Goal: Task Accomplishment & Management: Manage account settings

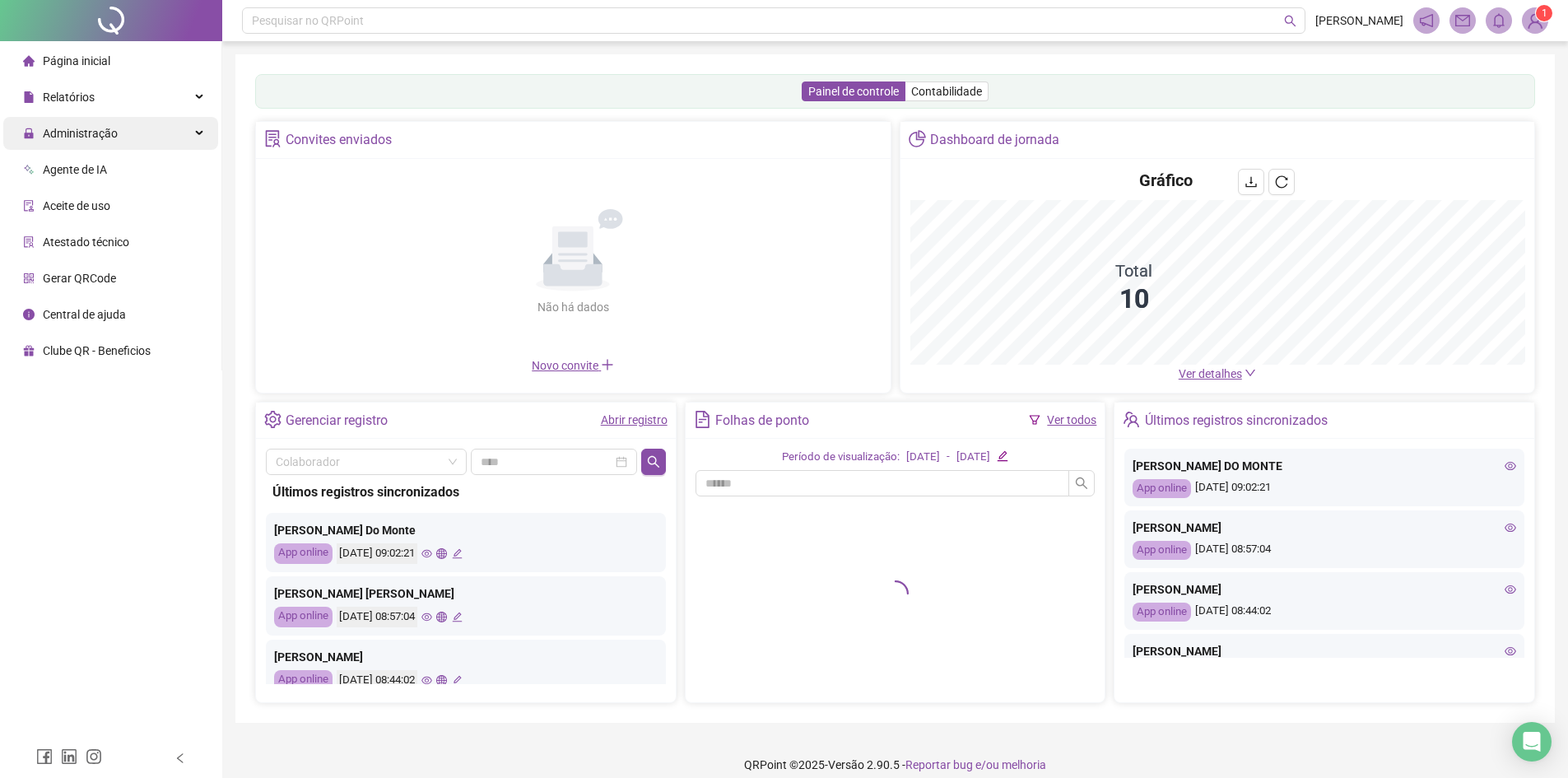
click at [123, 129] on div "Administração" at bounding box center [111, 133] width 215 height 33
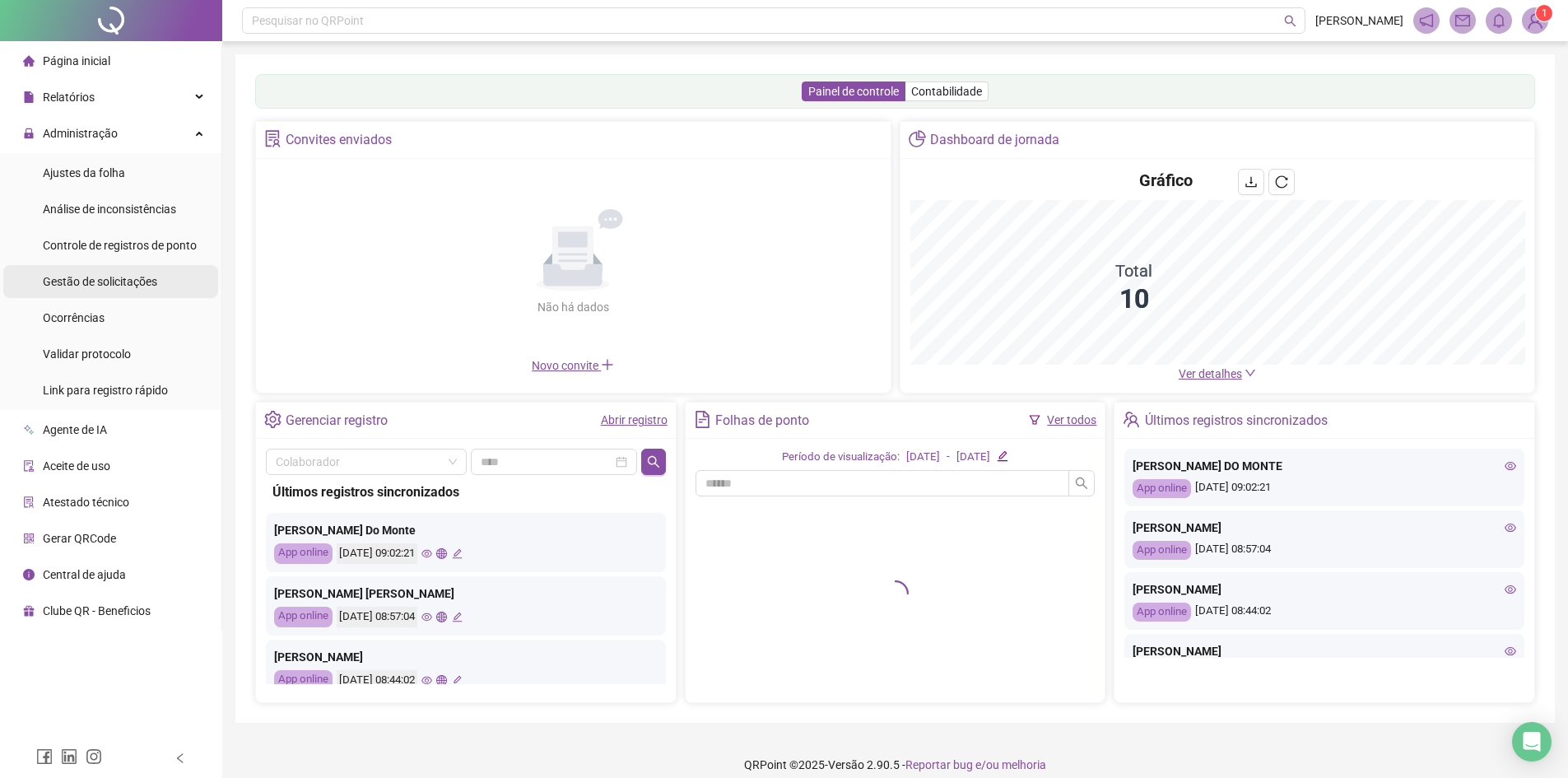
click at [114, 281] on span "Gestão de solicitações" at bounding box center [100, 281] width 115 height 13
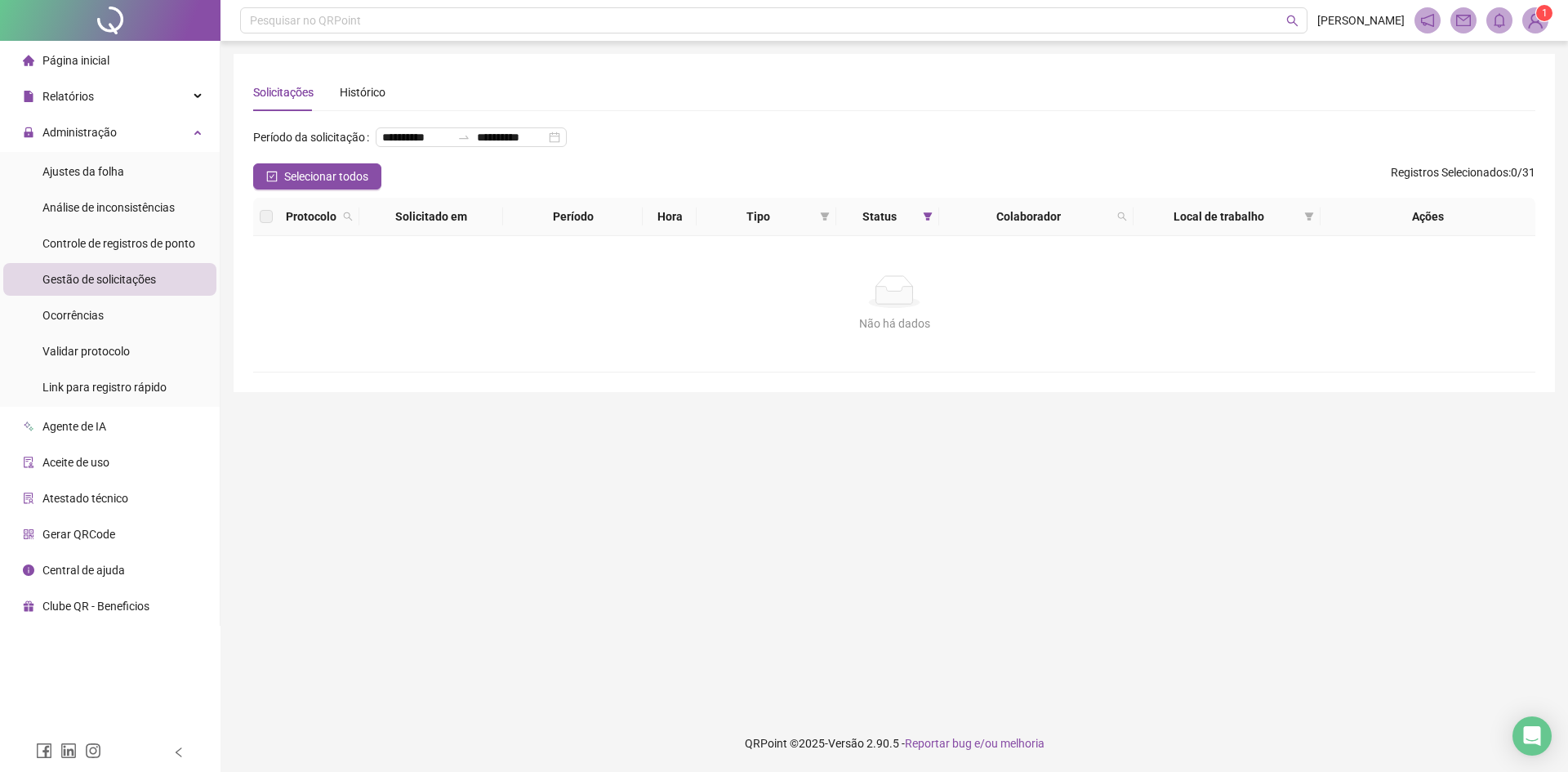
click at [114, 287] on div "Gestão de solicitações" at bounding box center [99, 280] width 114 height 33
click at [1115, 229] on span at bounding box center [1122, 216] width 16 height 25
click at [1220, 287] on div "Não há dados Não há dados" at bounding box center [894, 304] width 1283 height 136
click at [908, 225] on span "Status" at bounding box center [881, 217] width 75 height 18
click at [935, 229] on span at bounding box center [928, 216] width 16 height 25
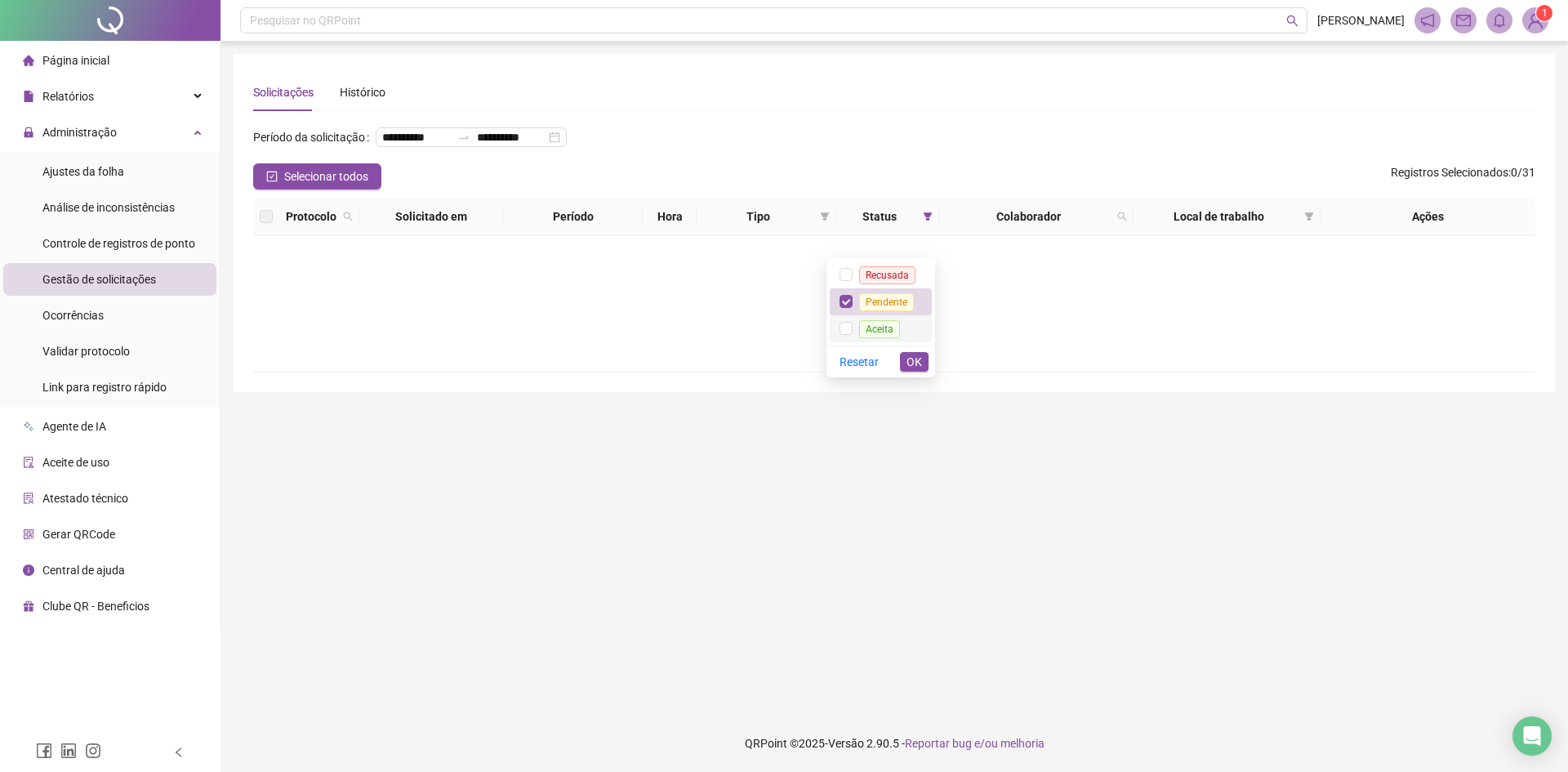
click at [866, 328] on span "Aceita" at bounding box center [880, 329] width 41 height 18
click at [923, 363] on button "OK" at bounding box center [913, 362] width 28 height 20
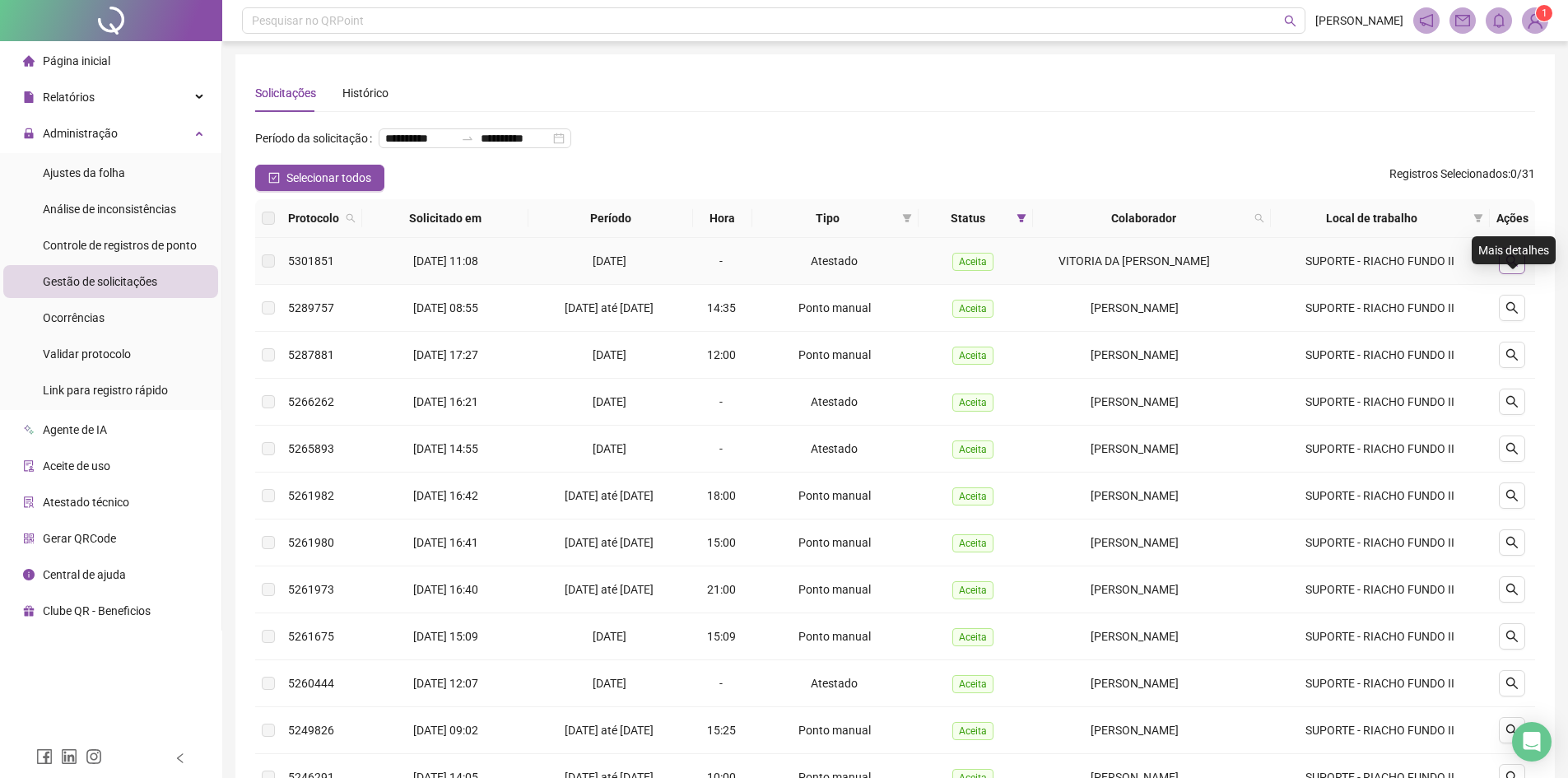
click at [1508, 267] on icon "search" at bounding box center [1512, 261] width 13 height 13
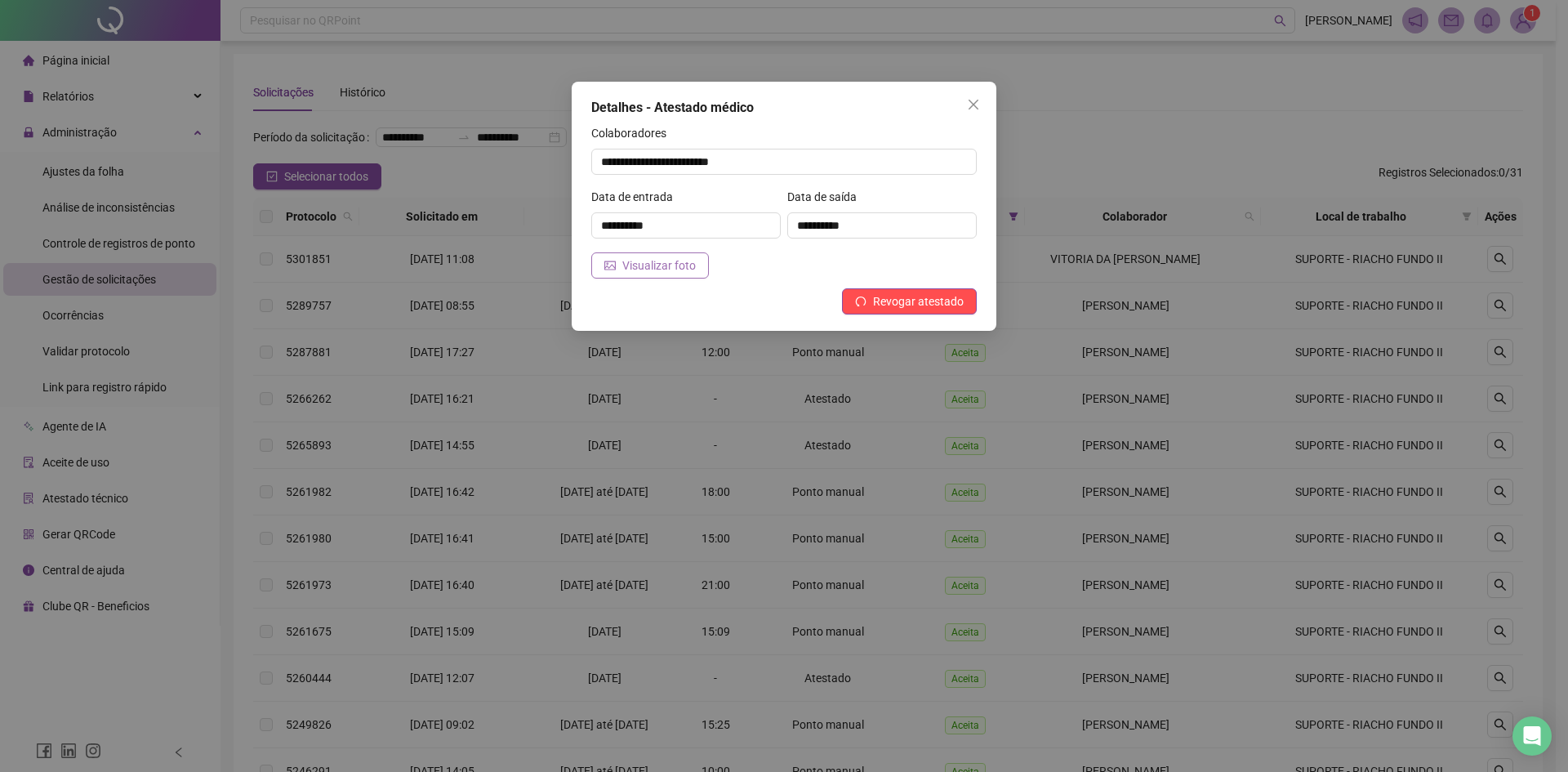
click at [648, 261] on span "Visualizar foto" at bounding box center [659, 265] width 74 height 18
click at [867, 435] on div "**********" at bounding box center [784, 386] width 1568 height 772
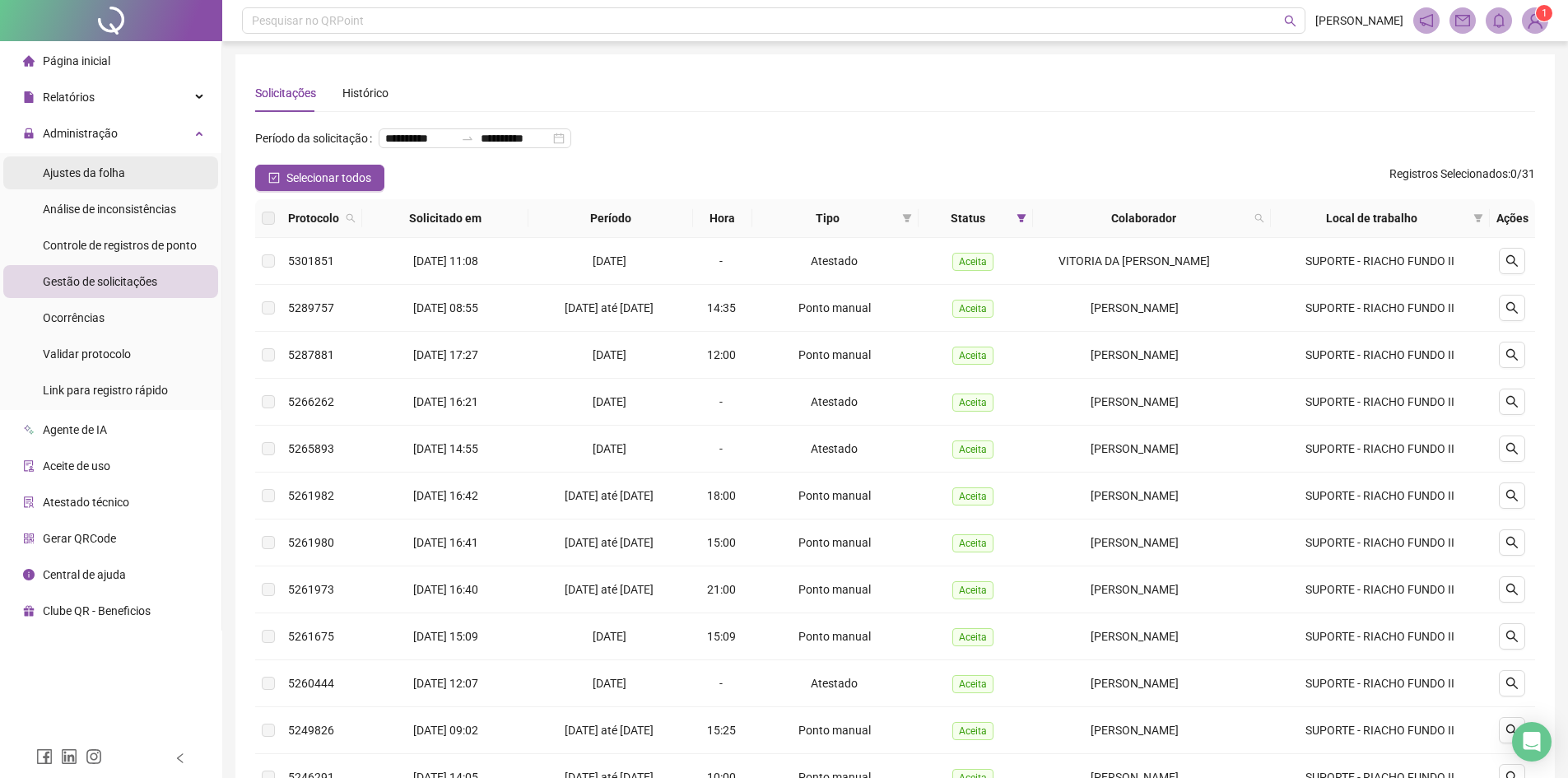
click at [141, 175] on li "Ajustes da folha" at bounding box center [111, 173] width 215 height 33
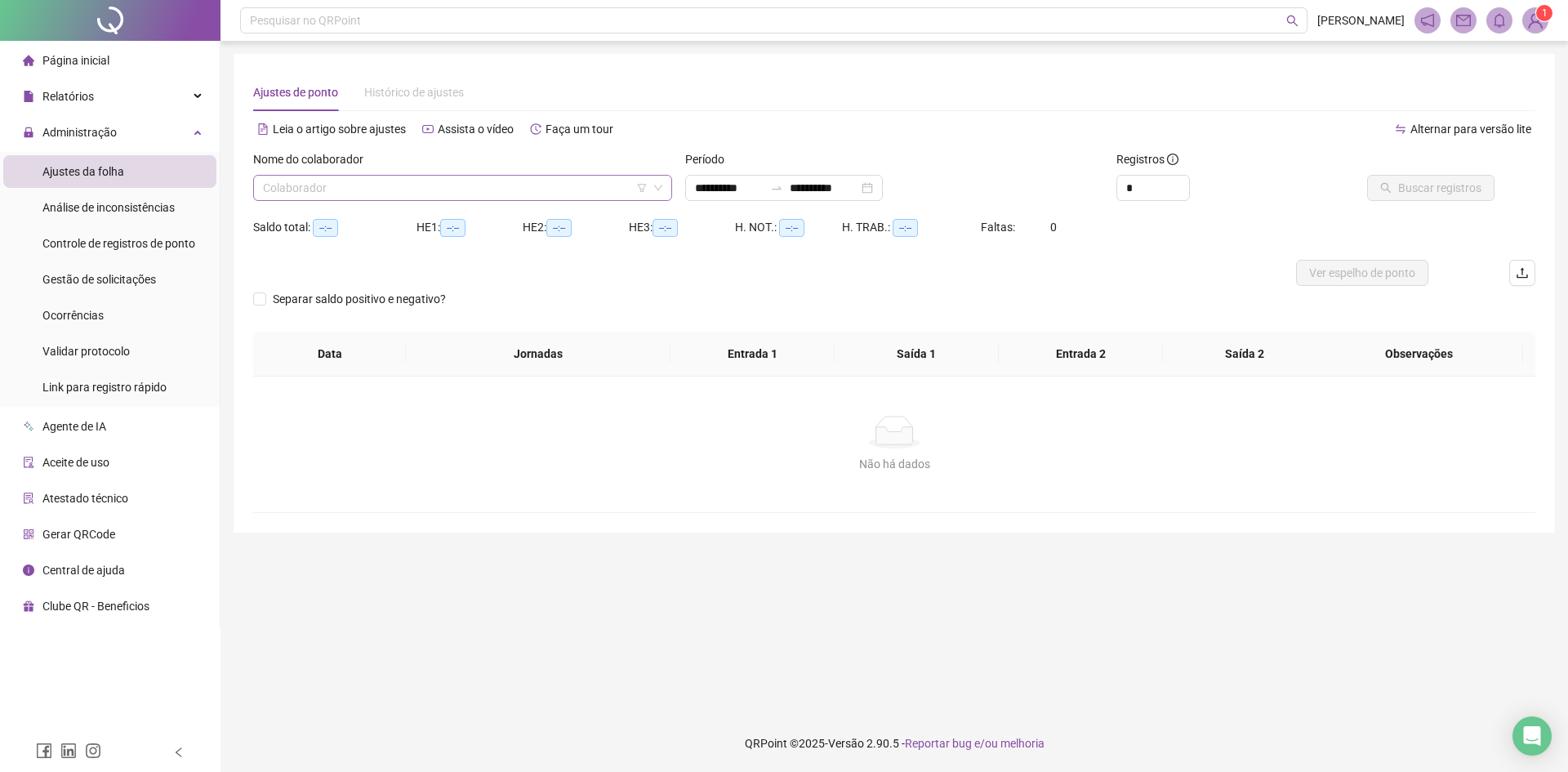
type input "**********"
click at [609, 194] on input "search" at bounding box center [456, 188] width 385 height 25
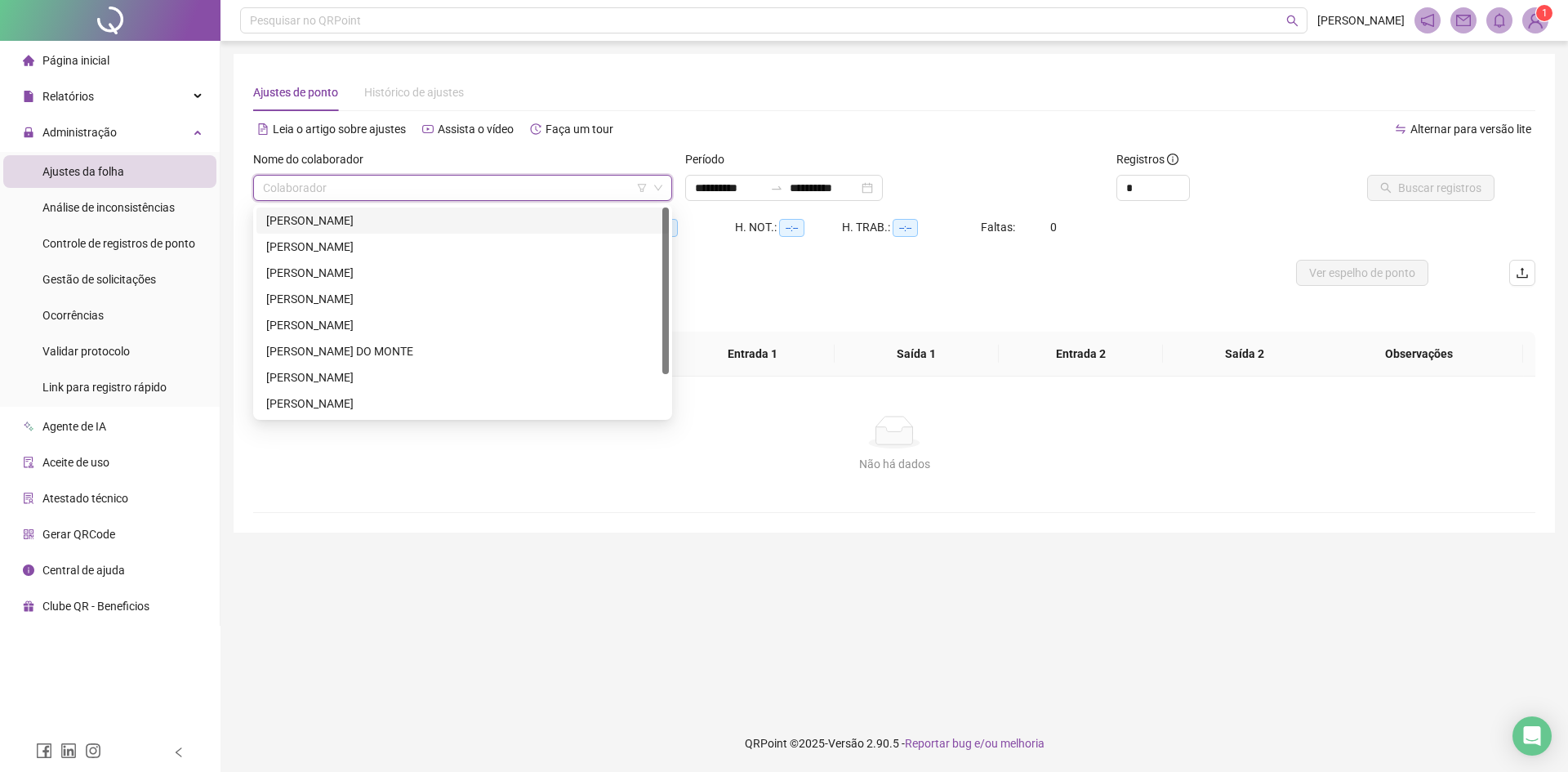
click at [484, 223] on div "[PERSON_NAME]" at bounding box center [462, 221] width 393 height 18
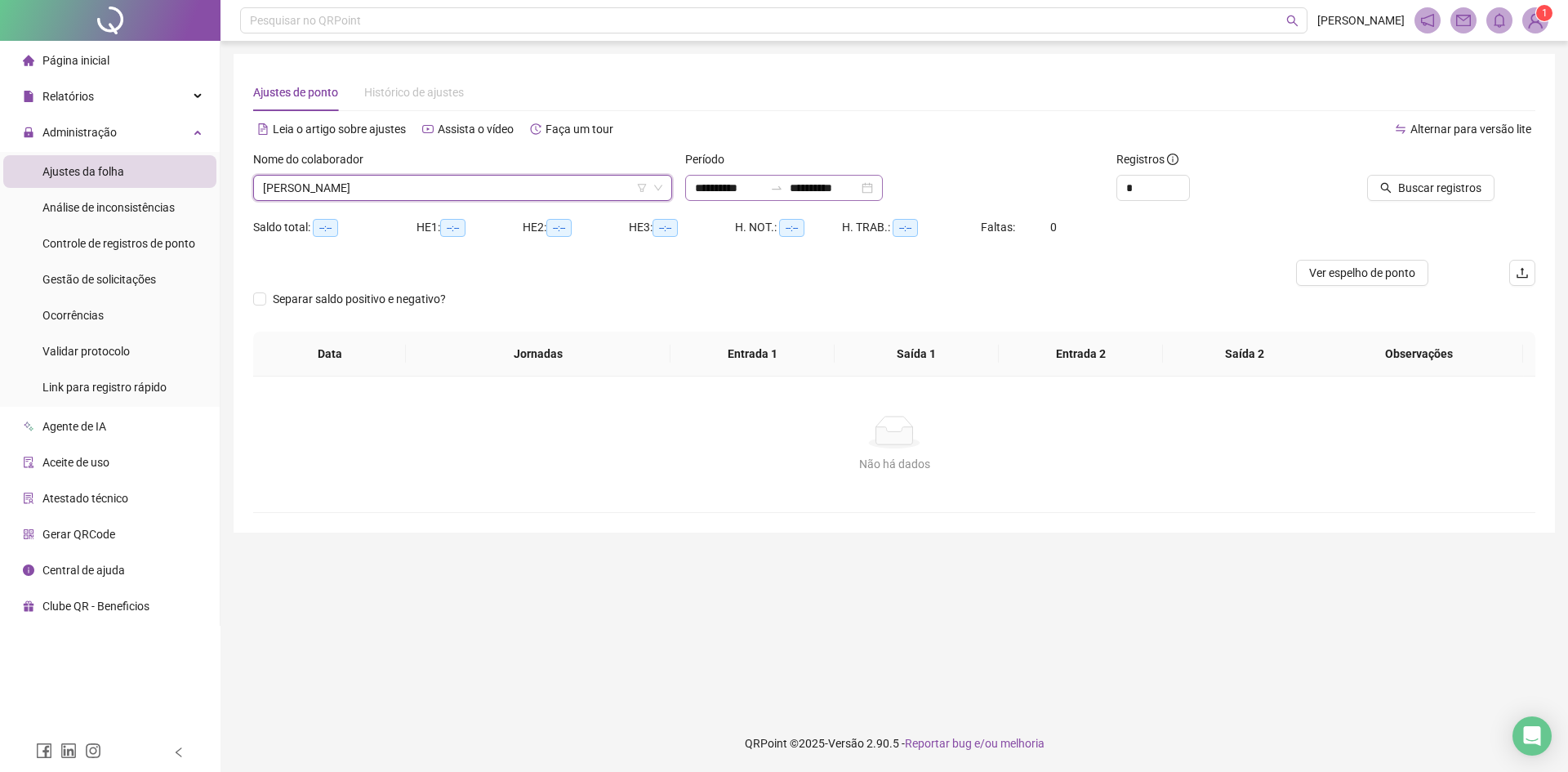
click at [783, 190] on icon "swap-right" at bounding box center [777, 188] width 13 height 13
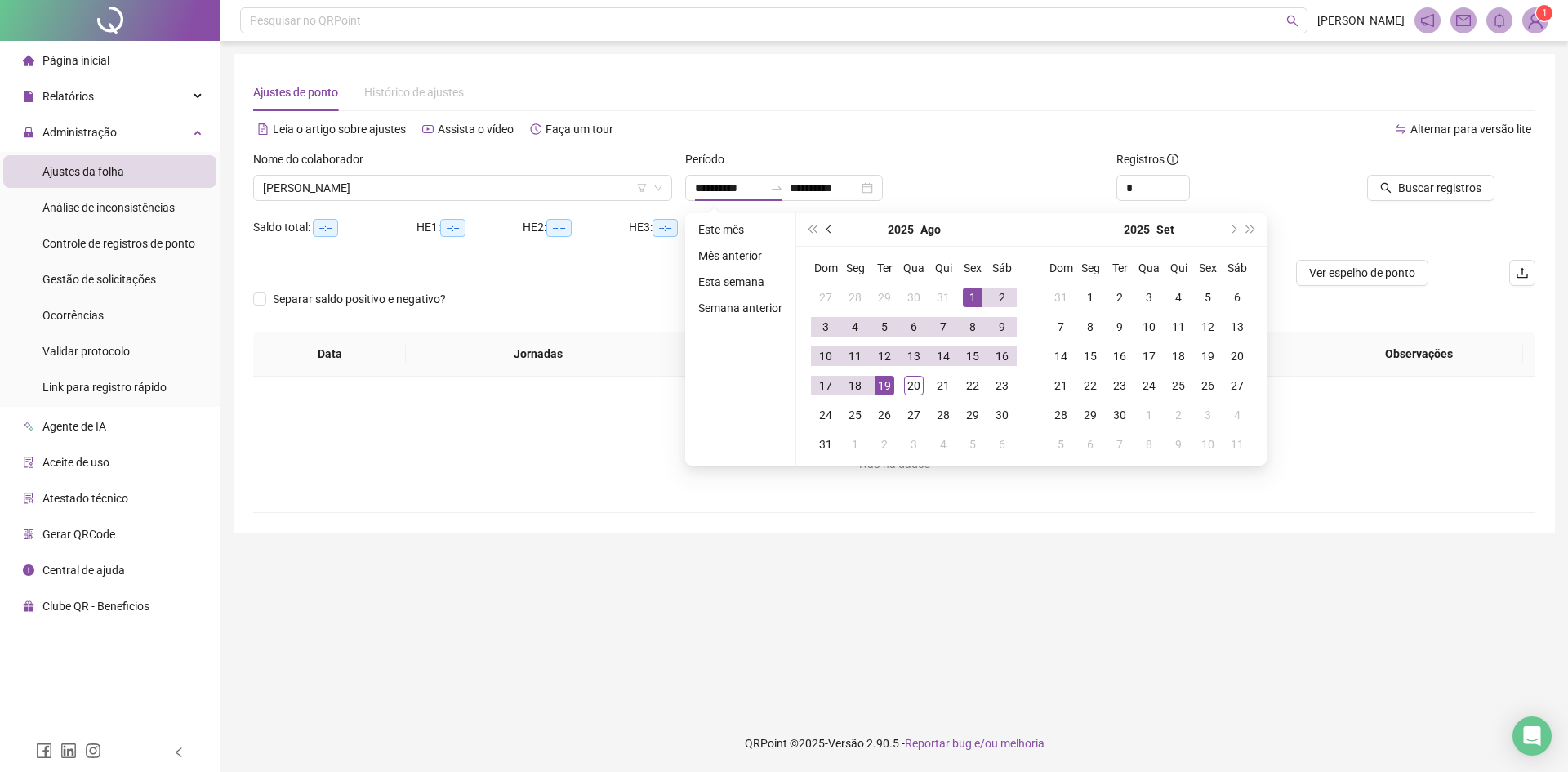
click at [828, 227] on span "prev-year" at bounding box center [830, 229] width 8 height 8
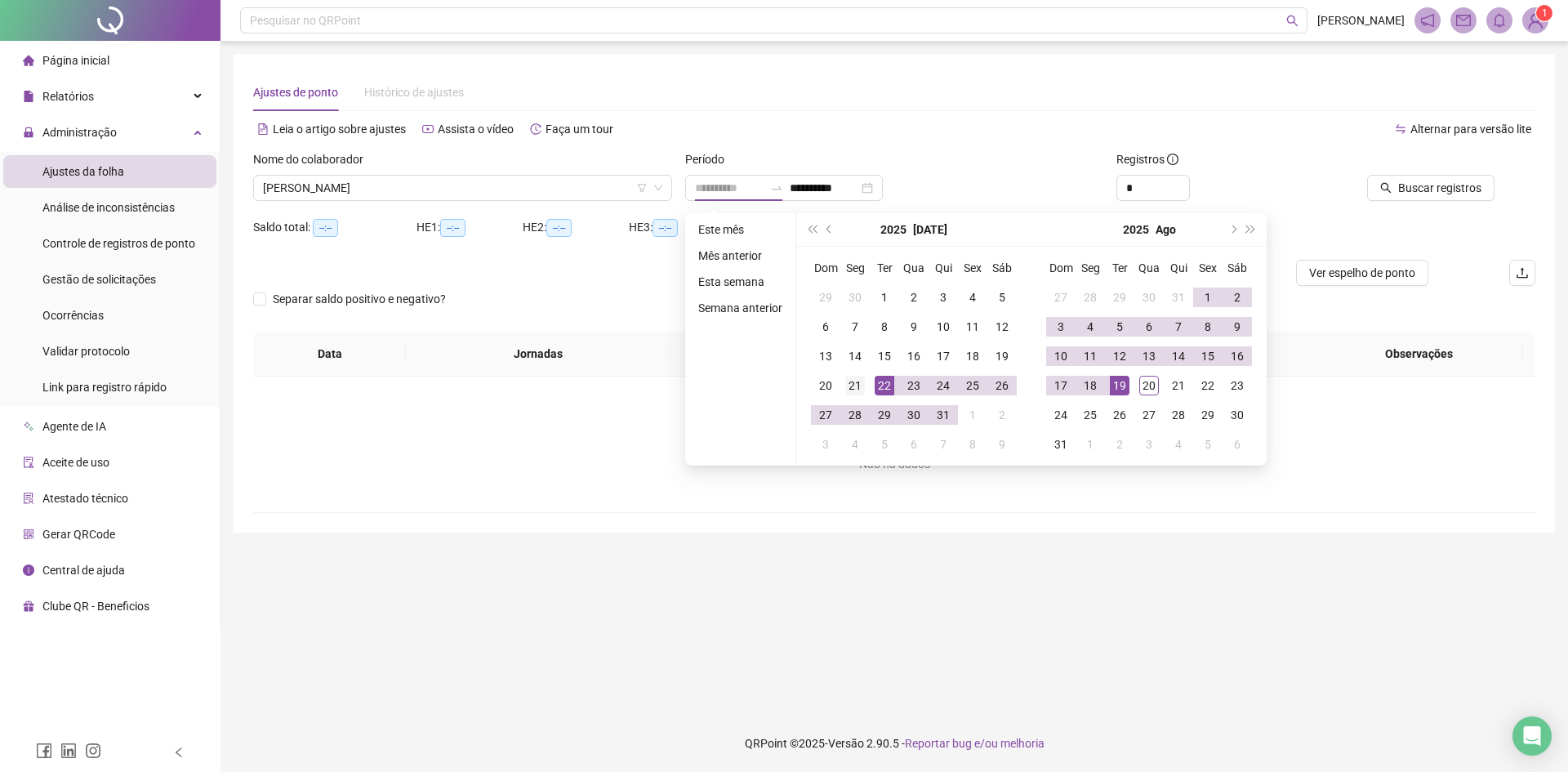
type input "**********"
click at [859, 381] on div "21" at bounding box center [855, 386] width 20 height 20
type input "**********"
click at [1127, 382] on div "19" at bounding box center [1120, 386] width 20 height 20
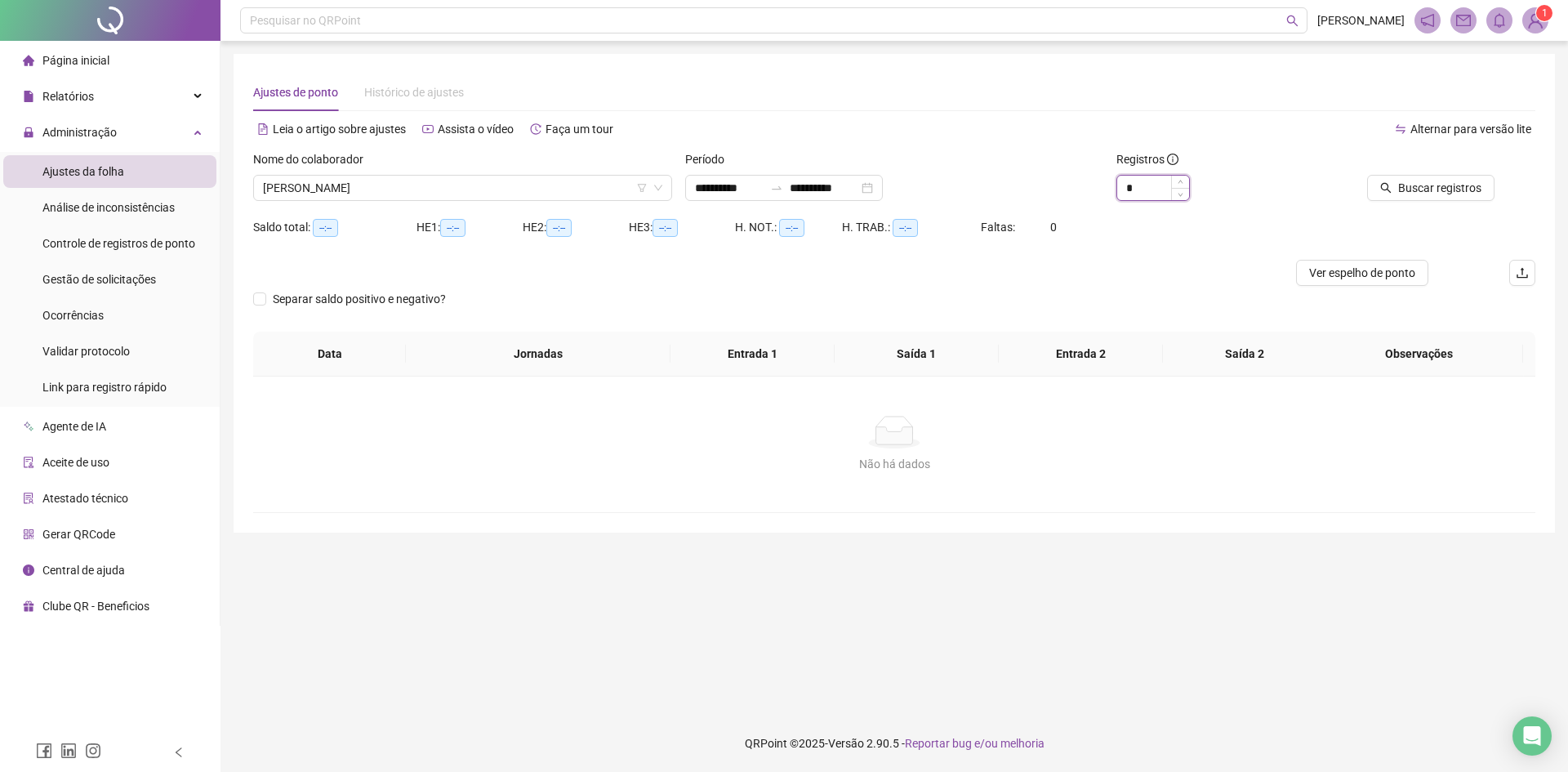
click at [1154, 179] on input "*" at bounding box center [1153, 188] width 72 height 25
click at [1153, 179] on input "*" at bounding box center [1153, 188] width 72 height 25
type input "*"
click at [1402, 190] on span "Buscar registros" at bounding box center [1439, 188] width 83 height 18
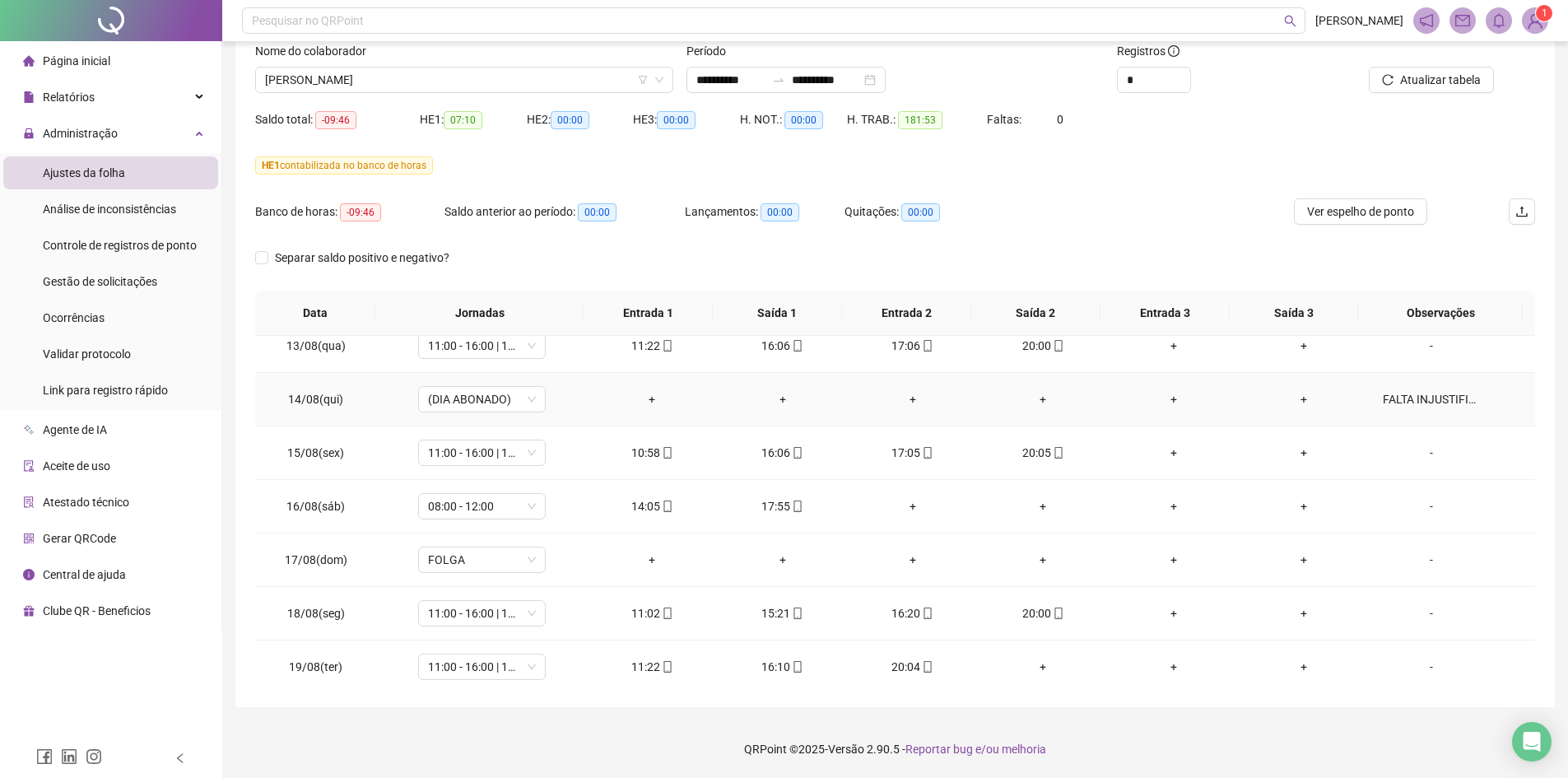
scroll to position [1254, 0]
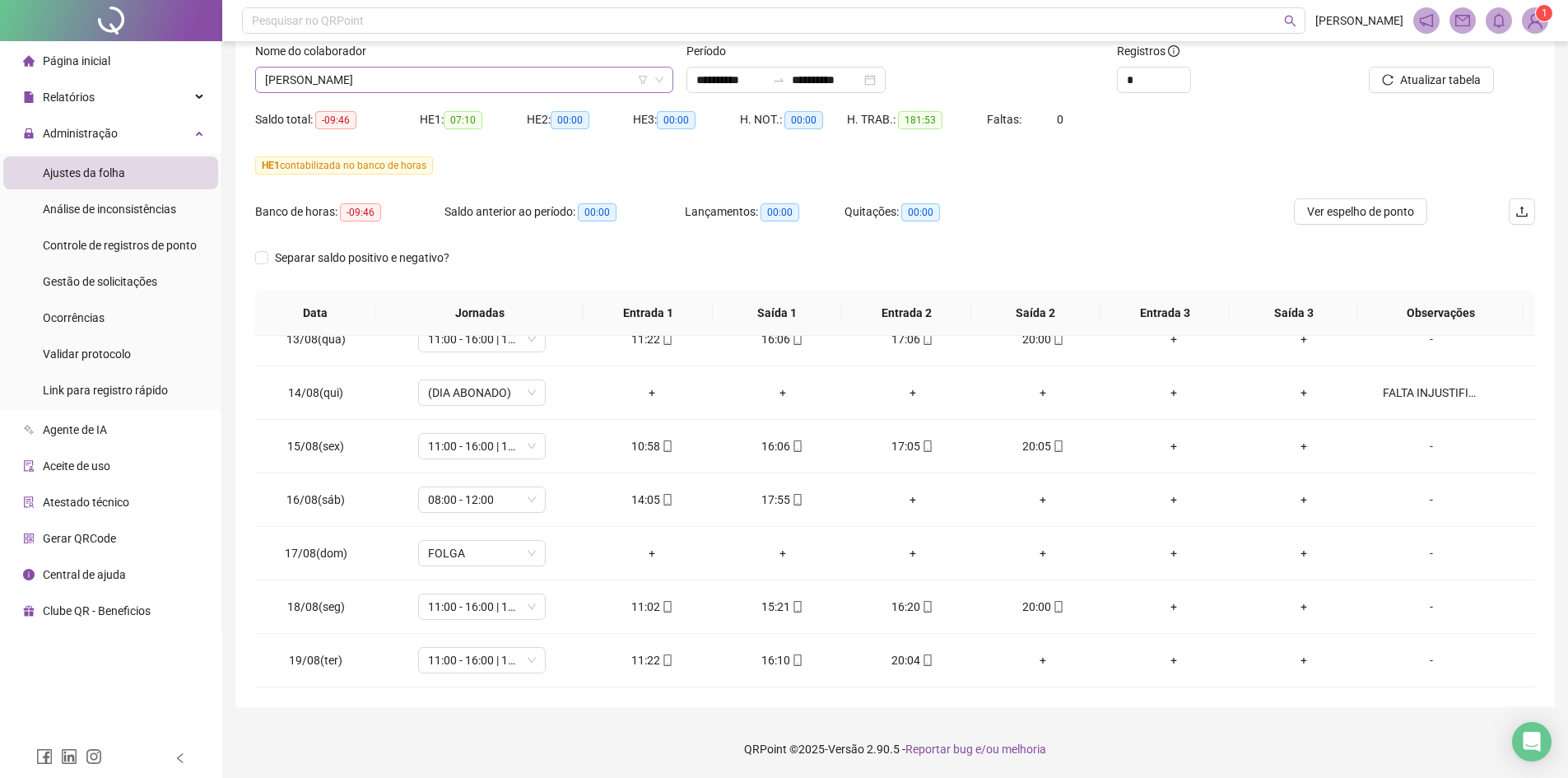
click at [369, 78] on span "[PERSON_NAME]" at bounding box center [465, 79] width 399 height 25
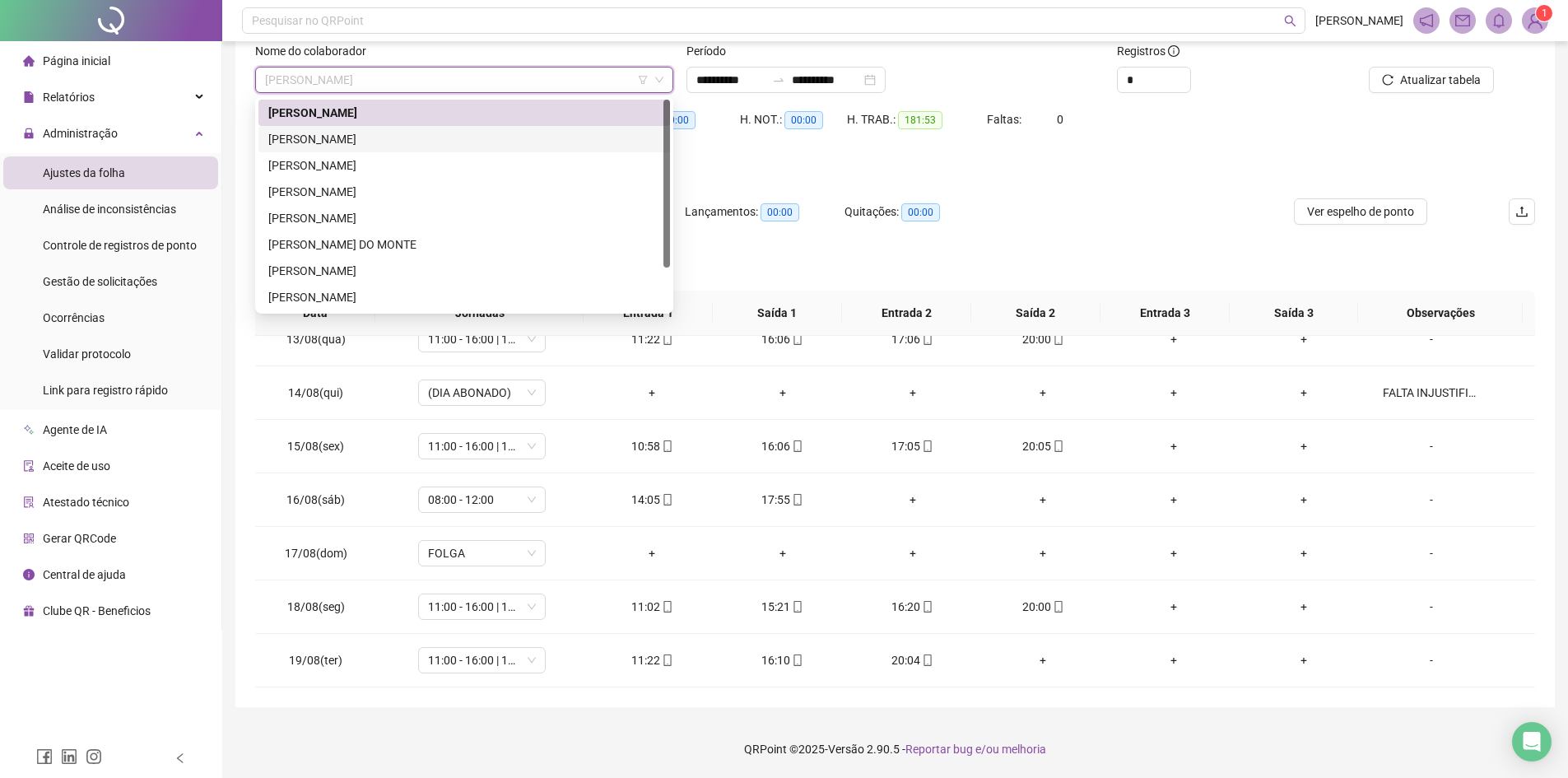
click at [394, 136] on div "[PERSON_NAME]" at bounding box center [464, 140] width 392 height 18
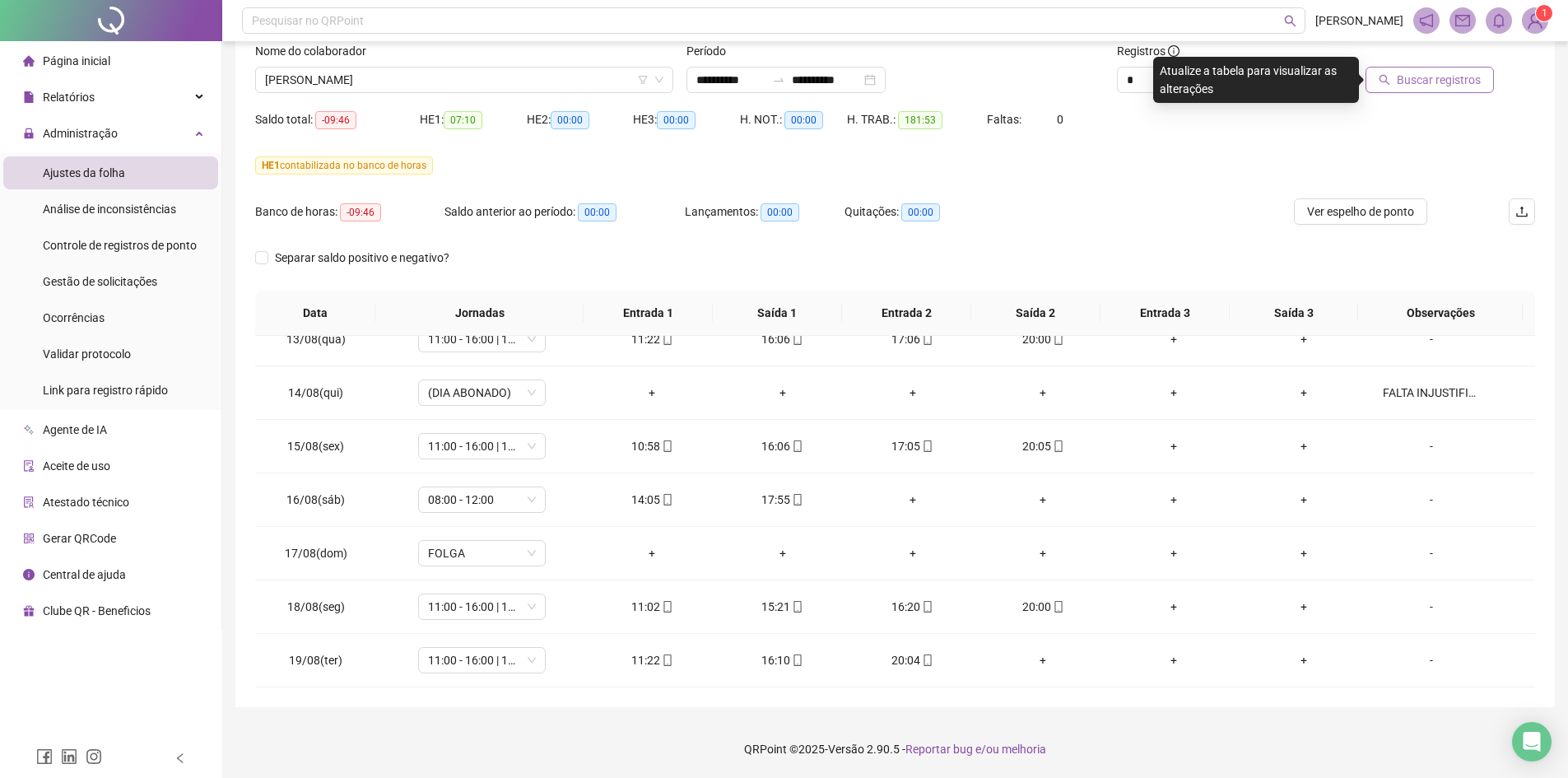
click at [1433, 85] on span "Buscar registros" at bounding box center [1438, 80] width 84 height 18
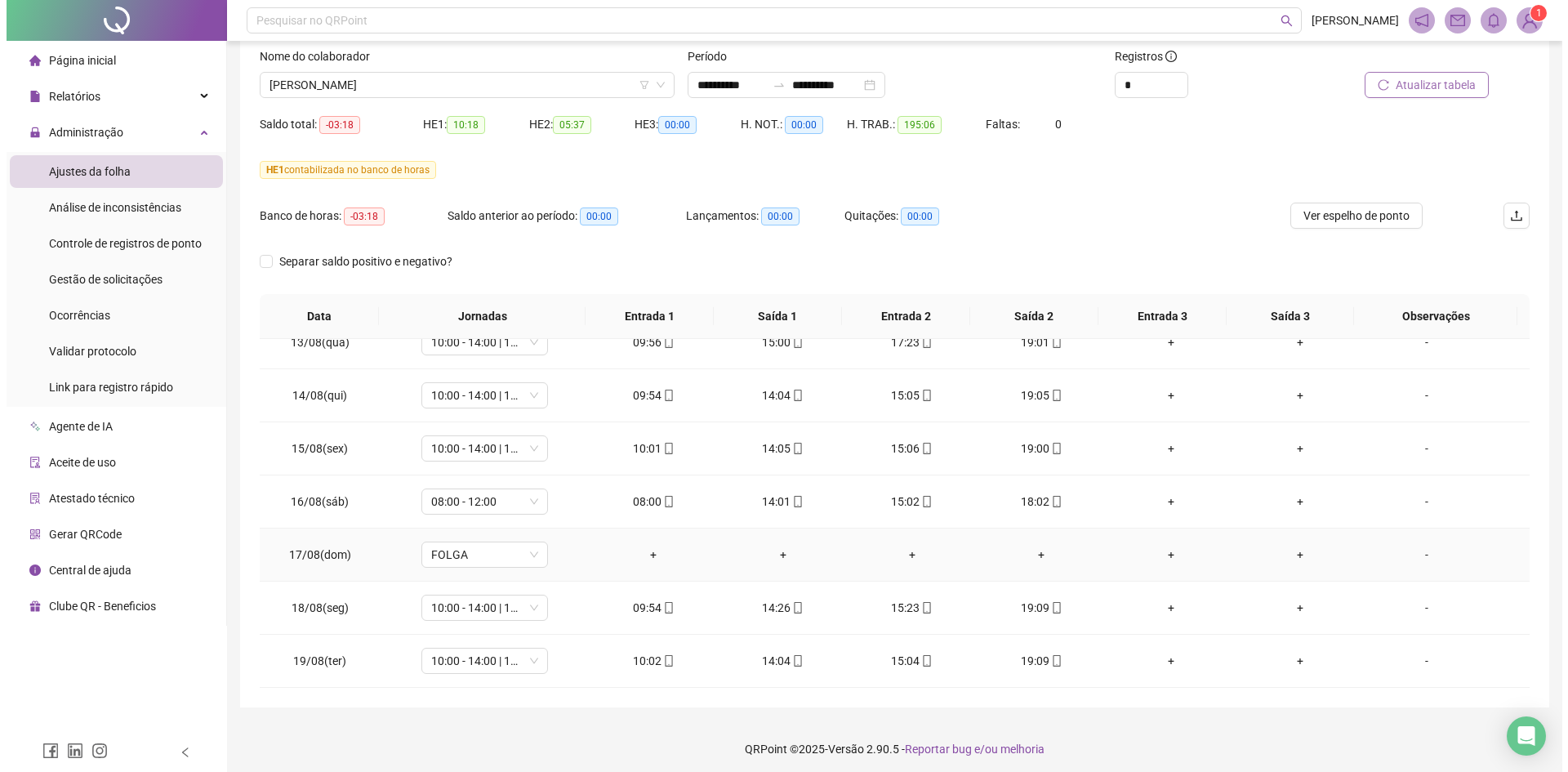
scroll to position [108, 0]
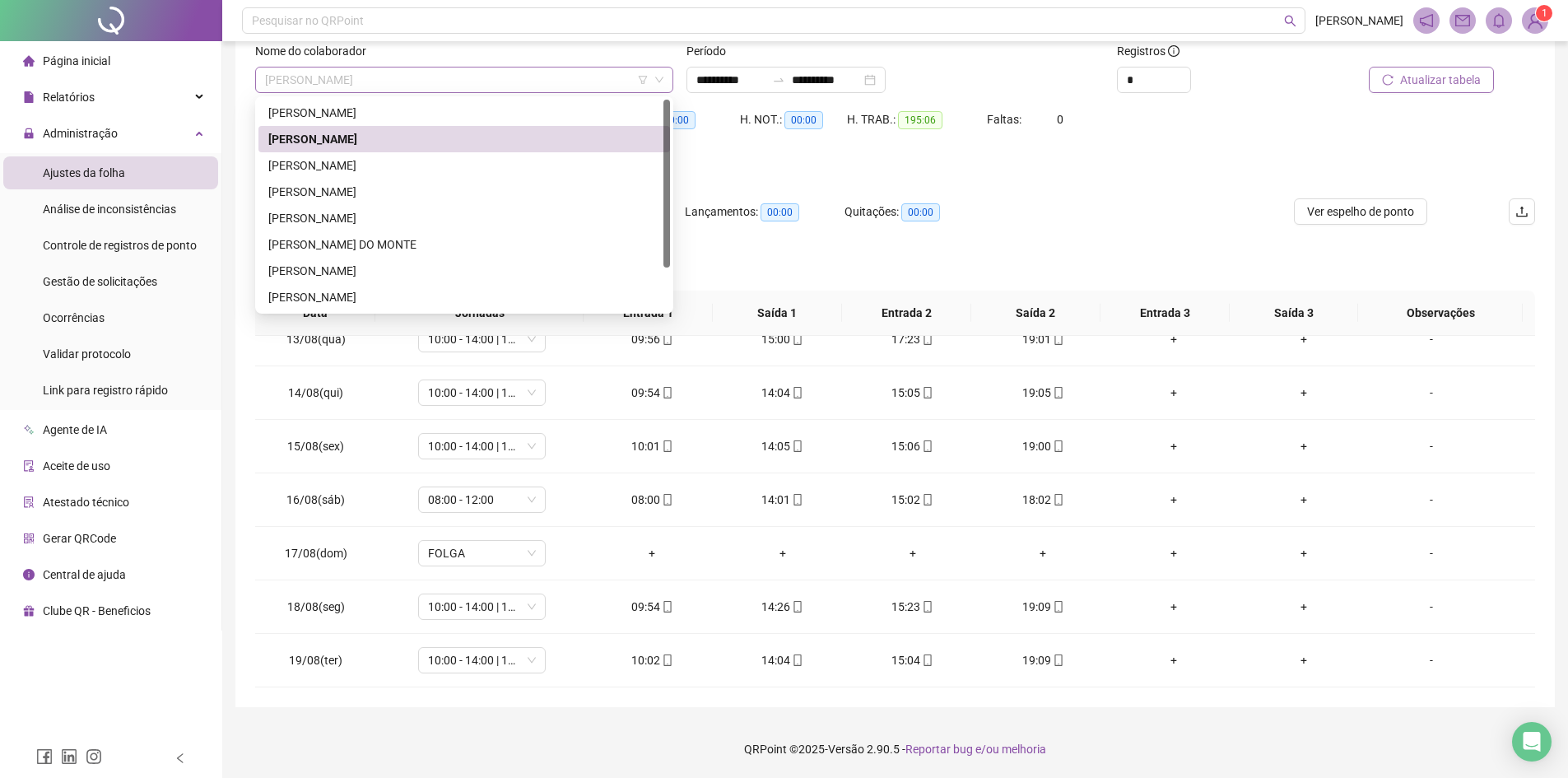
click at [422, 89] on span "[PERSON_NAME]" at bounding box center [465, 79] width 399 height 25
click at [398, 166] on div "[PERSON_NAME]" at bounding box center [464, 165] width 392 height 18
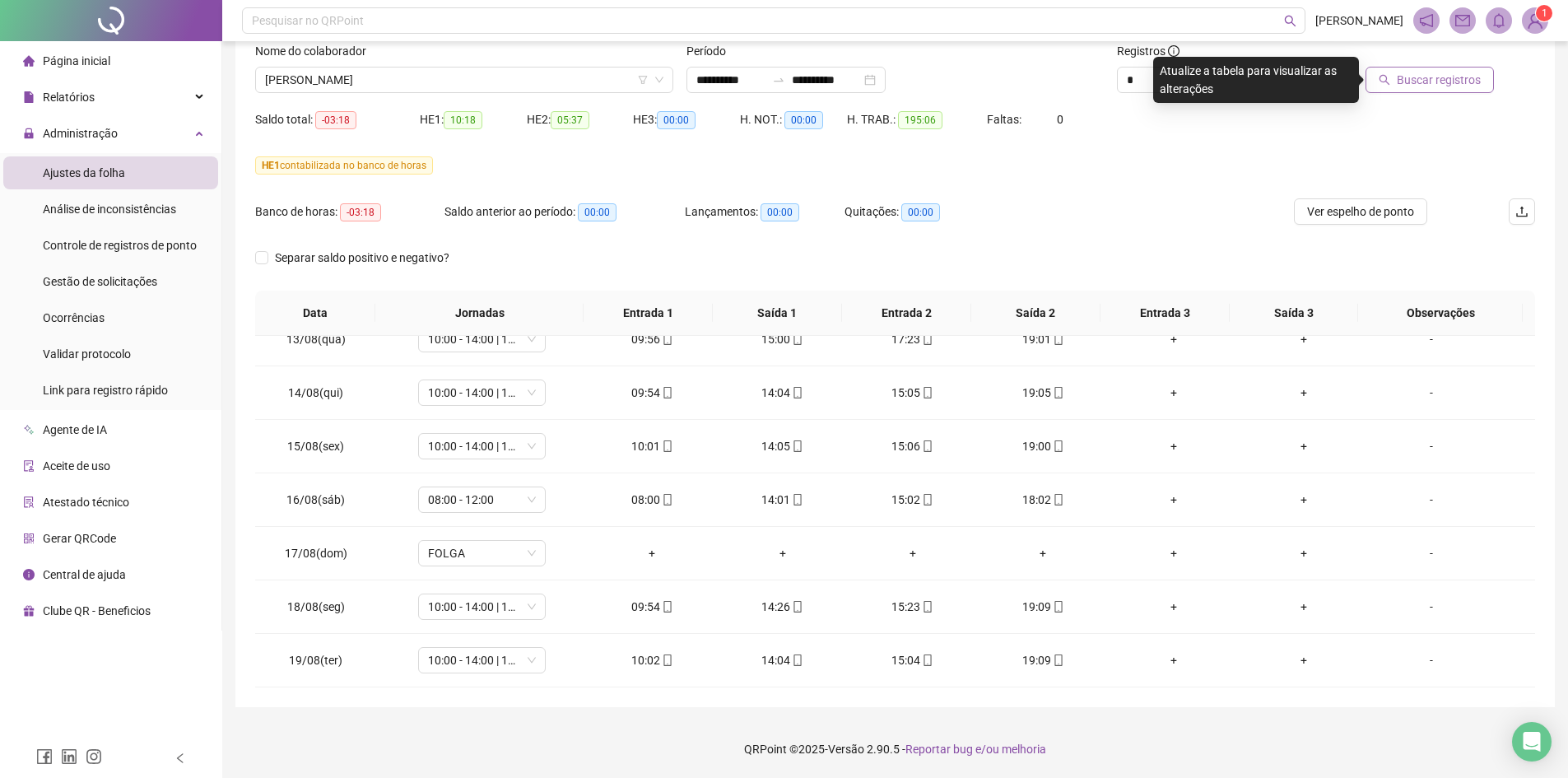
click at [1445, 78] on span "Buscar registros" at bounding box center [1438, 80] width 84 height 18
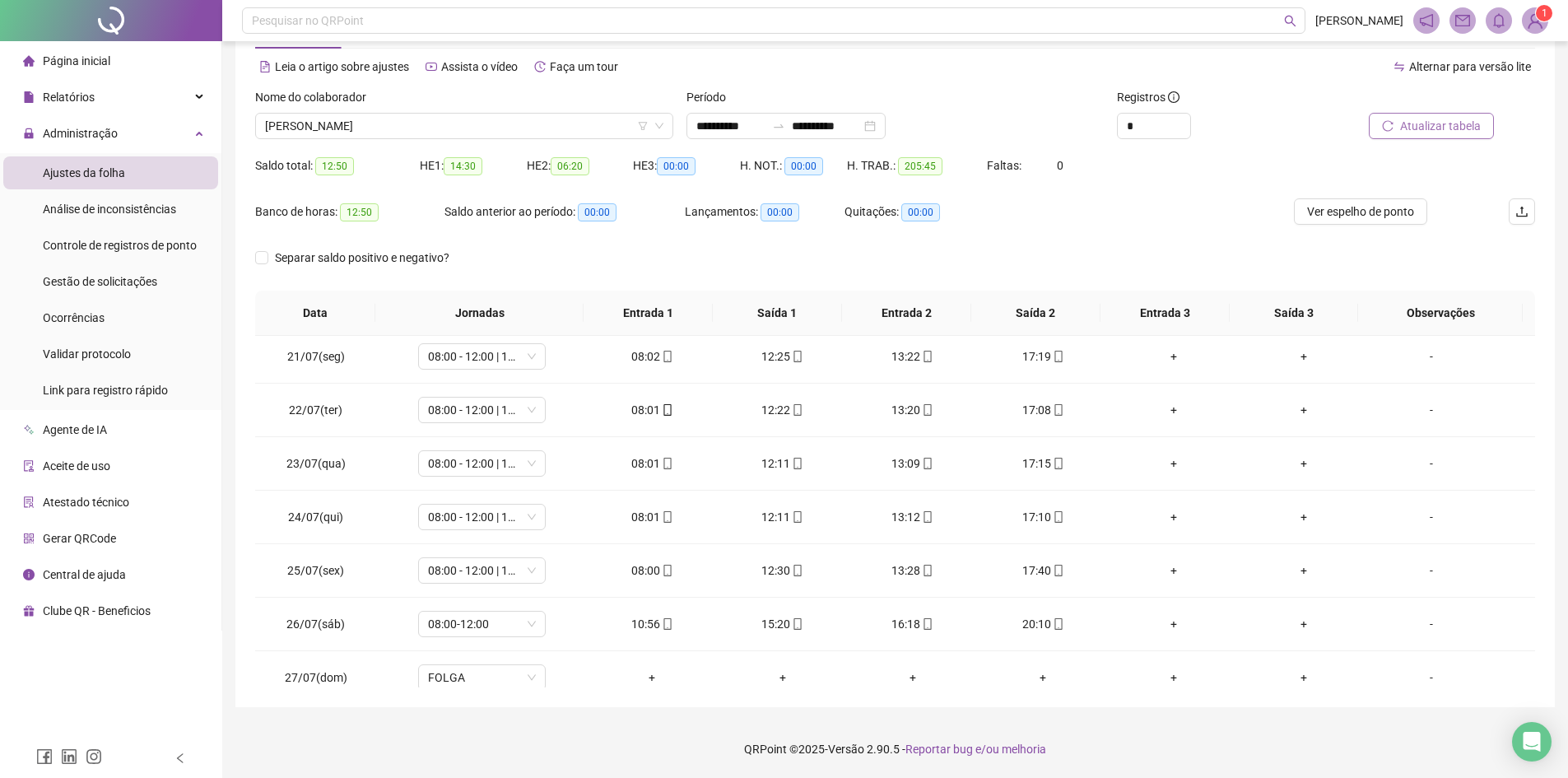
scroll to position [0, 0]
click at [430, 126] on span "[PERSON_NAME]" at bounding box center [465, 126] width 399 height 25
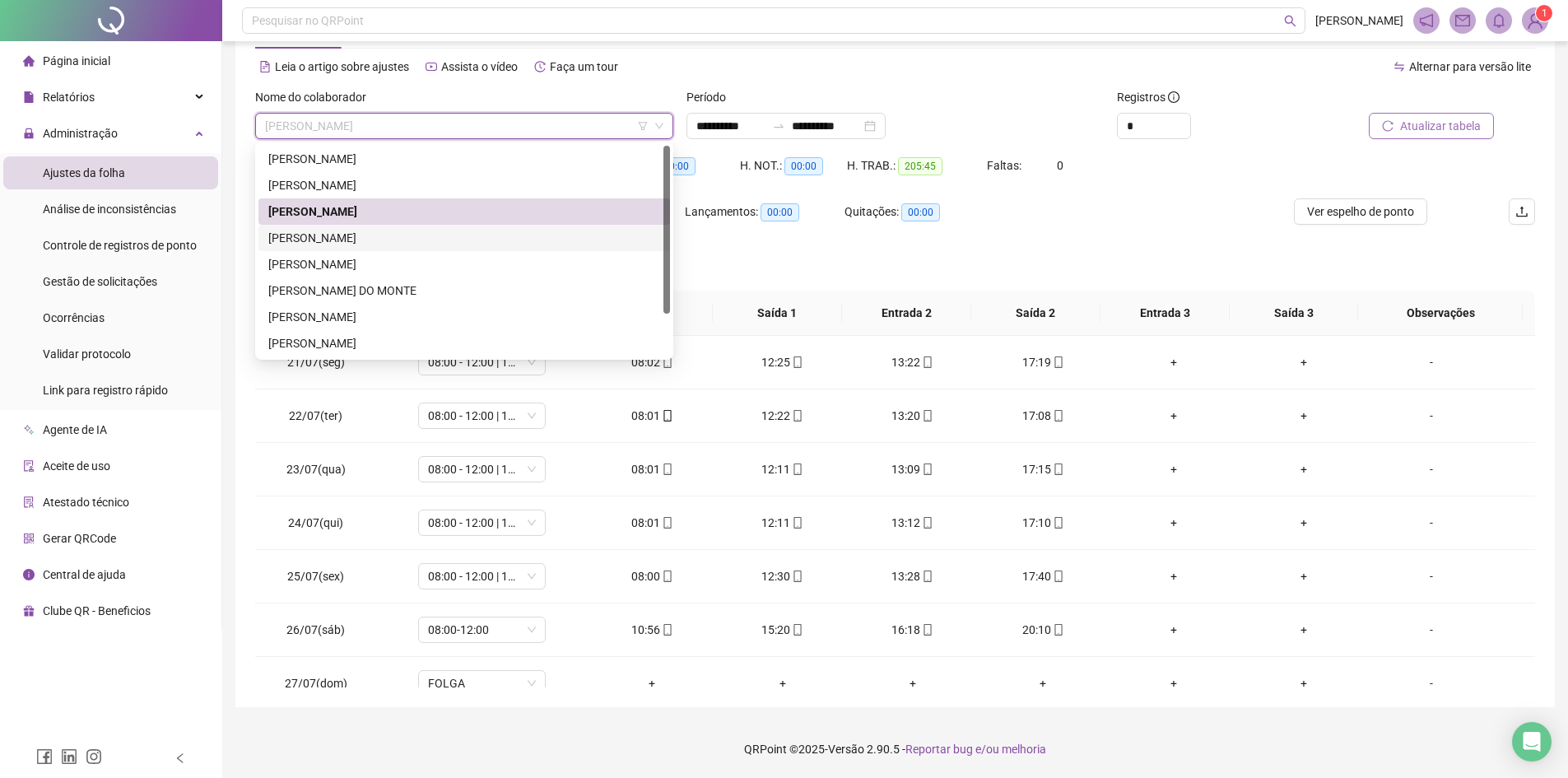
click at [425, 235] on div "[PERSON_NAME]" at bounding box center [464, 238] width 392 height 18
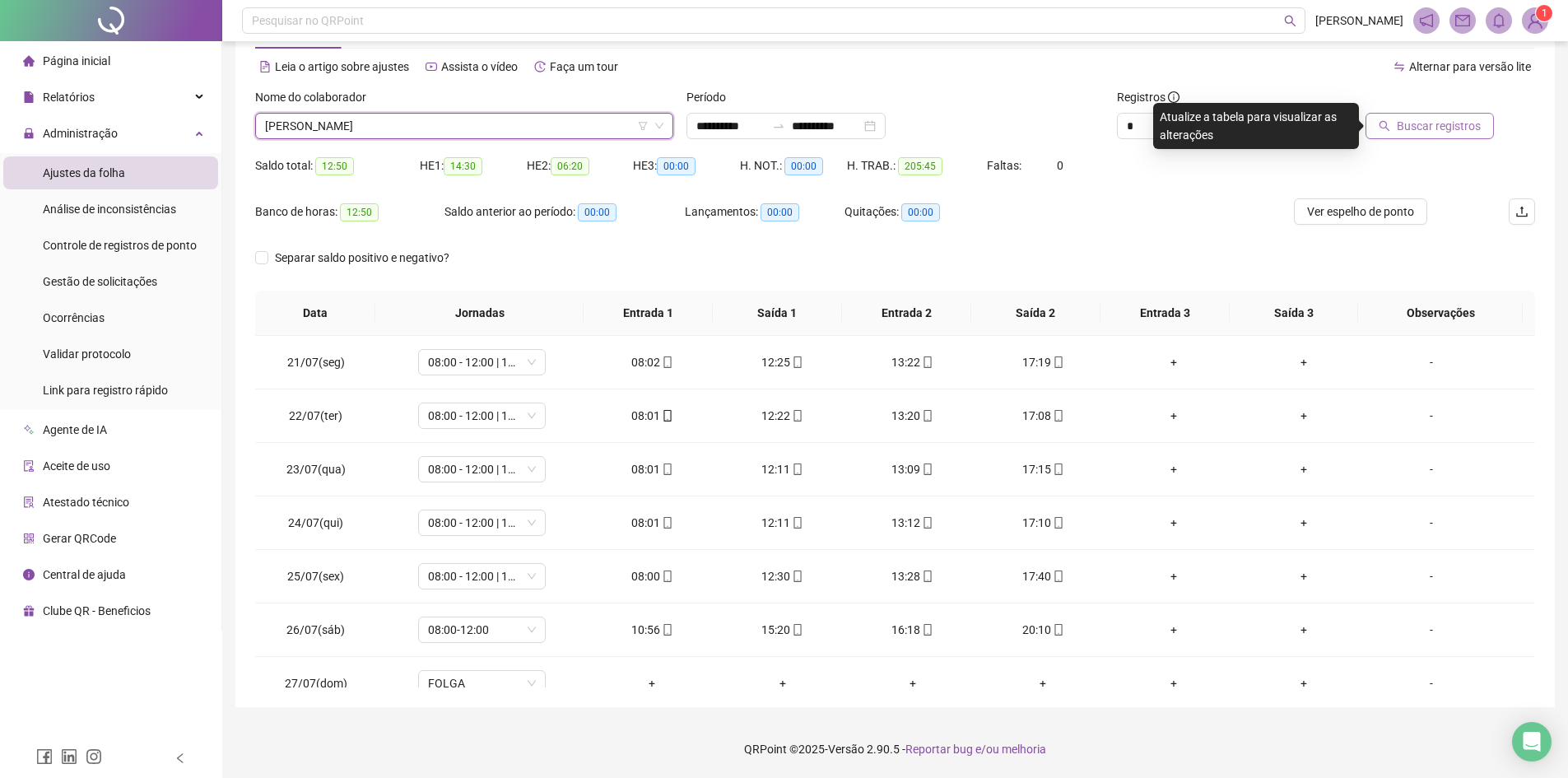
click at [1484, 130] on button "Buscar registros" at bounding box center [1430, 126] width 129 height 27
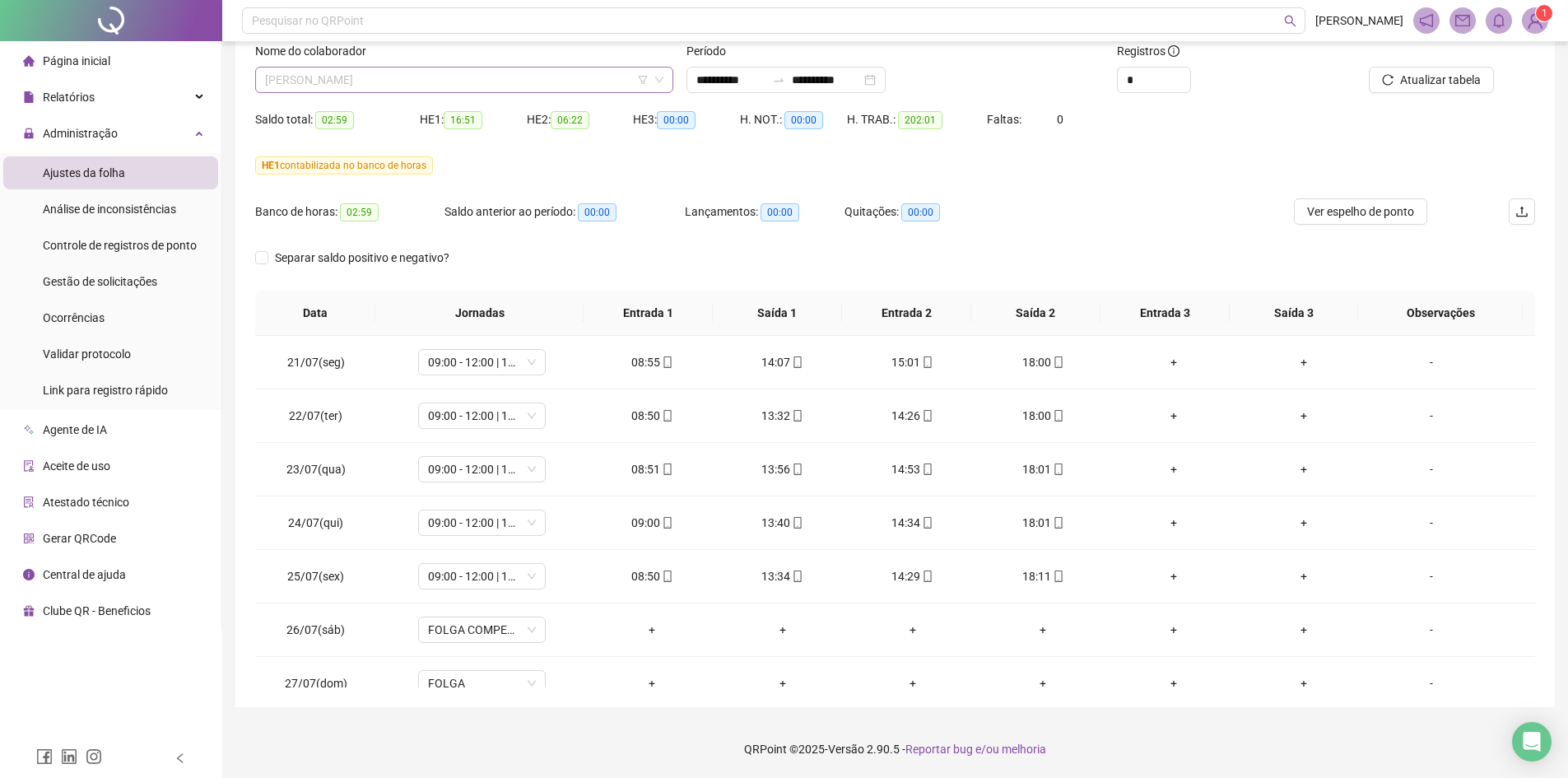
click at [395, 81] on span "[PERSON_NAME]" at bounding box center [465, 79] width 399 height 25
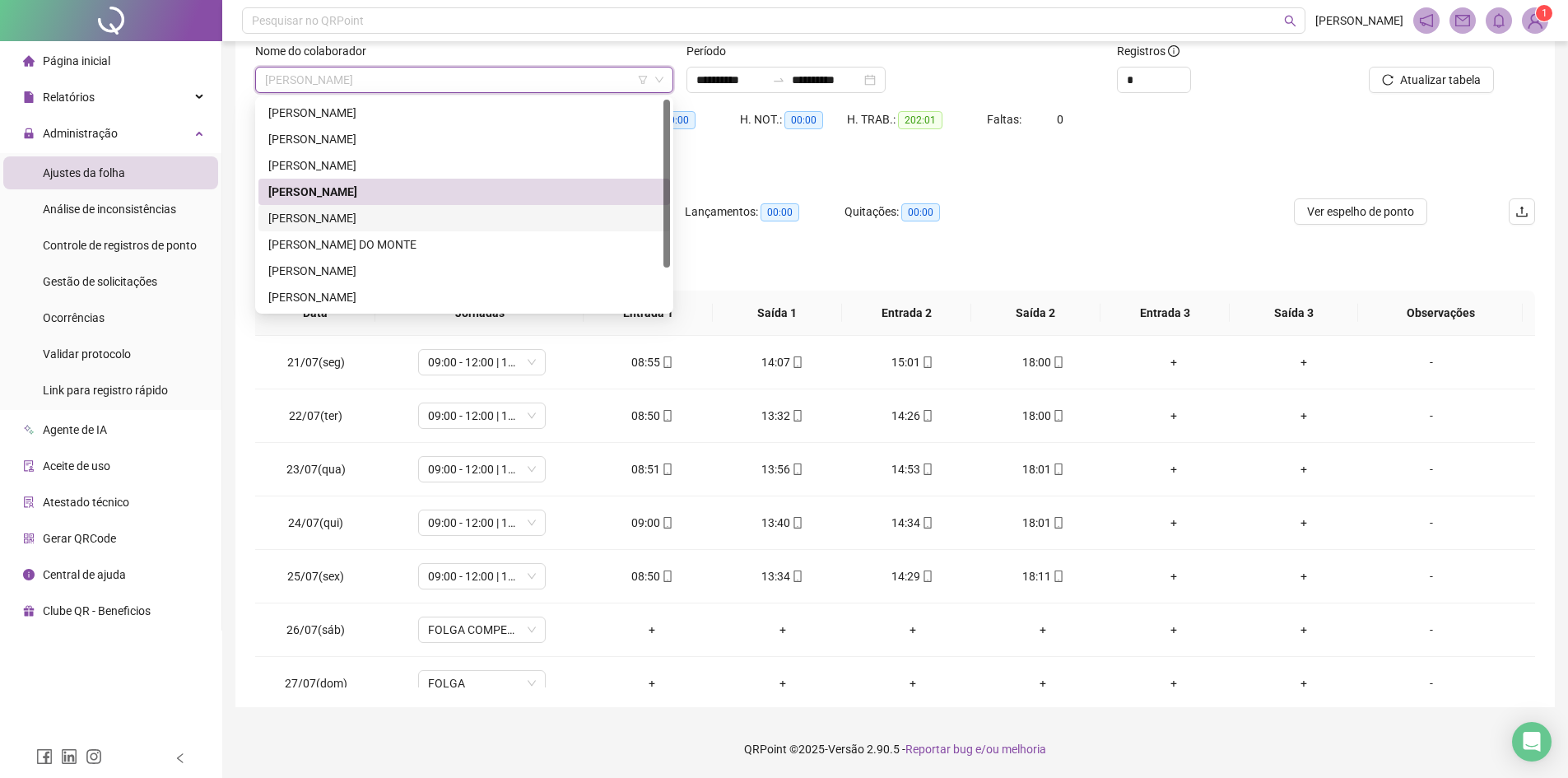
click at [380, 212] on div "[PERSON_NAME]" at bounding box center [464, 219] width 392 height 18
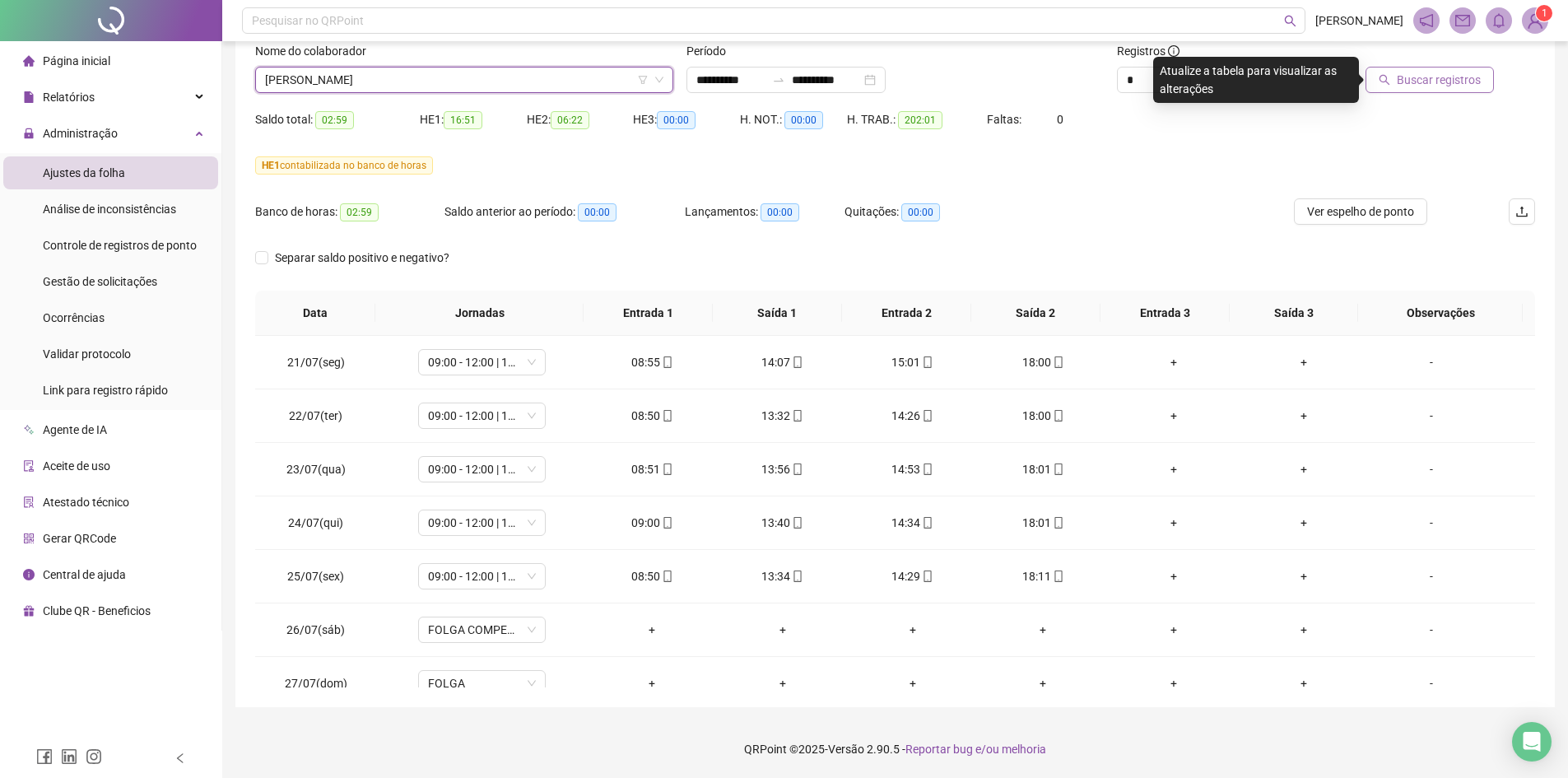
click at [1424, 89] on button "Buscar registros" at bounding box center [1430, 80] width 129 height 27
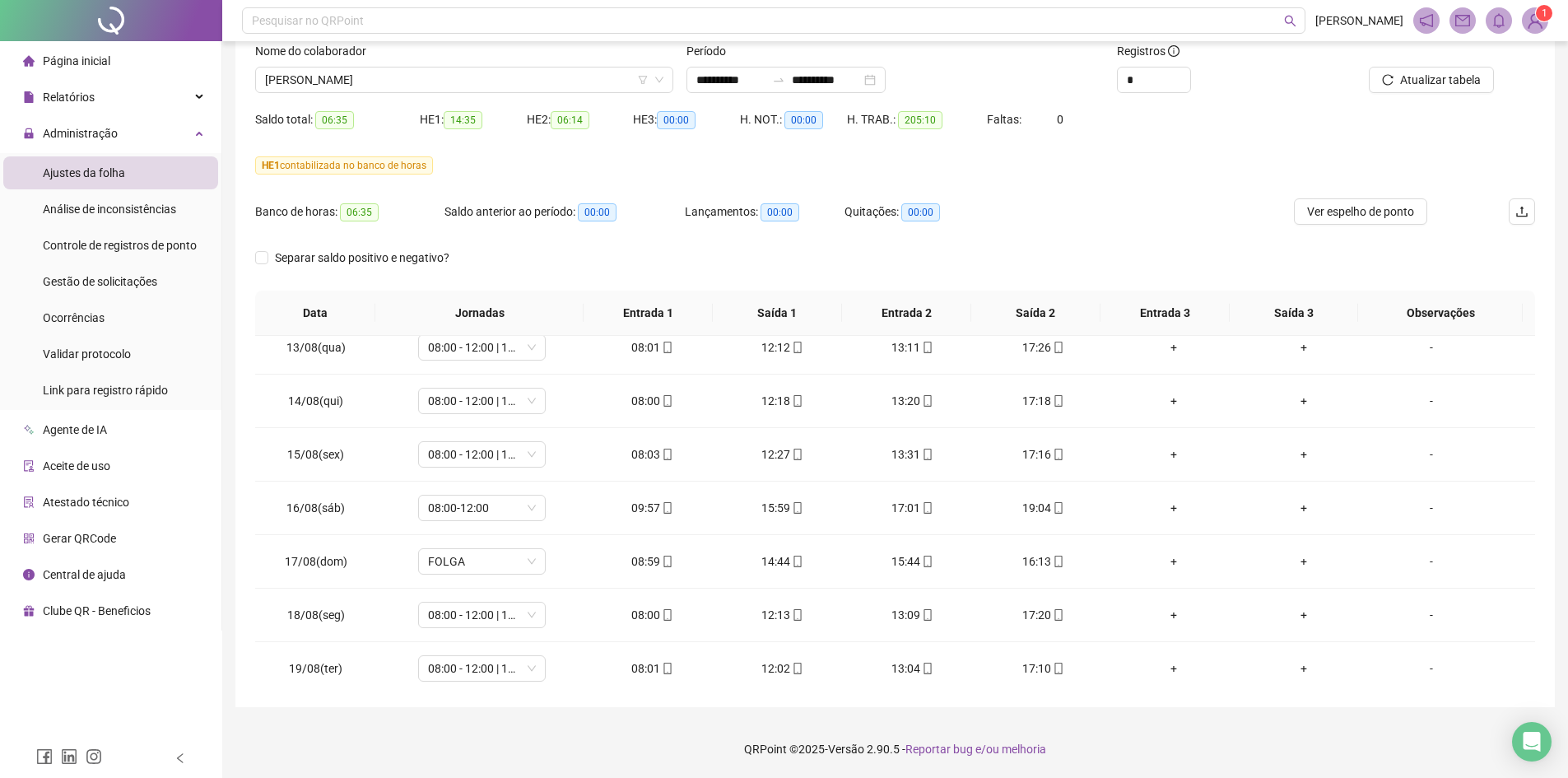
scroll to position [1254, 0]
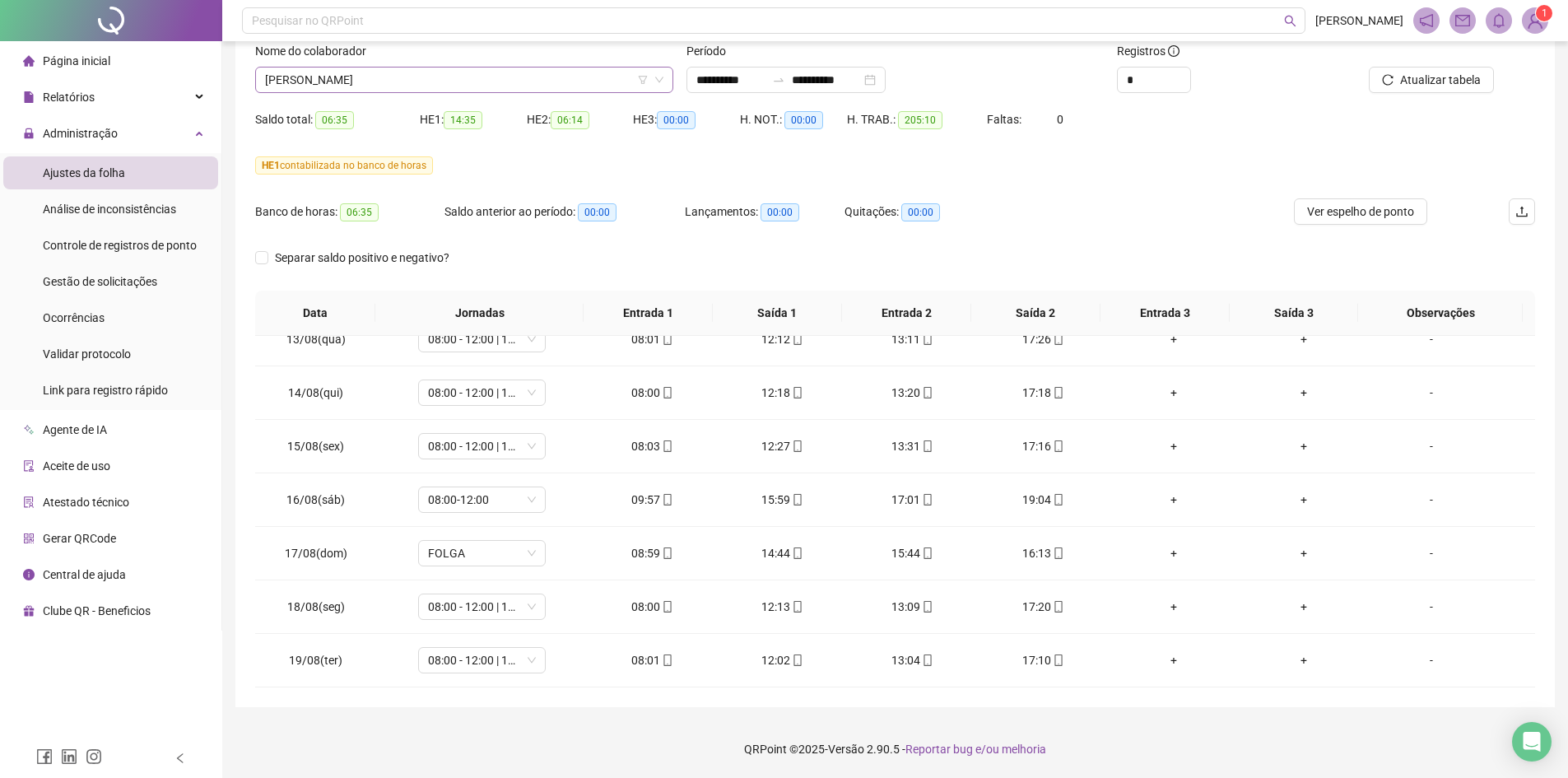
click at [375, 85] on span "[PERSON_NAME]" at bounding box center [465, 79] width 399 height 25
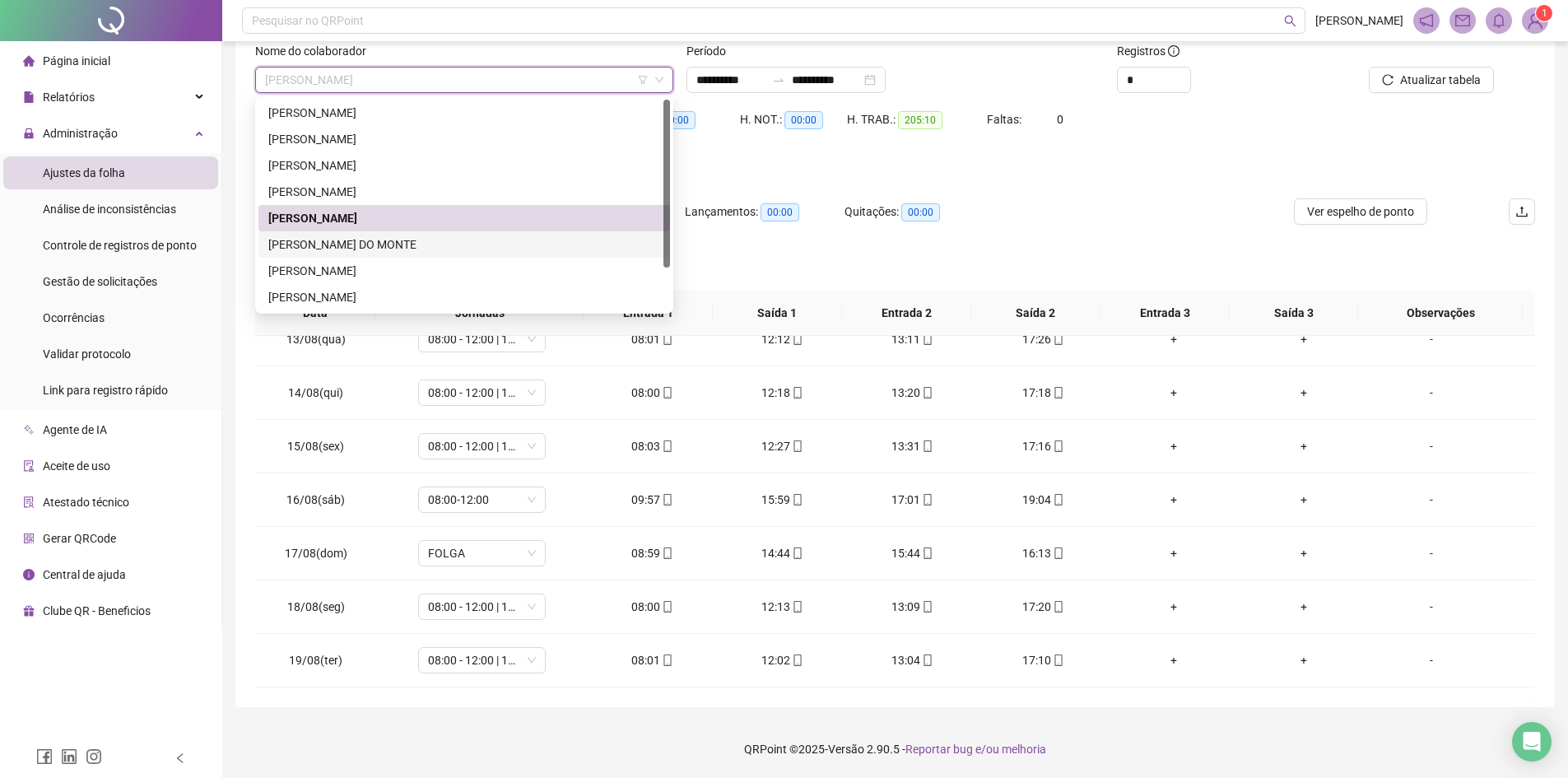
click at [385, 247] on div "[PERSON_NAME] DO MONTE" at bounding box center [464, 244] width 392 height 18
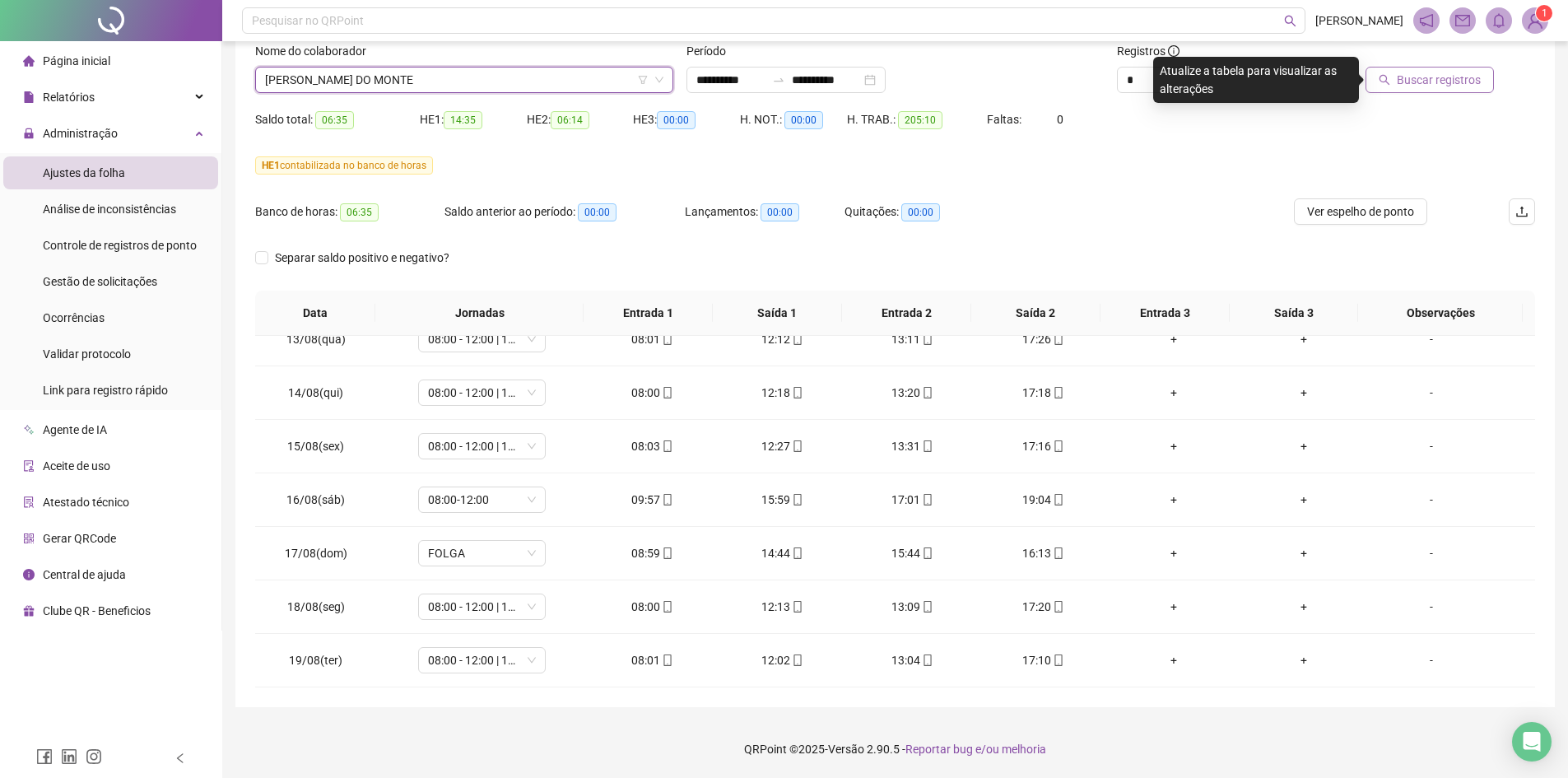
click at [1432, 86] on span "Buscar registros" at bounding box center [1438, 80] width 84 height 18
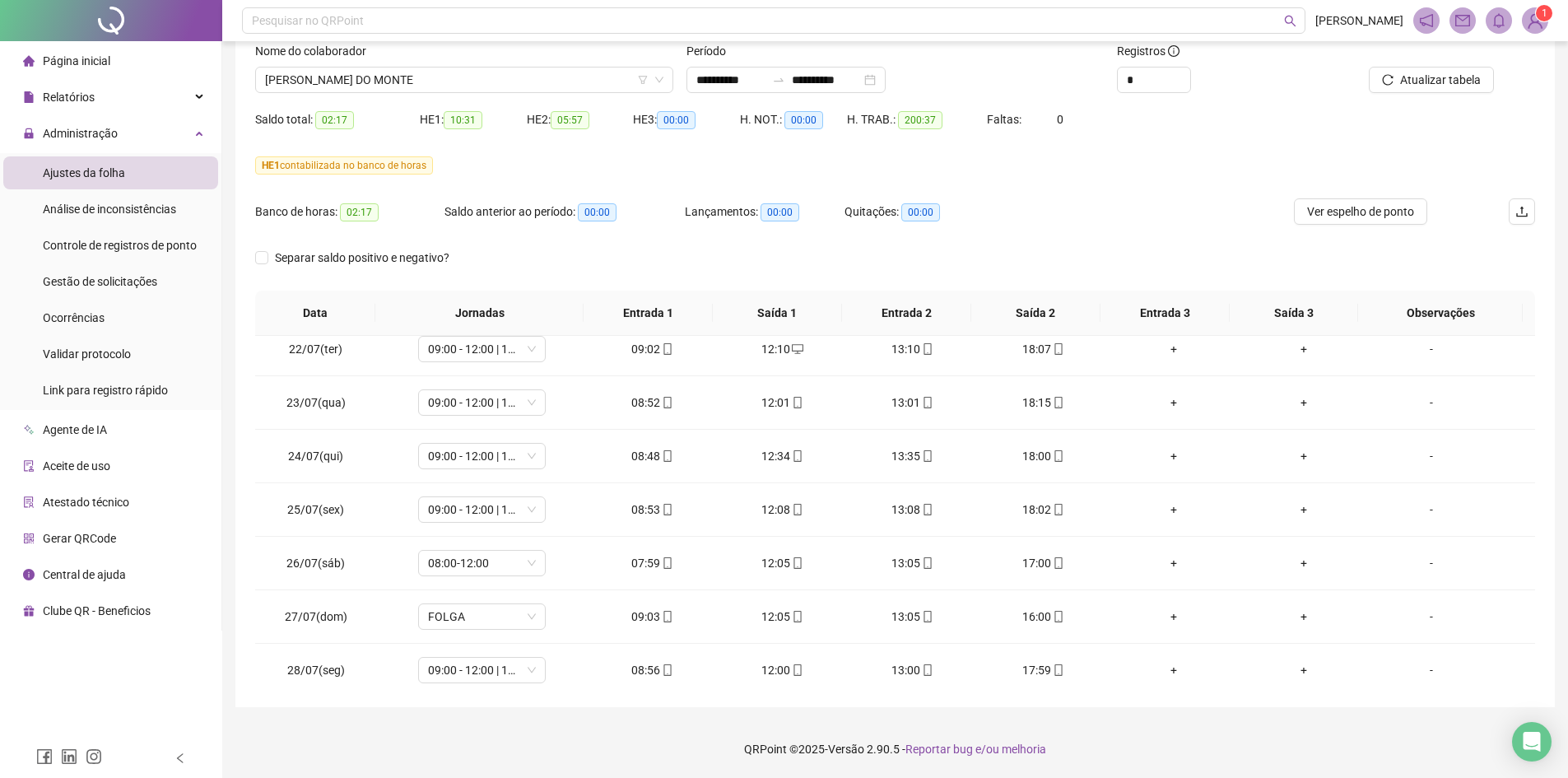
scroll to position [0, 0]
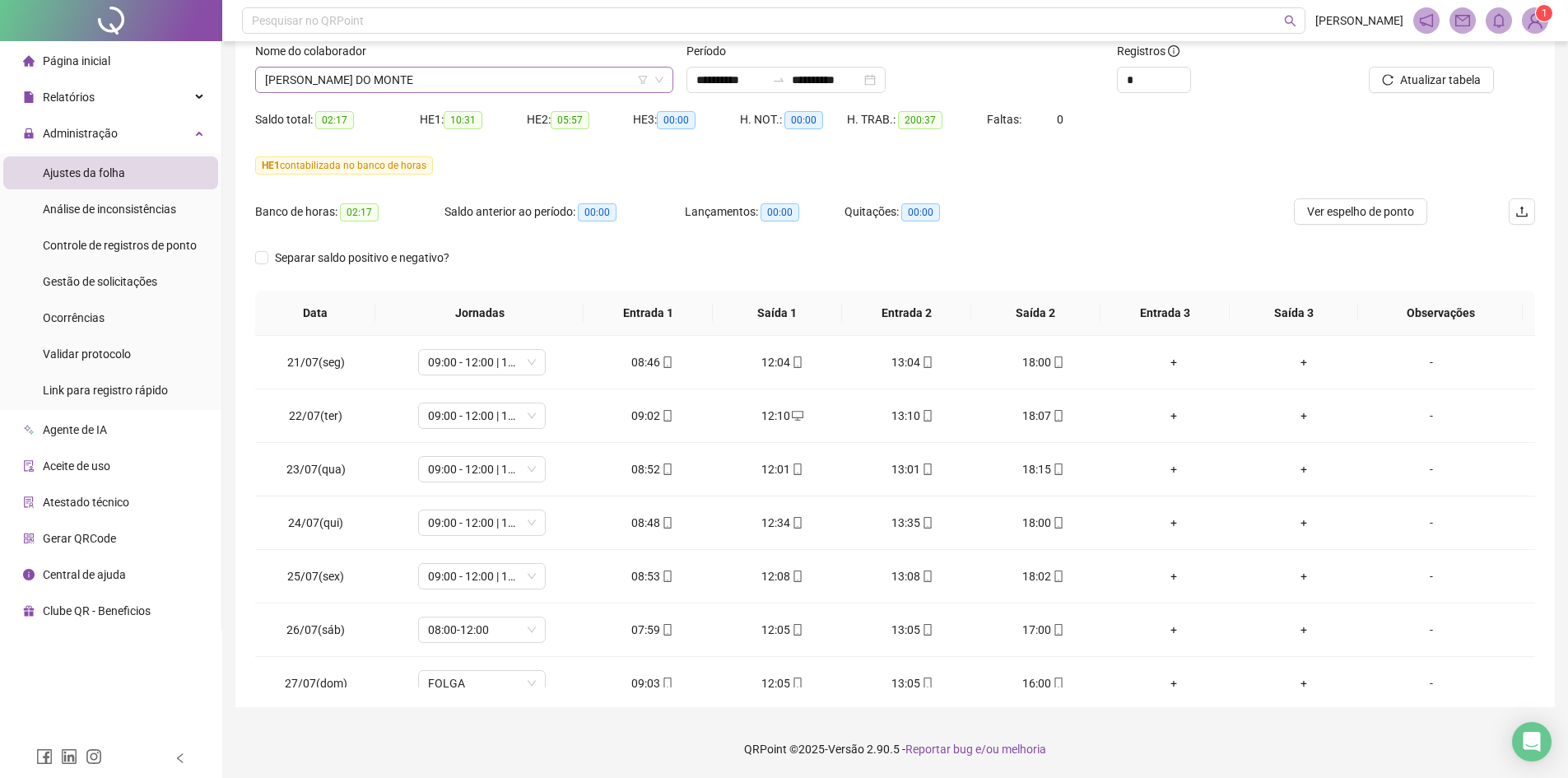
click at [421, 73] on span "[PERSON_NAME] DO MONTE" at bounding box center [465, 79] width 399 height 25
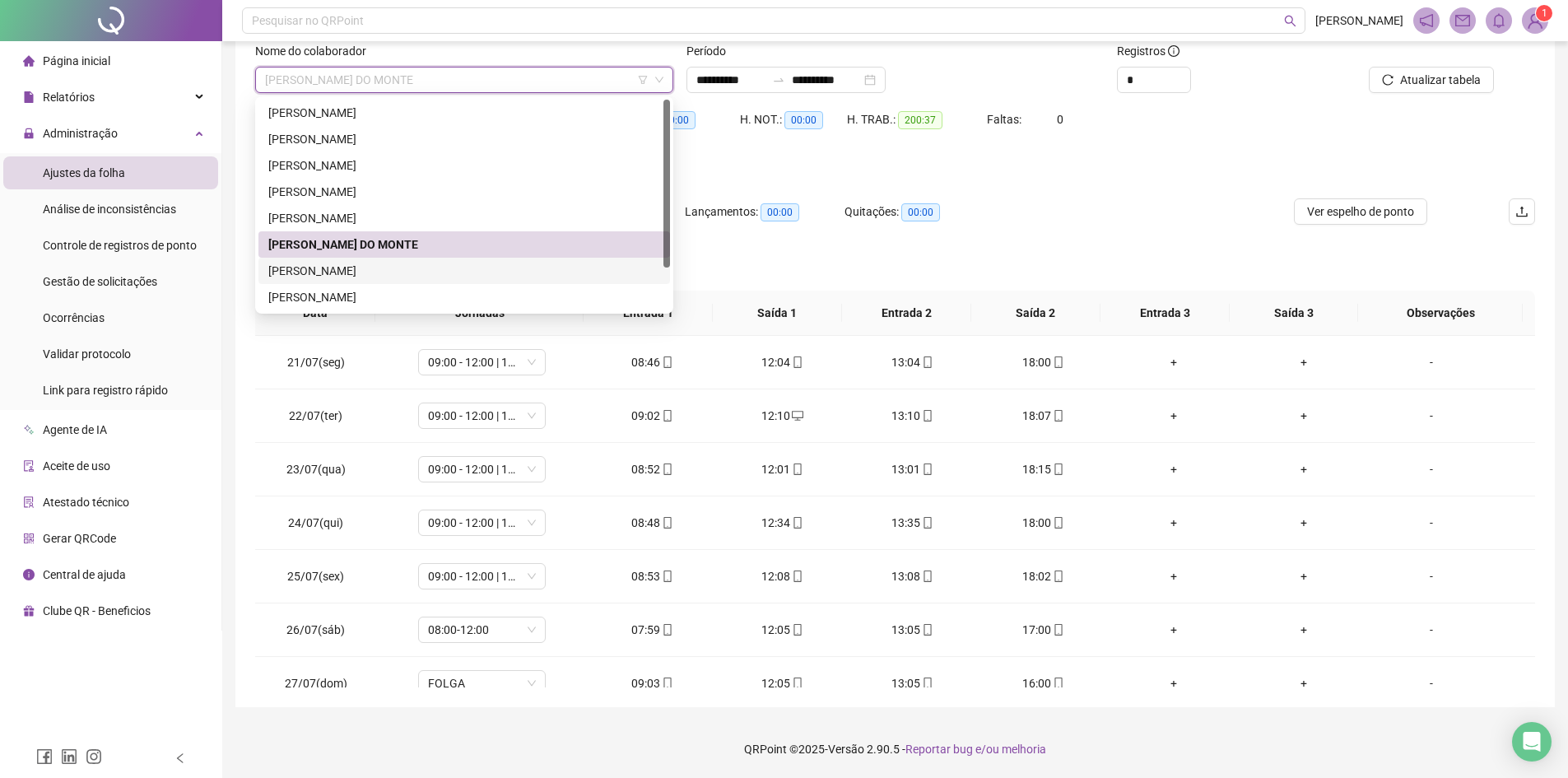
click at [360, 270] on div "[PERSON_NAME]" at bounding box center [464, 271] width 392 height 18
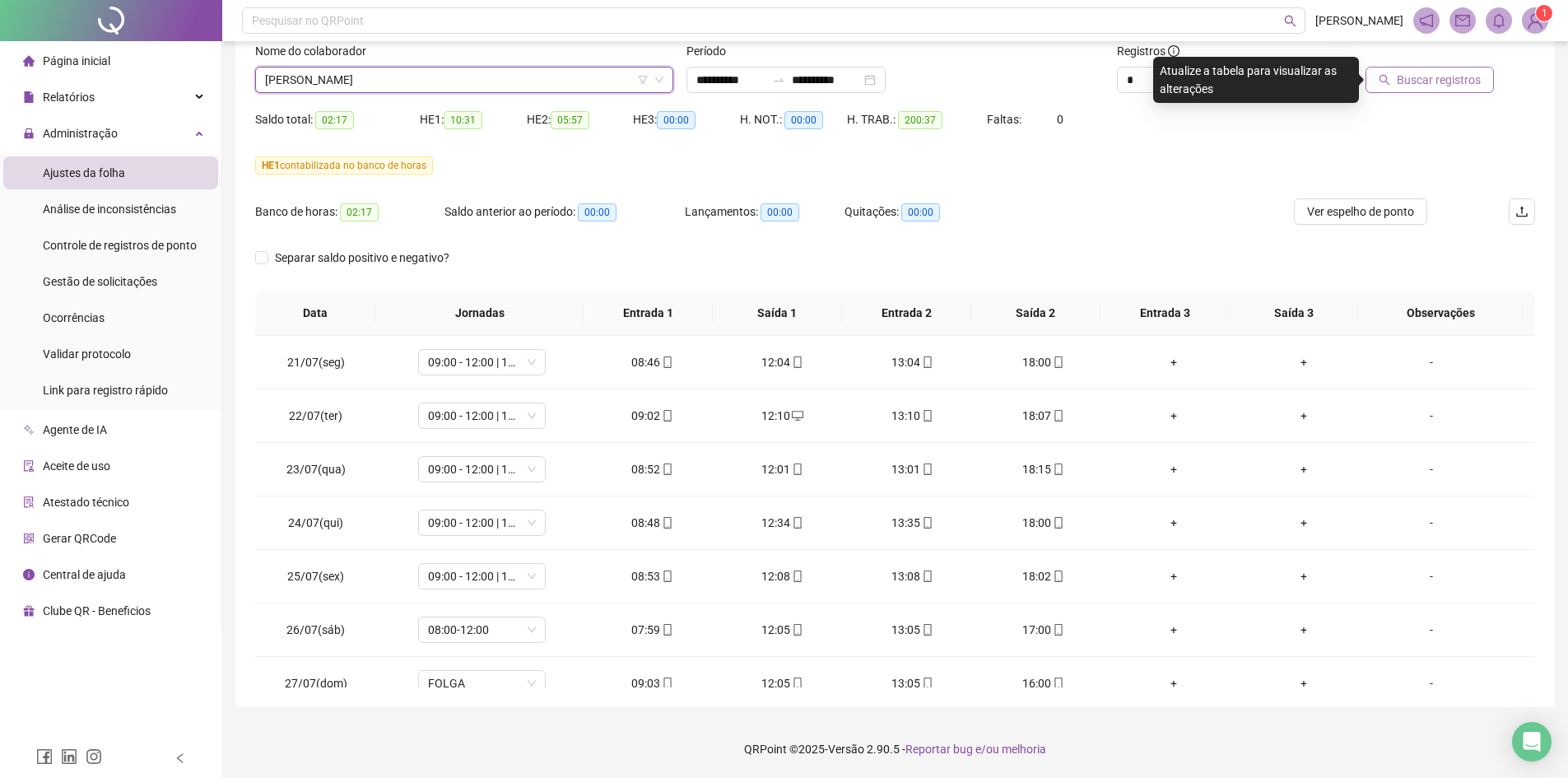
click at [1409, 90] on button "Buscar registros" at bounding box center [1430, 80] width 129 height 27
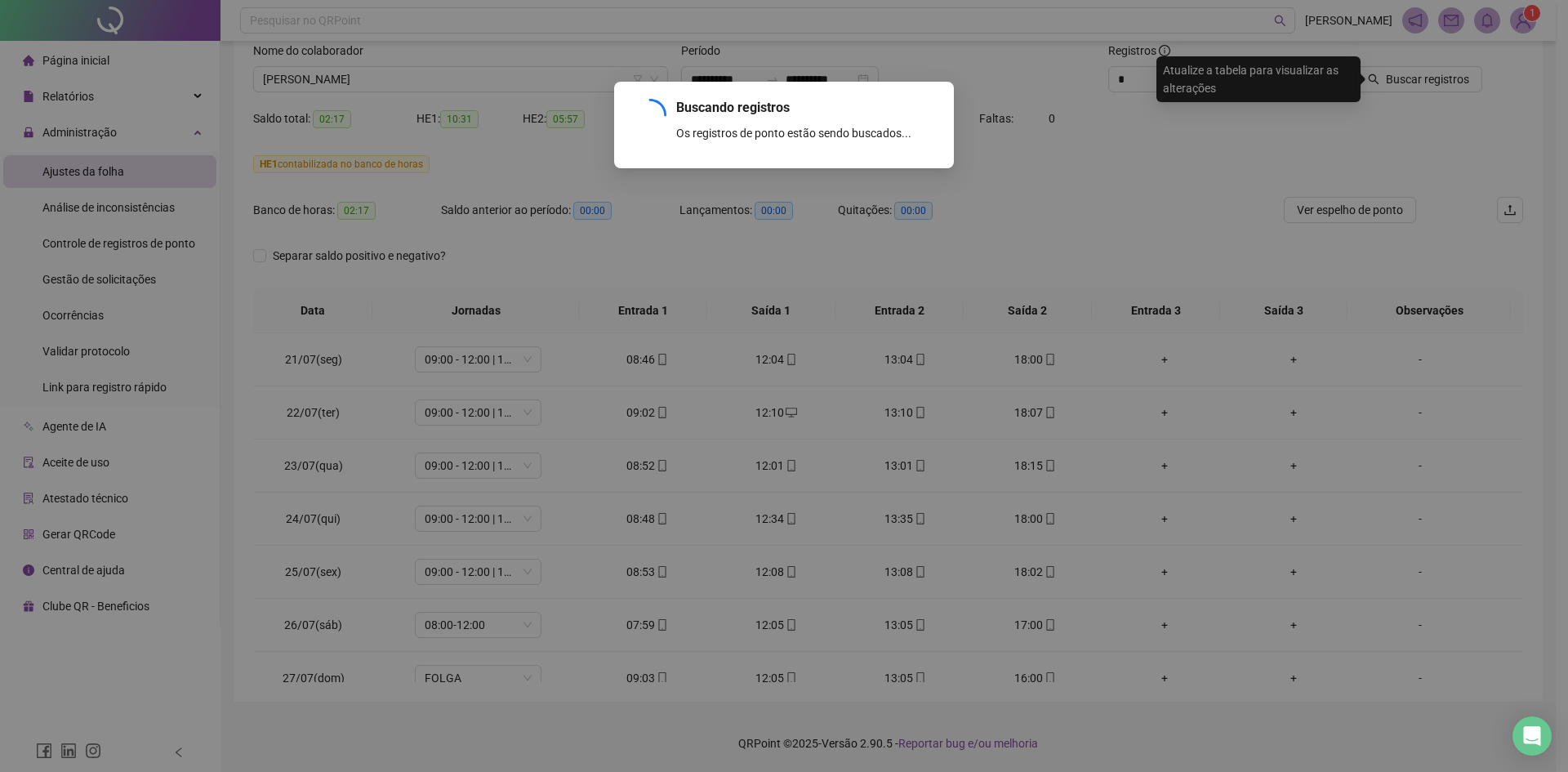
click at [1425, 74] on div "Buscando registros Os registros de ponto estão sendo buscados... OK" at bounding box center [784, 386] width 1568 height 772
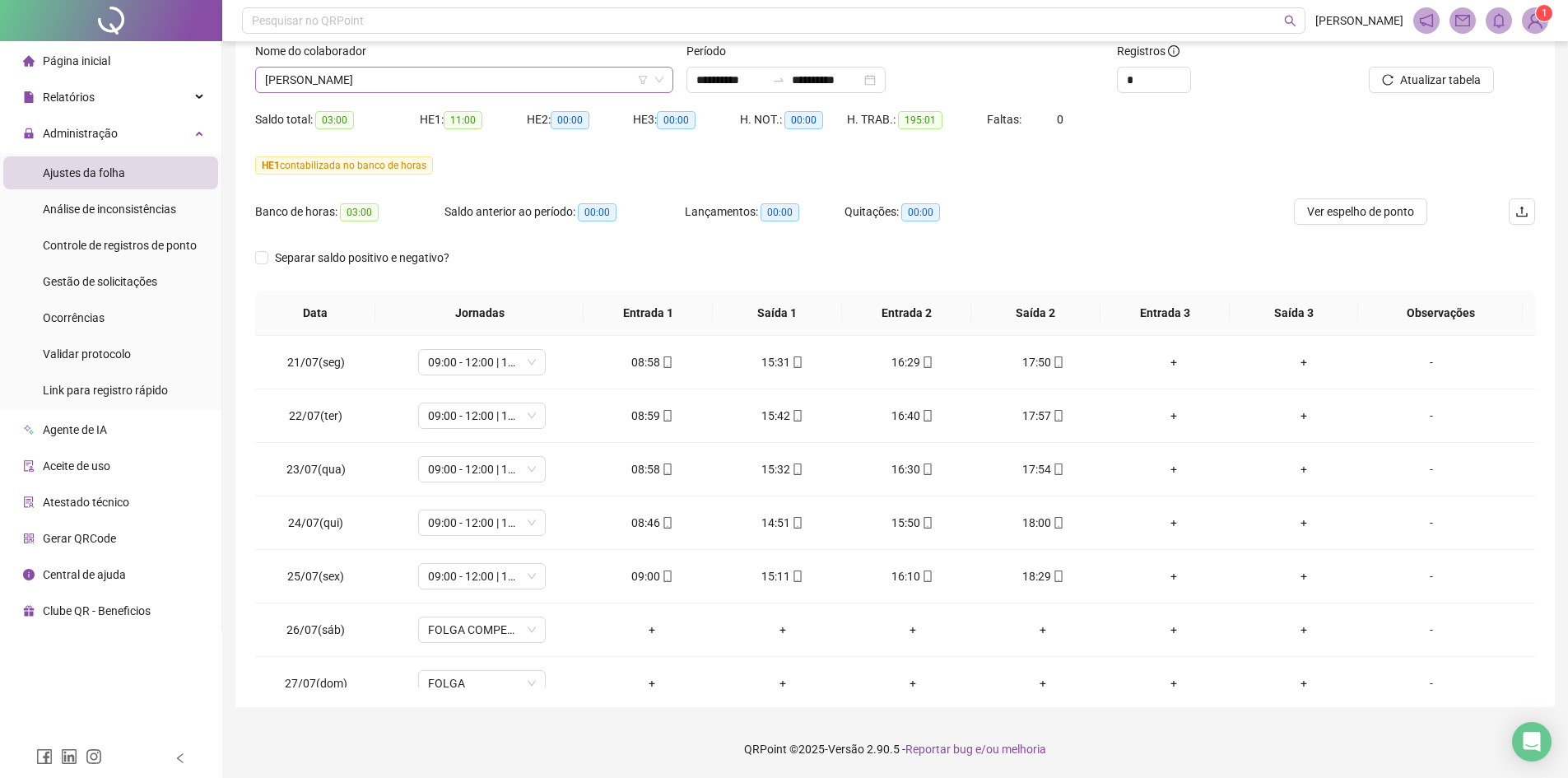
click at [388, 77] on span "[PERSON_NAME]" at bounding box center [465, 79] width 399 height 25
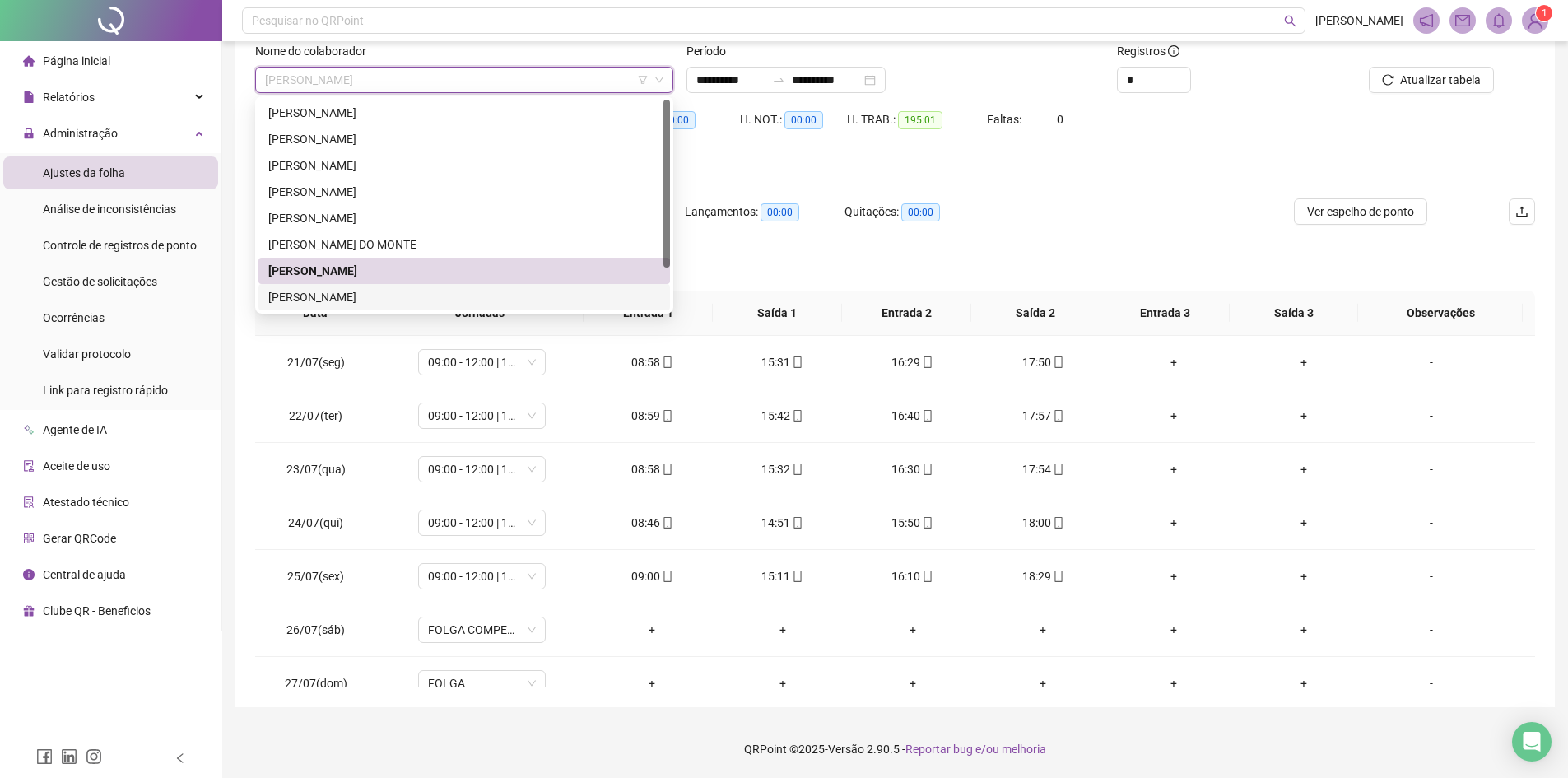
click at [348, 291] on div "[PERSON_NAME]" at bounding box center [464, 298] width 392 height 18
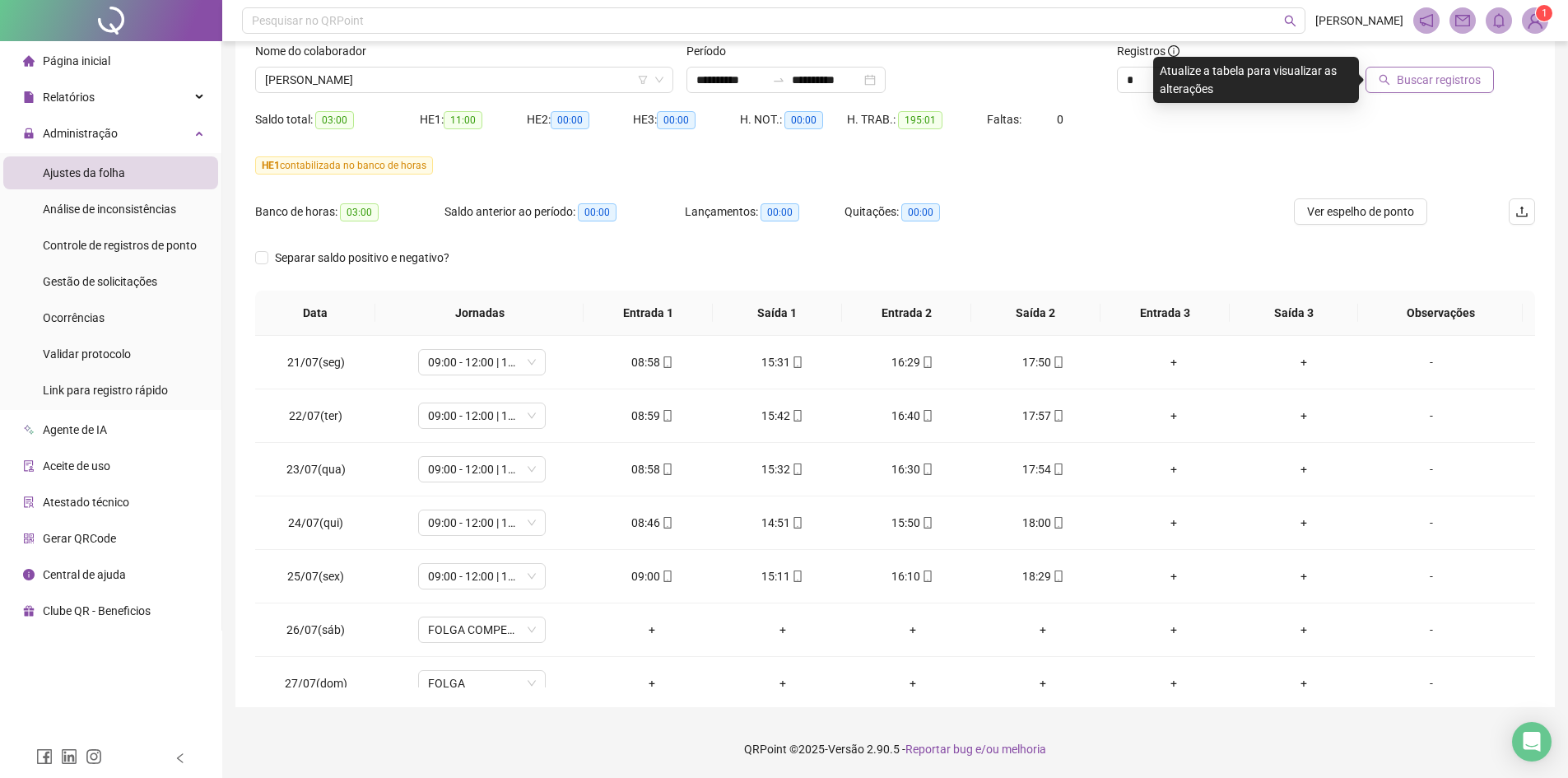
click at [1437, 72] on span "Buscar registros" at bounding box center [1438, 80] width 84 height 18
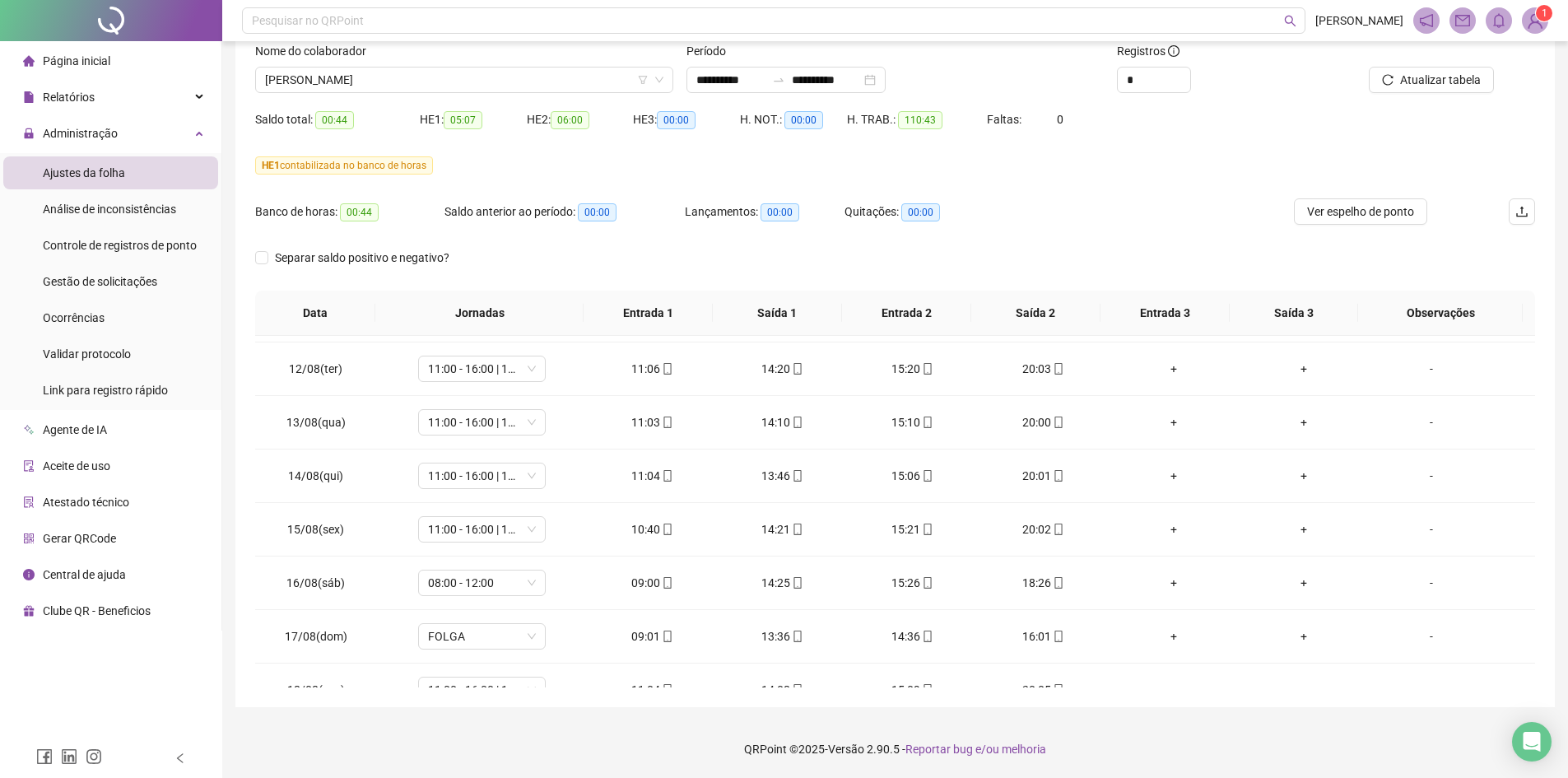
scroll to position [1254, 0]
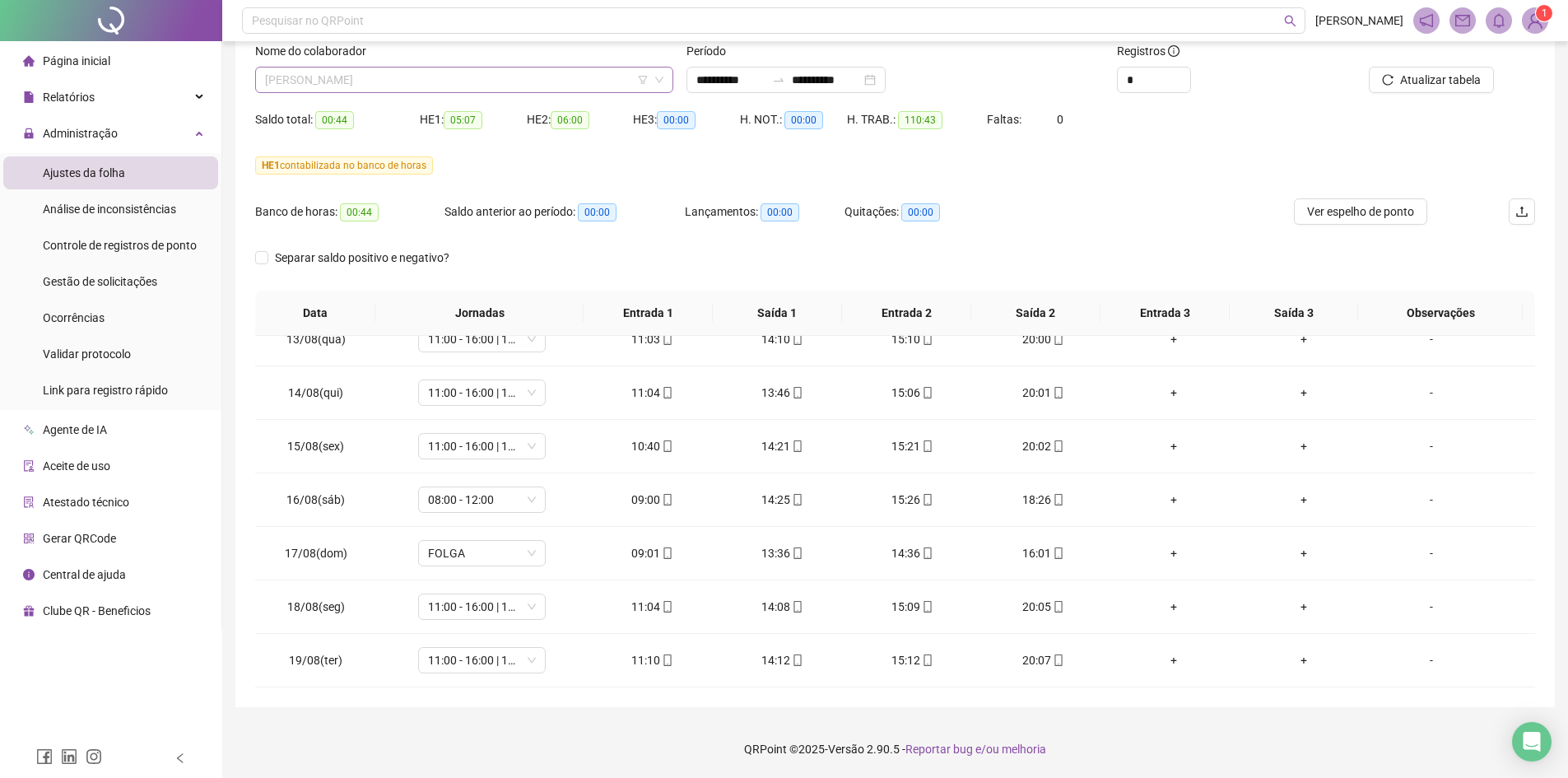
click at [370, 89] on span "[PERSON_NAME]" at bounding box center [465, 79] width 399 height 25
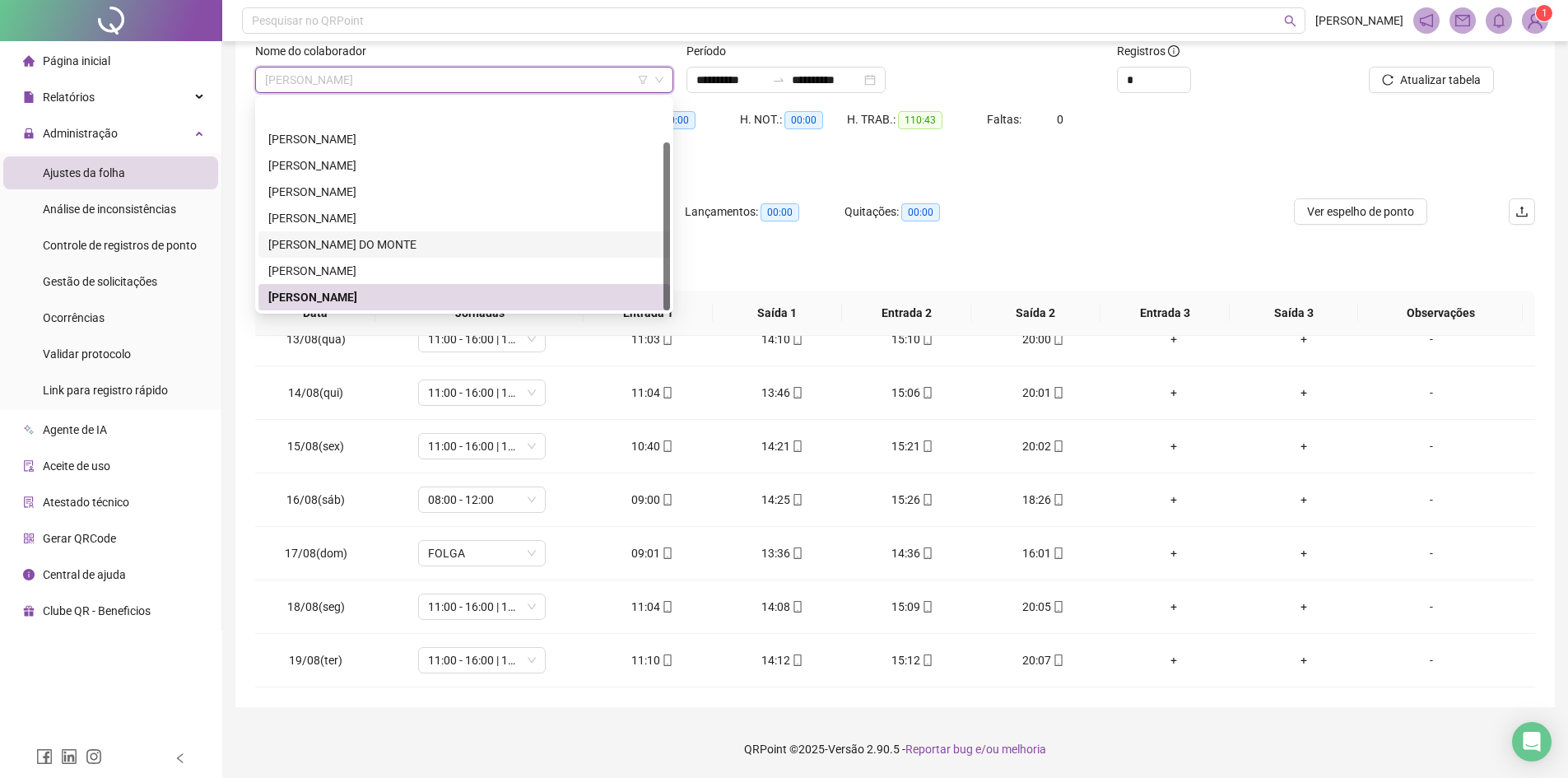
scroll to position [52, 0]
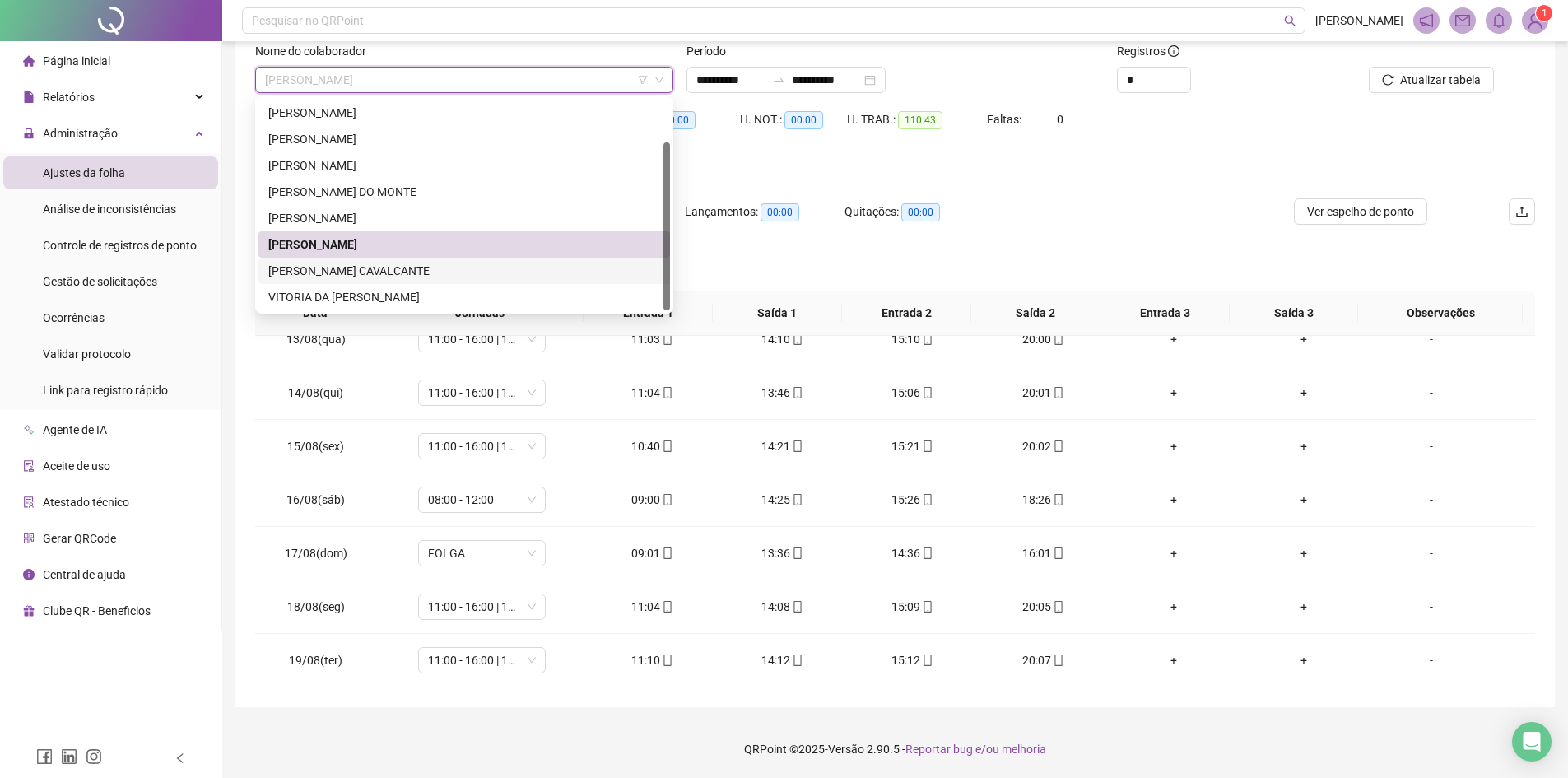
click at [404, 263] on div "[PERSON_NAME] CAVALCANTE" at bounding box center [464, 271] width 392 height 18
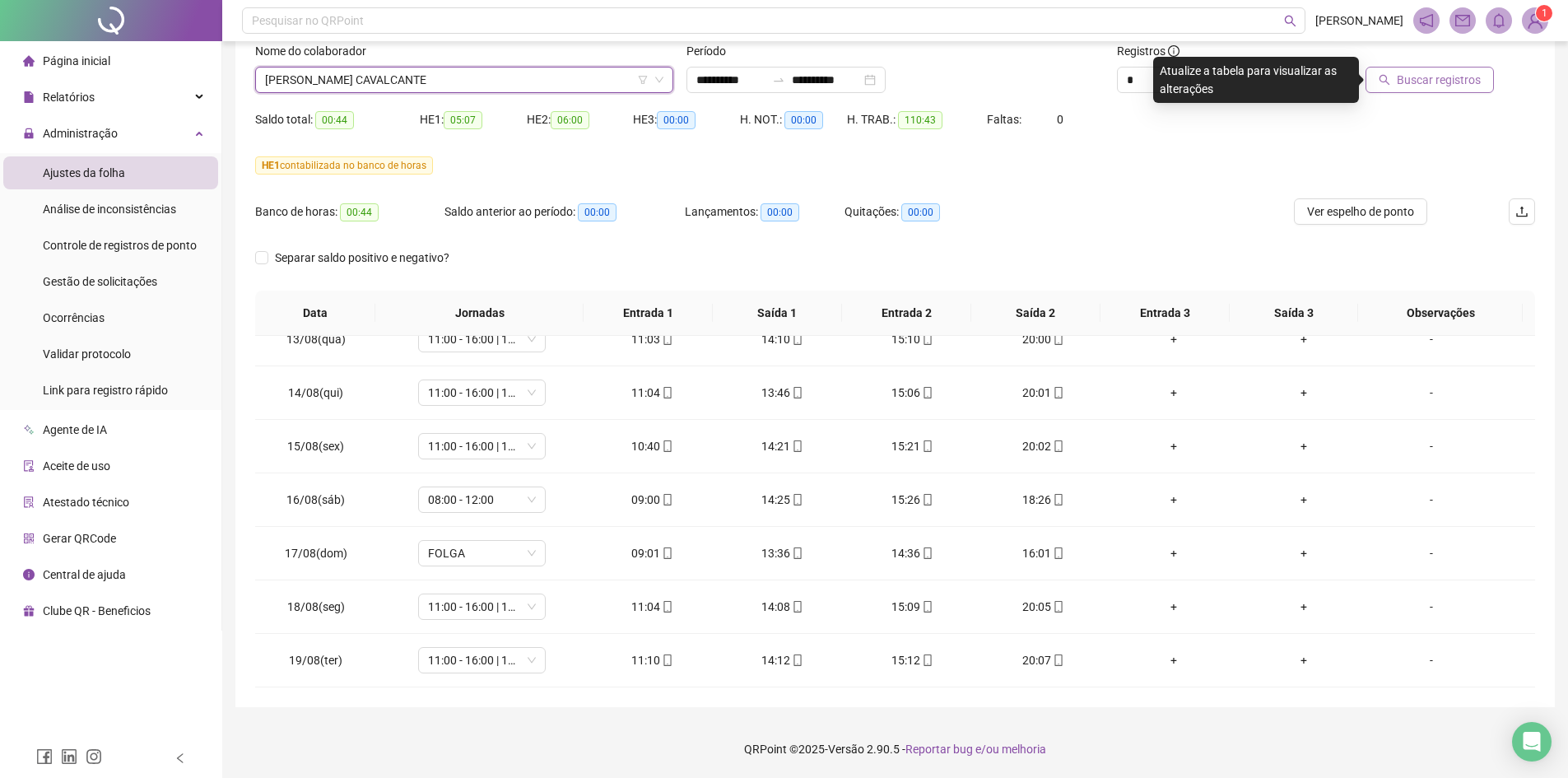
click at [1431, 82] on span "Buscar registros" at bounding box center [1438, 80] width 84 height 18
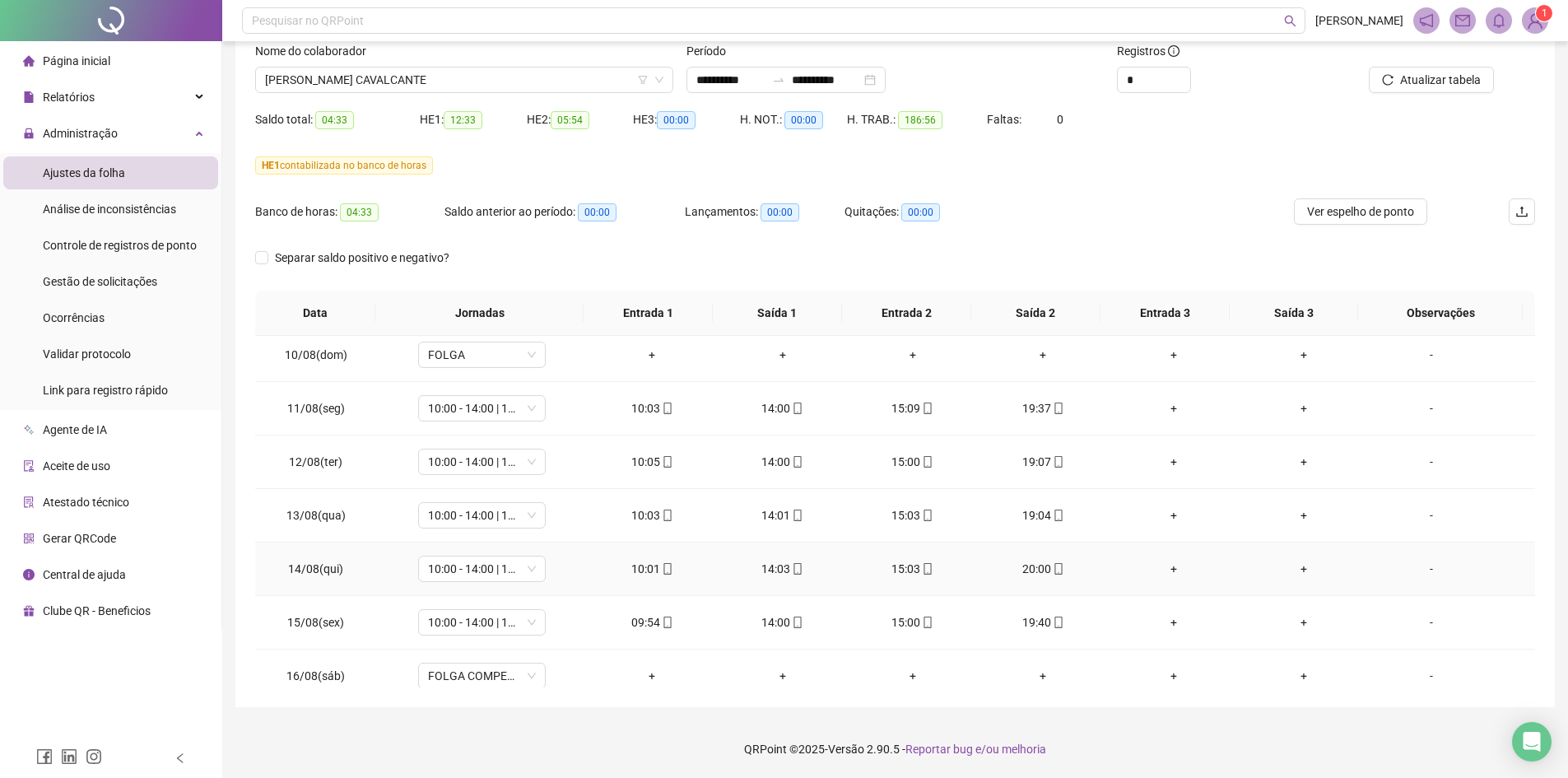
scroll to position [1254, 0]
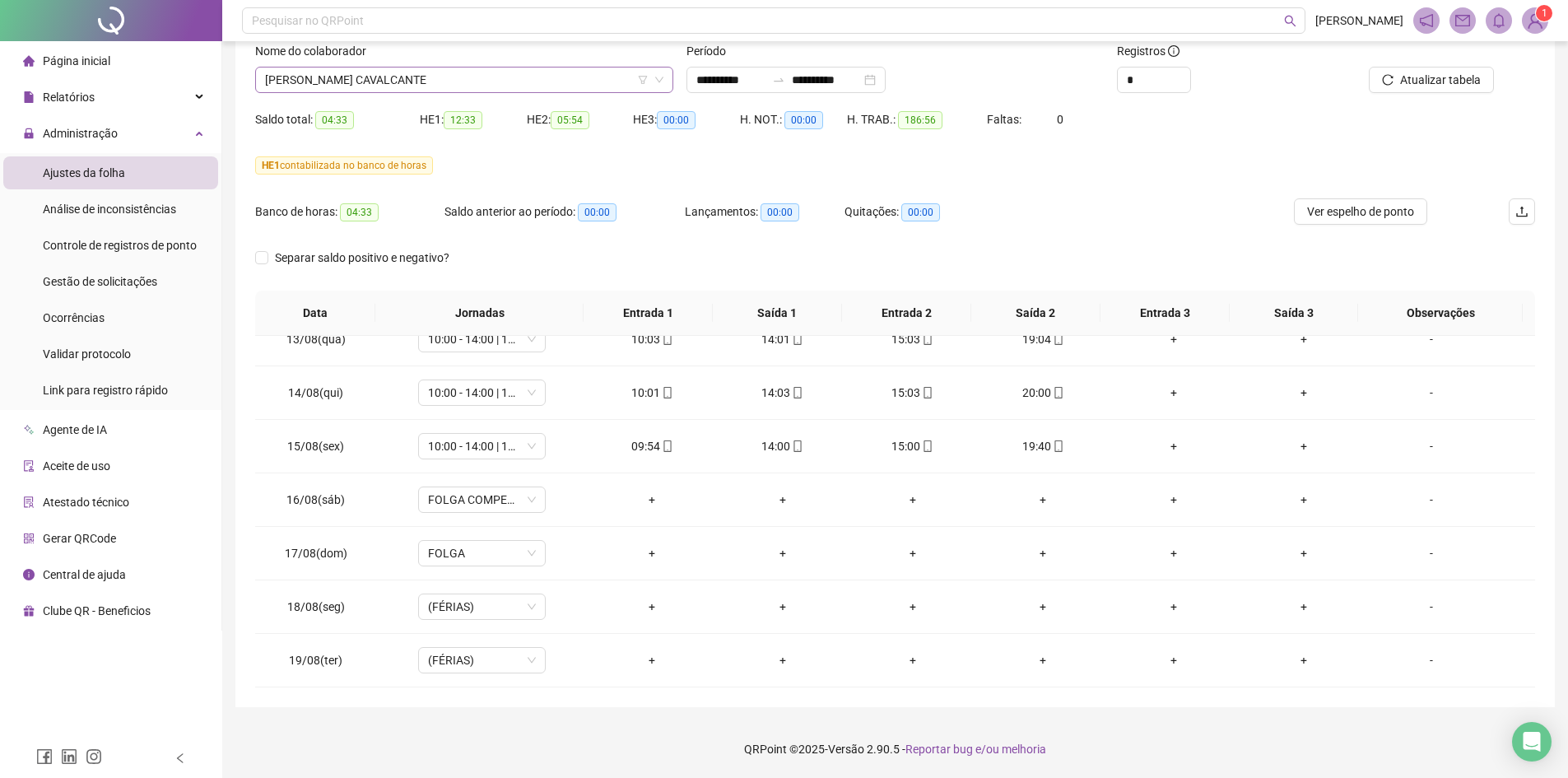
click at [429, 91] on div "Nome do colaborador [PERSON_NAME] CAVALCANTE" at bounding box center [465, 74] width 432 height 64
click at [456, 84] on span "[PERSON_NAME] CAVALCANTE" at bounding box center [465, 79] width 399 height 25
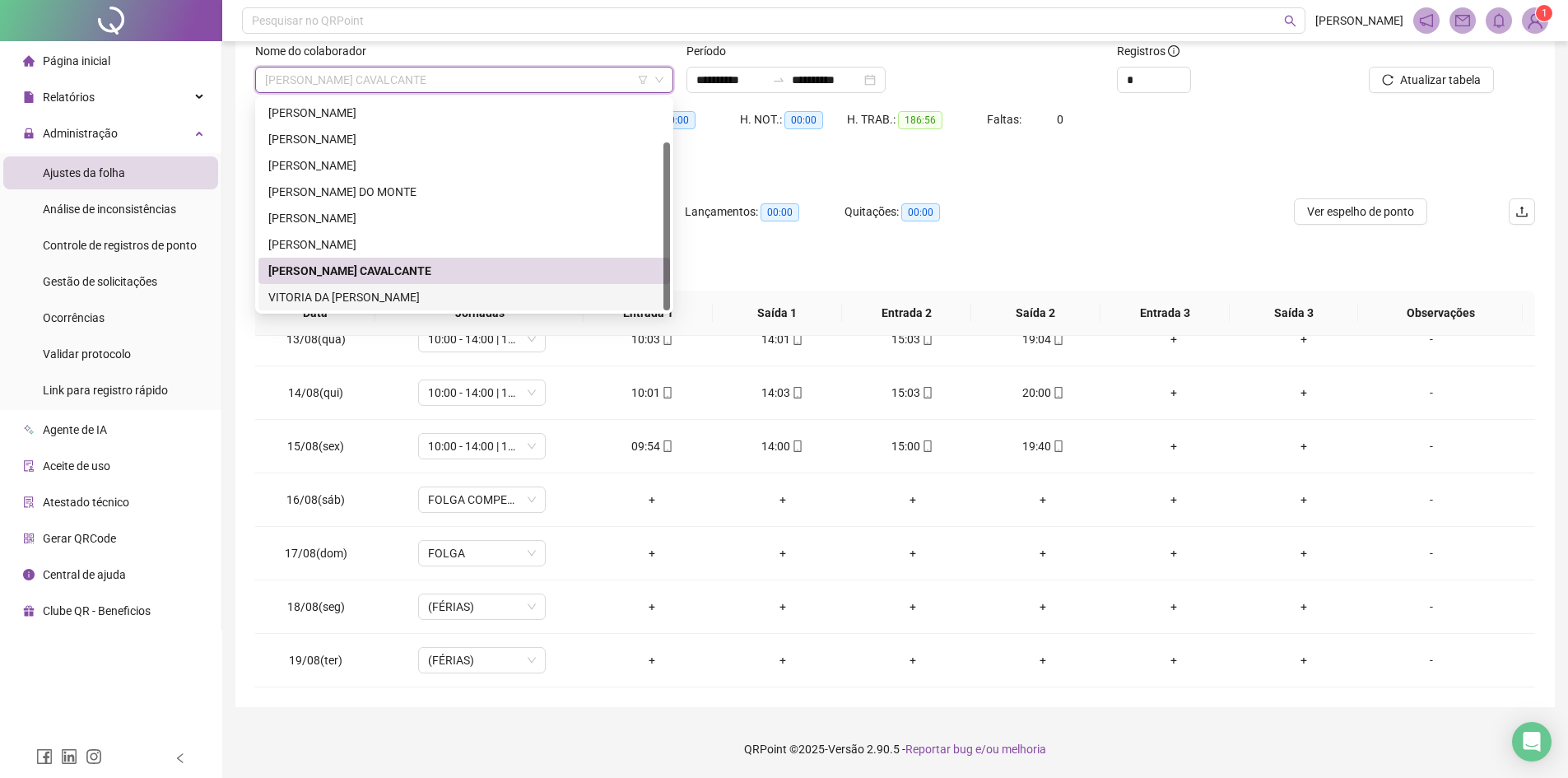
click at [415, 289] on div "VITORIA DA [PERSON_NAME]" at bounding box center [464, 298] width 392 height 18
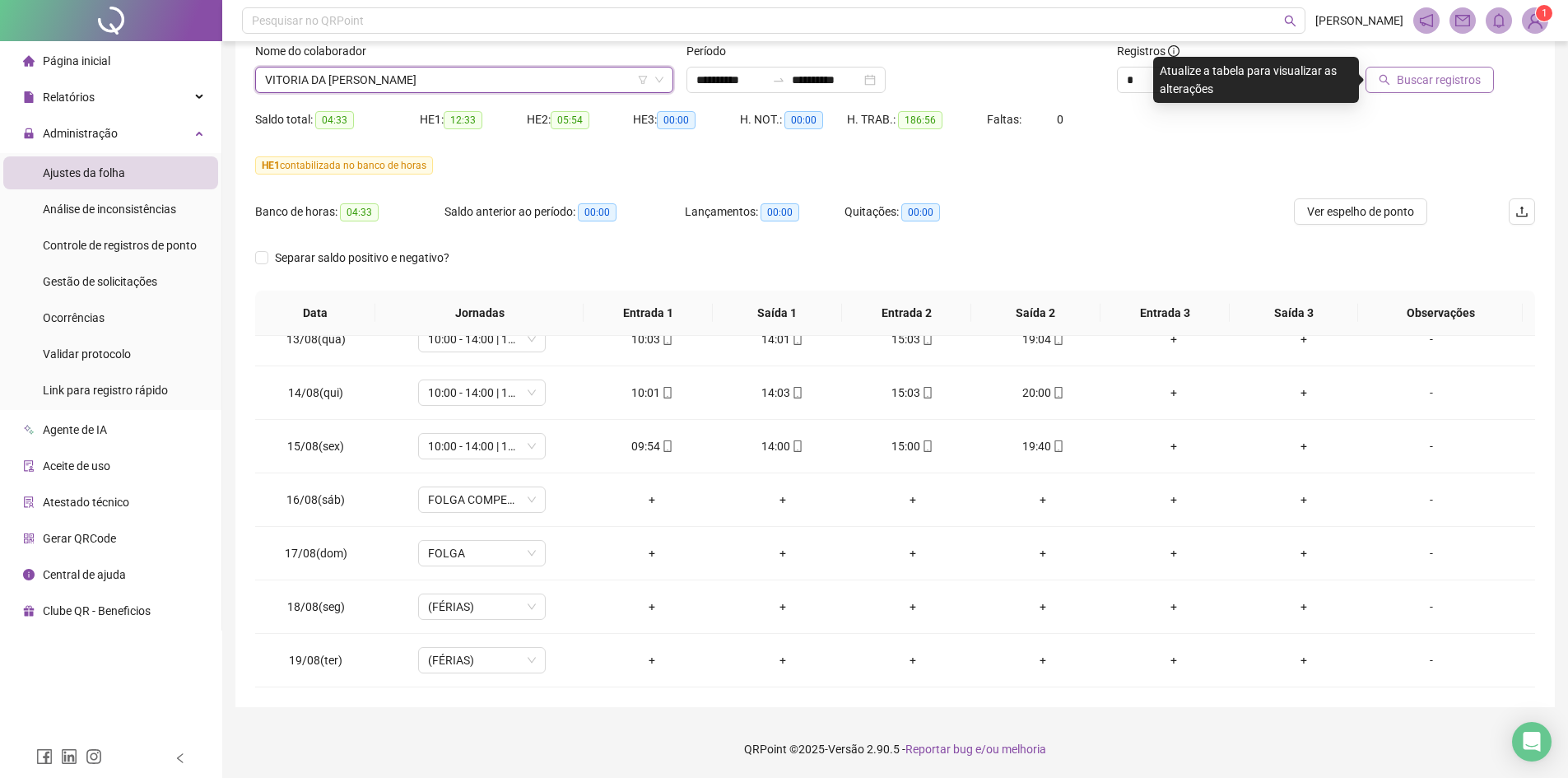
click at [1432, 73] on span "Buscar registros" at bounding box center [1438, 80] width 84 height 18
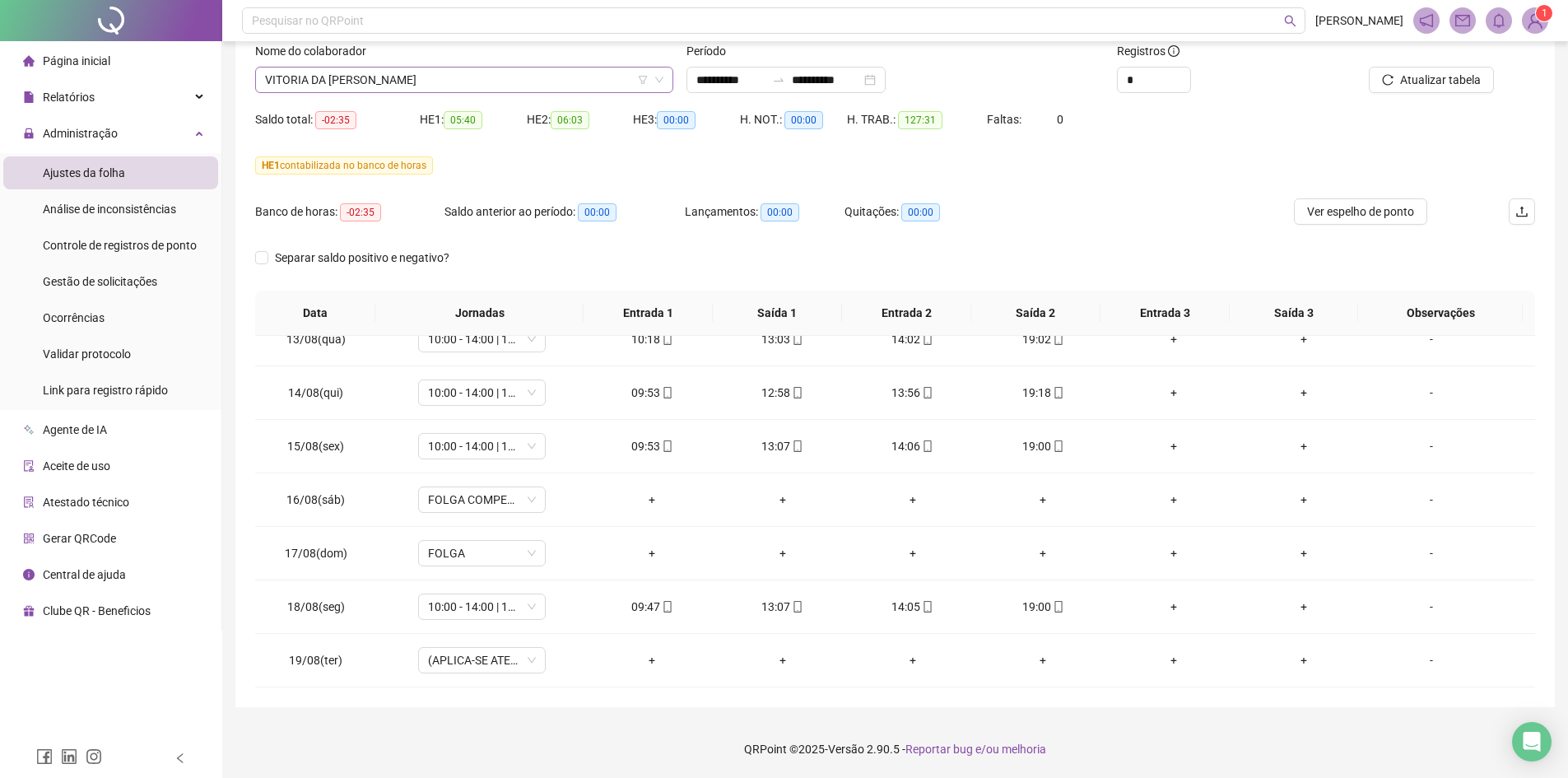
click at [398, 85] on span "VITORIA DA [PERSON_NAME]" at bounding box center [465, 79] width 399 height 25
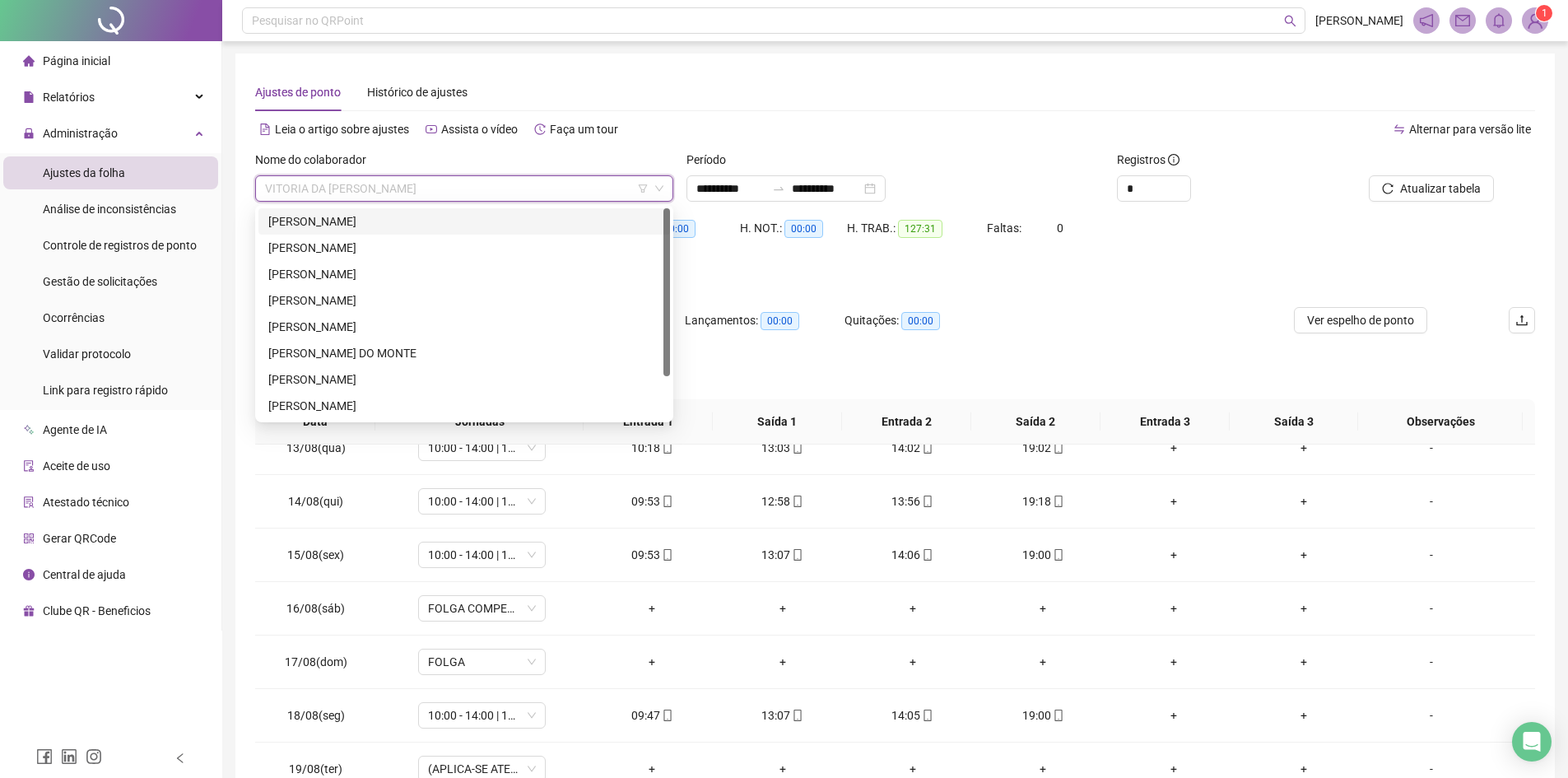
scroll to position [0, 0]
click at [410, 210] on div "[PERSON_NAME]" at bounding box center [464, 222] width 412 height 27
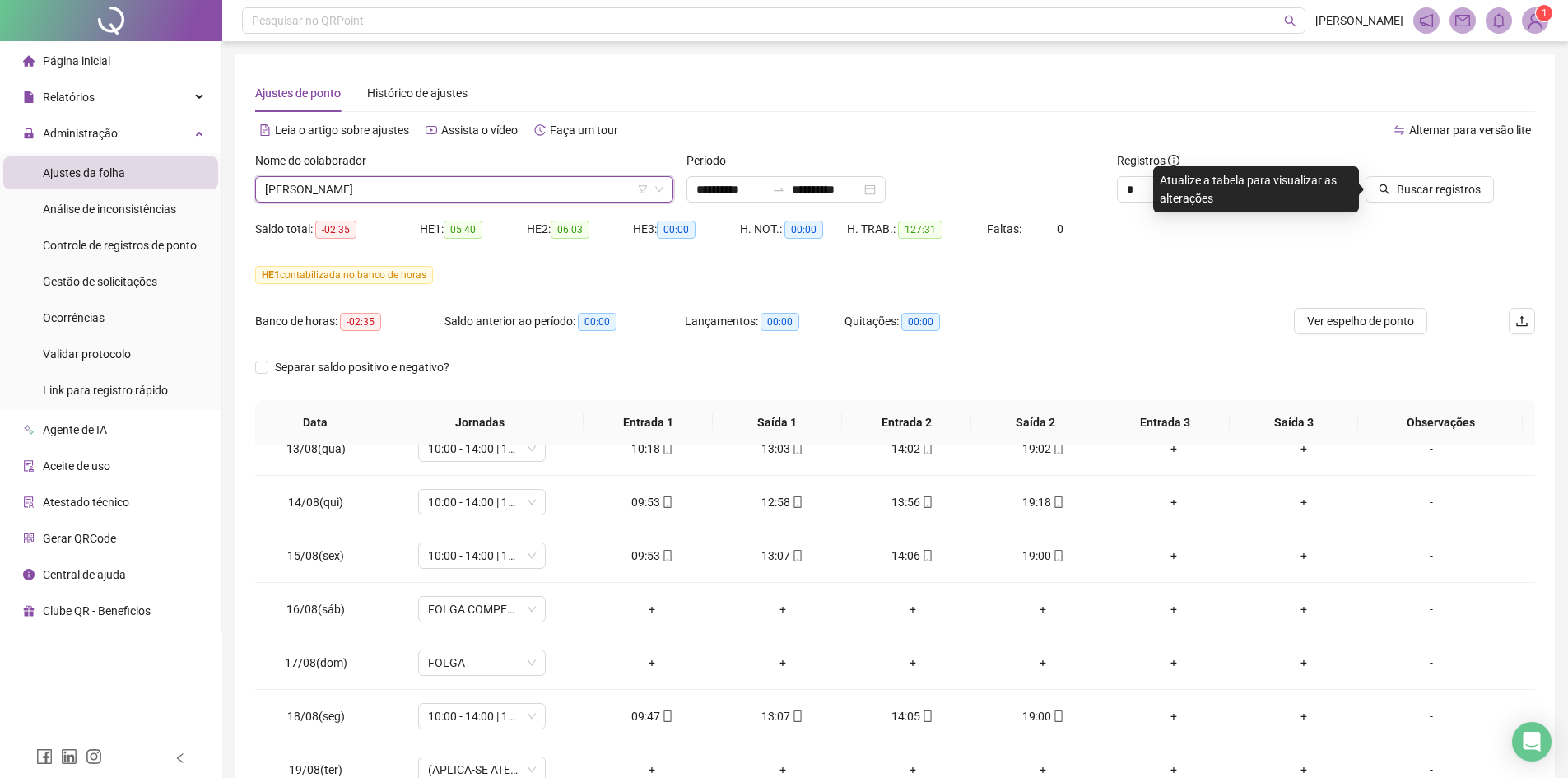
click at [1438, 194] on span "Buscar registros" at bounding box center [1438, 189] width 84 height 18
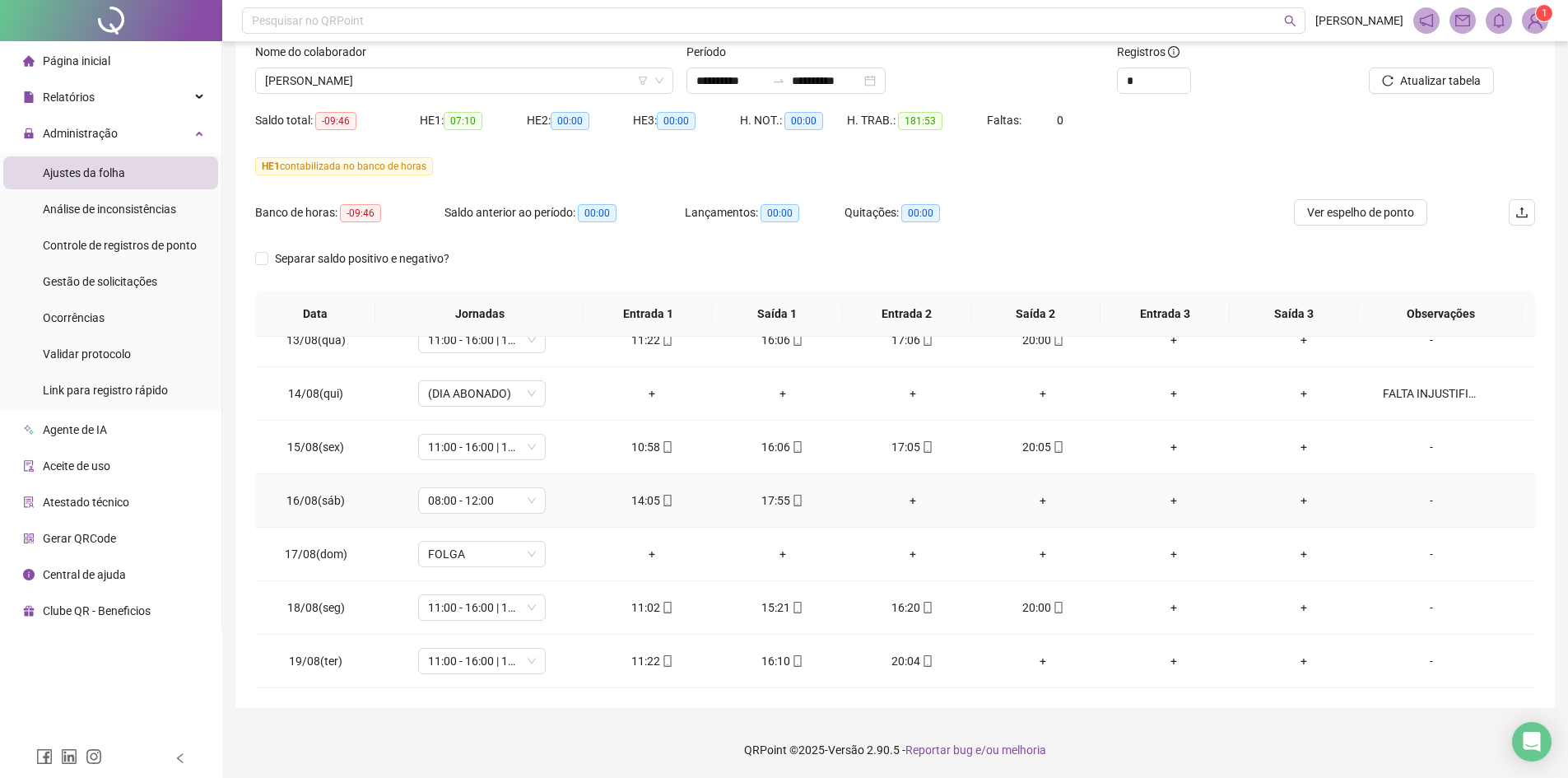
scroll to position [109, 0]
click at [477, 86] on span "[PERSON_NAME]" at bounding box center [465, 79] width 399 height 25
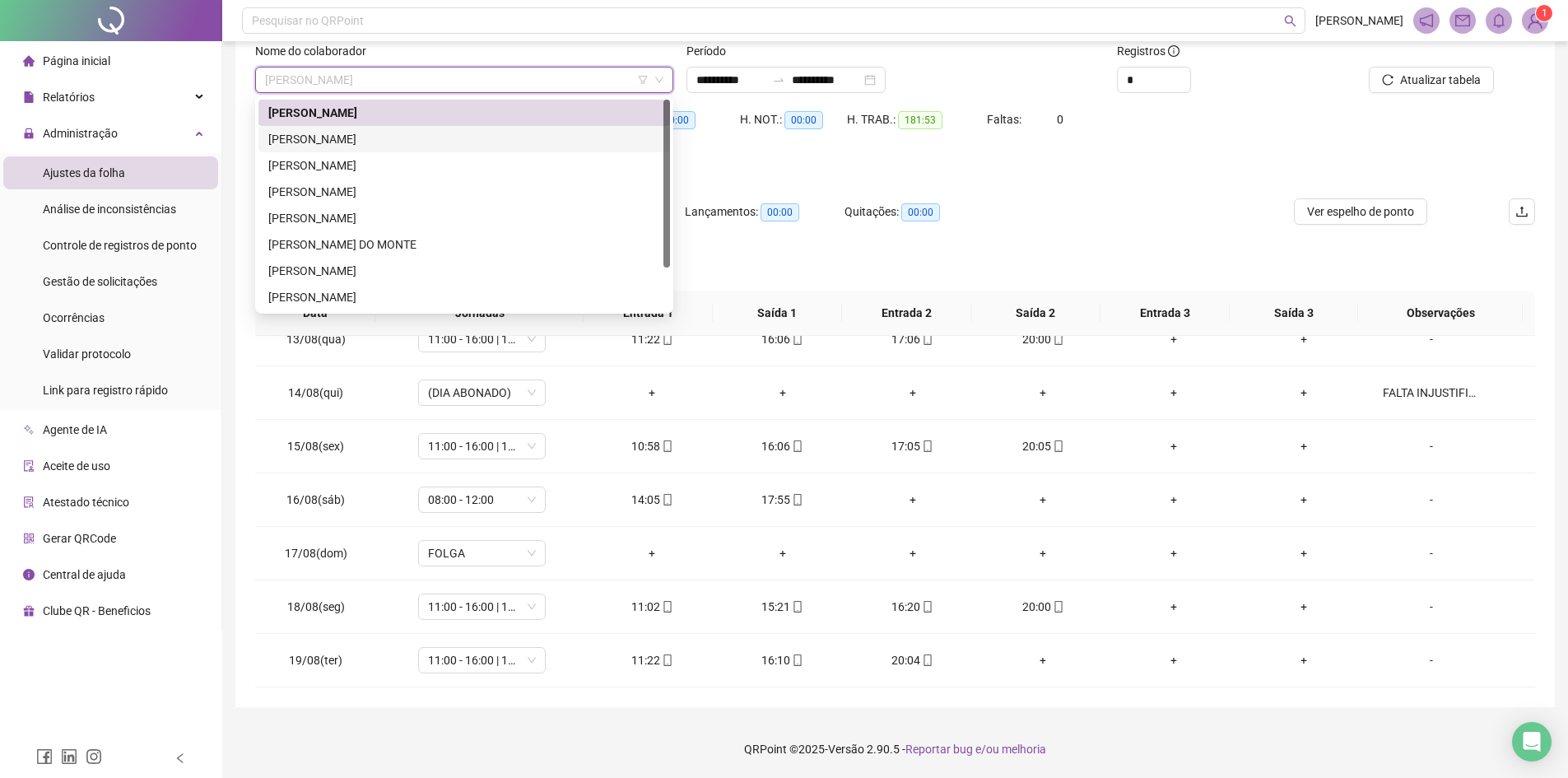
click at [413, 132] on div "[PERSON_NAME]" at bounding box center [464, 140] width 392 height 18
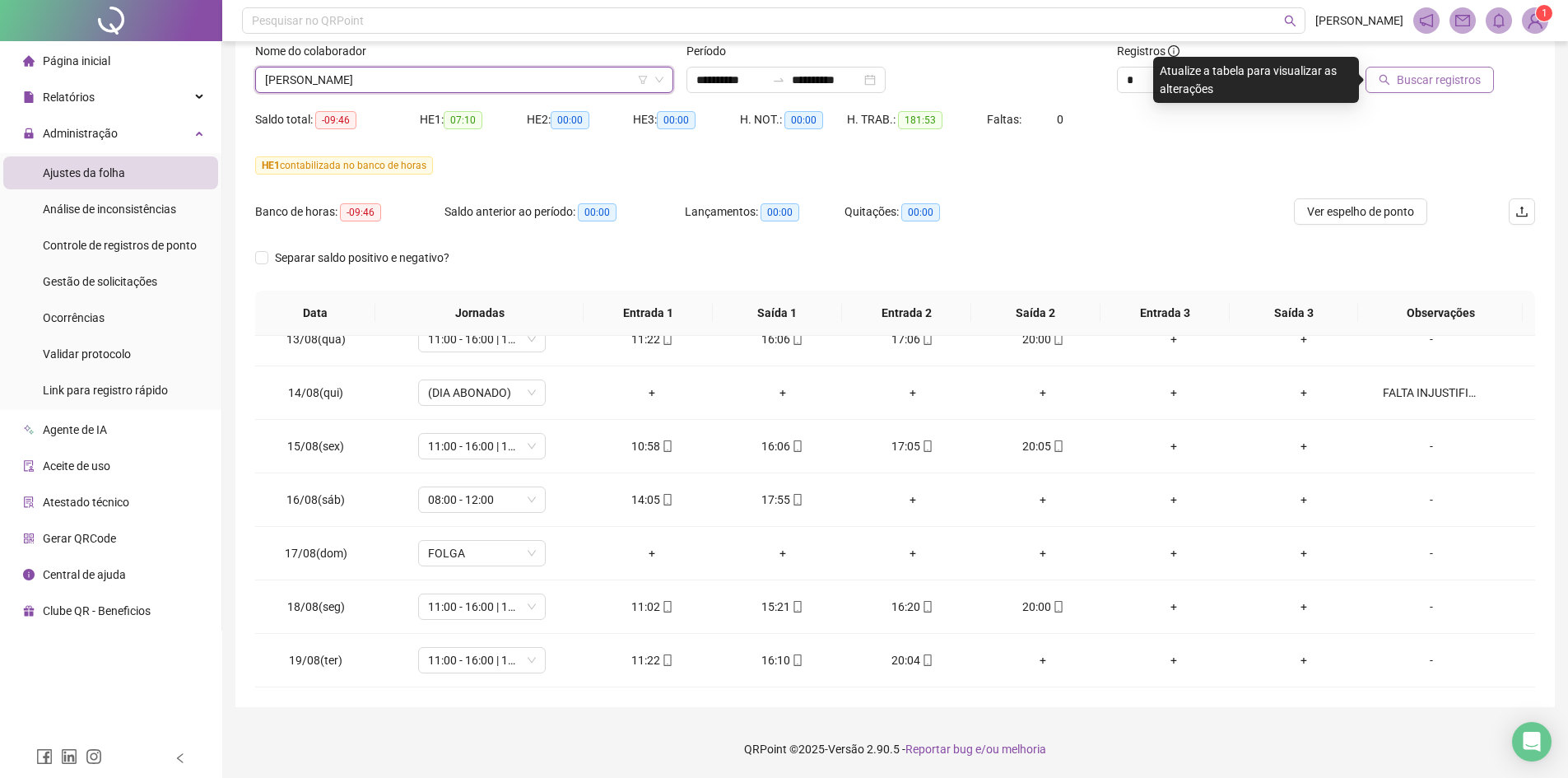
click at [1461, 80] on span "Buscar registros" at bounding box center [1438, 80] width 84 height 18
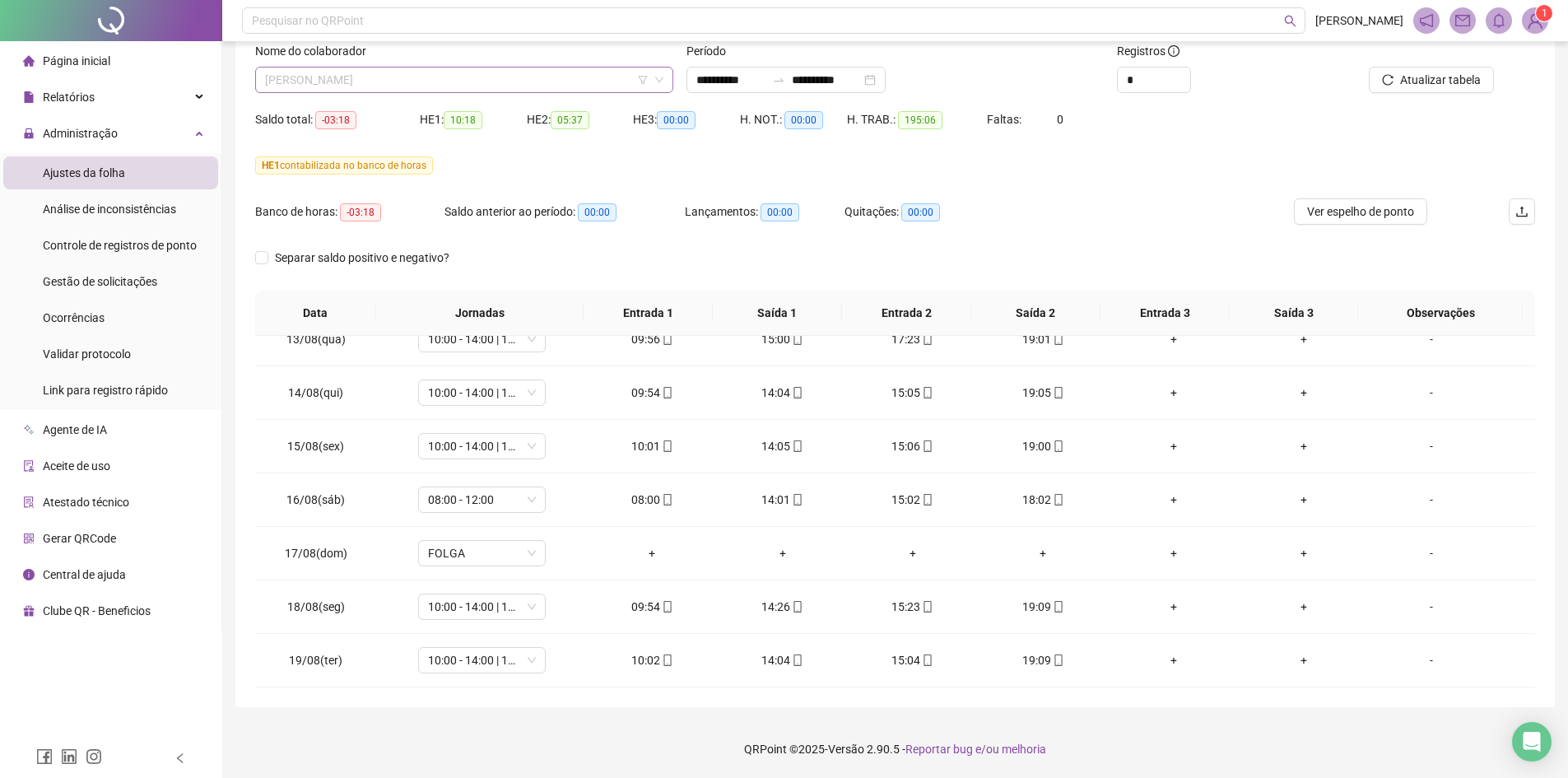
click at [434, 79] on span "[PERSON_NAME]" at bounding box center [465, 79] width 399 height 25
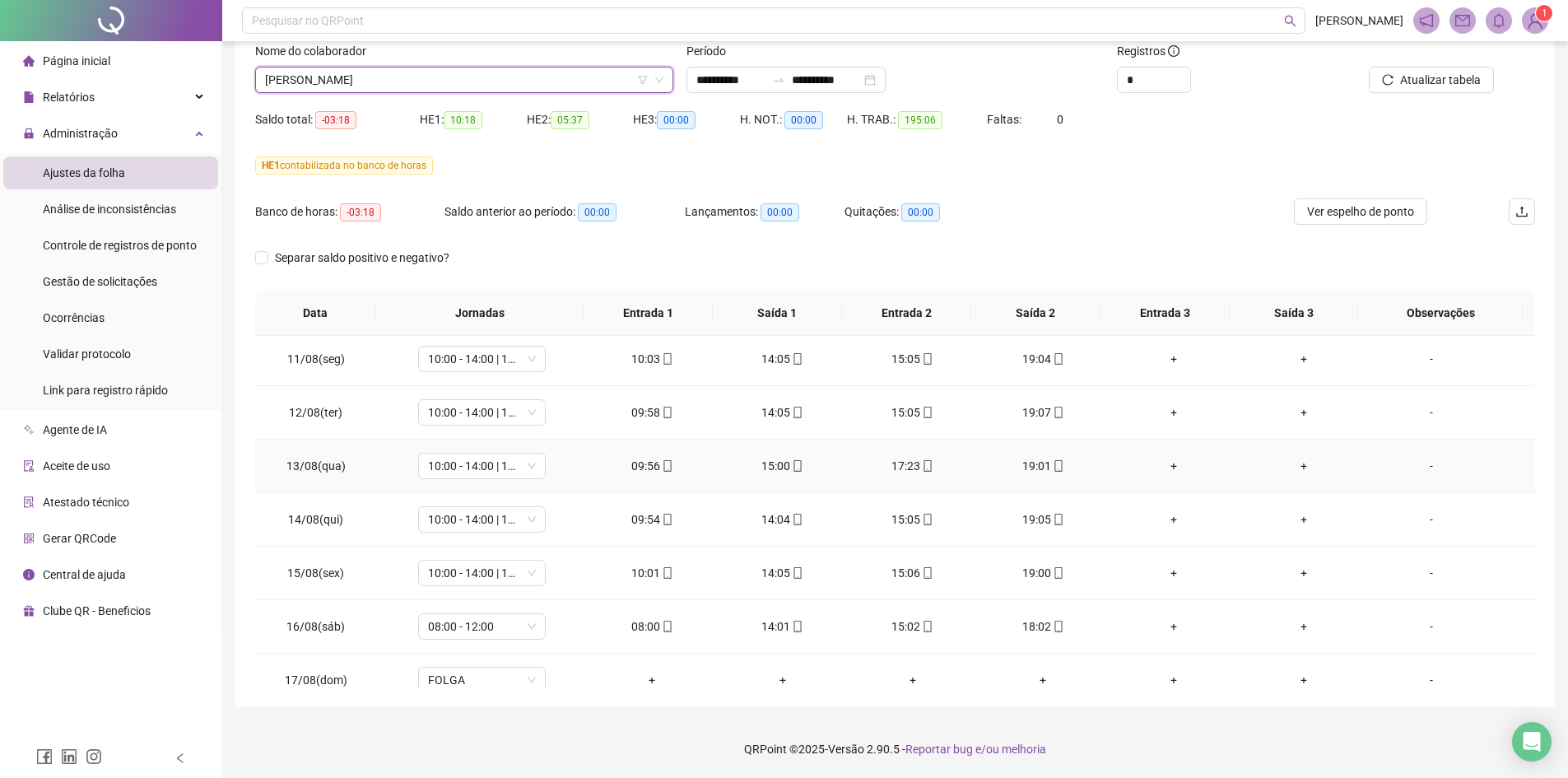
scroll to position [1254, 0]
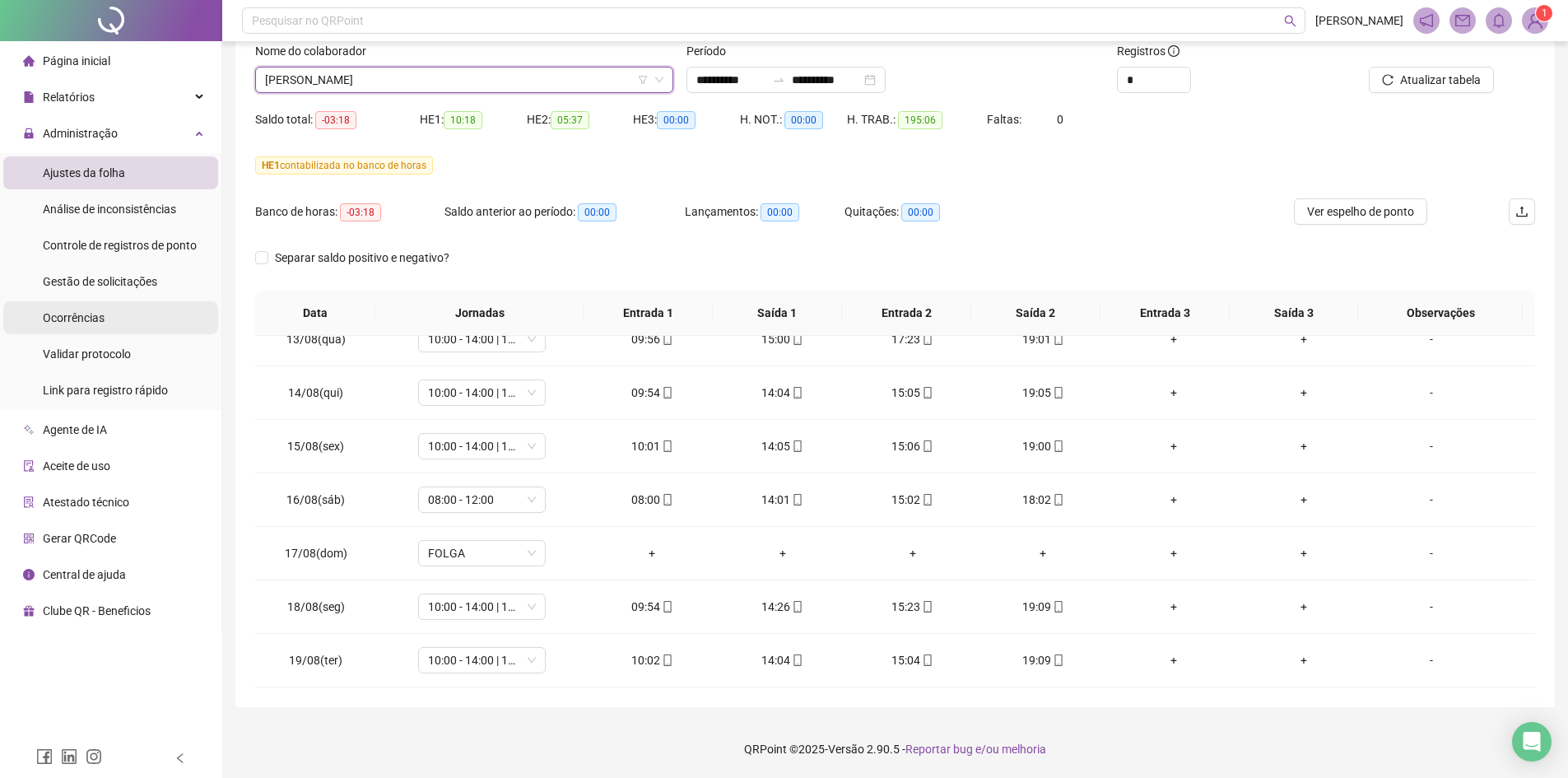
click at [130, 309] on li "Ocorrências" at bounding box center [111, 318] width 215 height 33
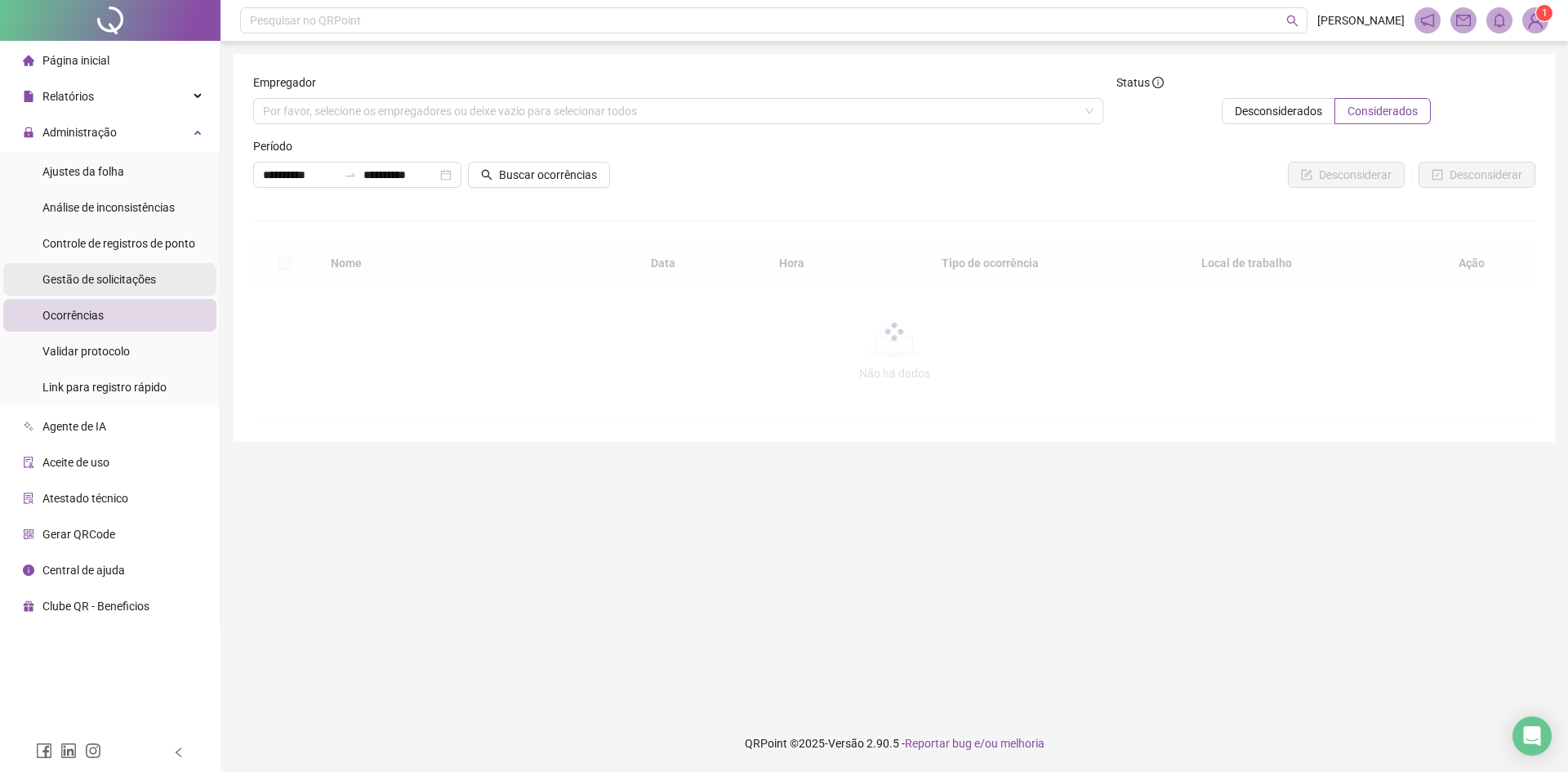
click at [164, 273] on li "Gestão de solicitações" at bounding box center [110, 280] width 213 height 33
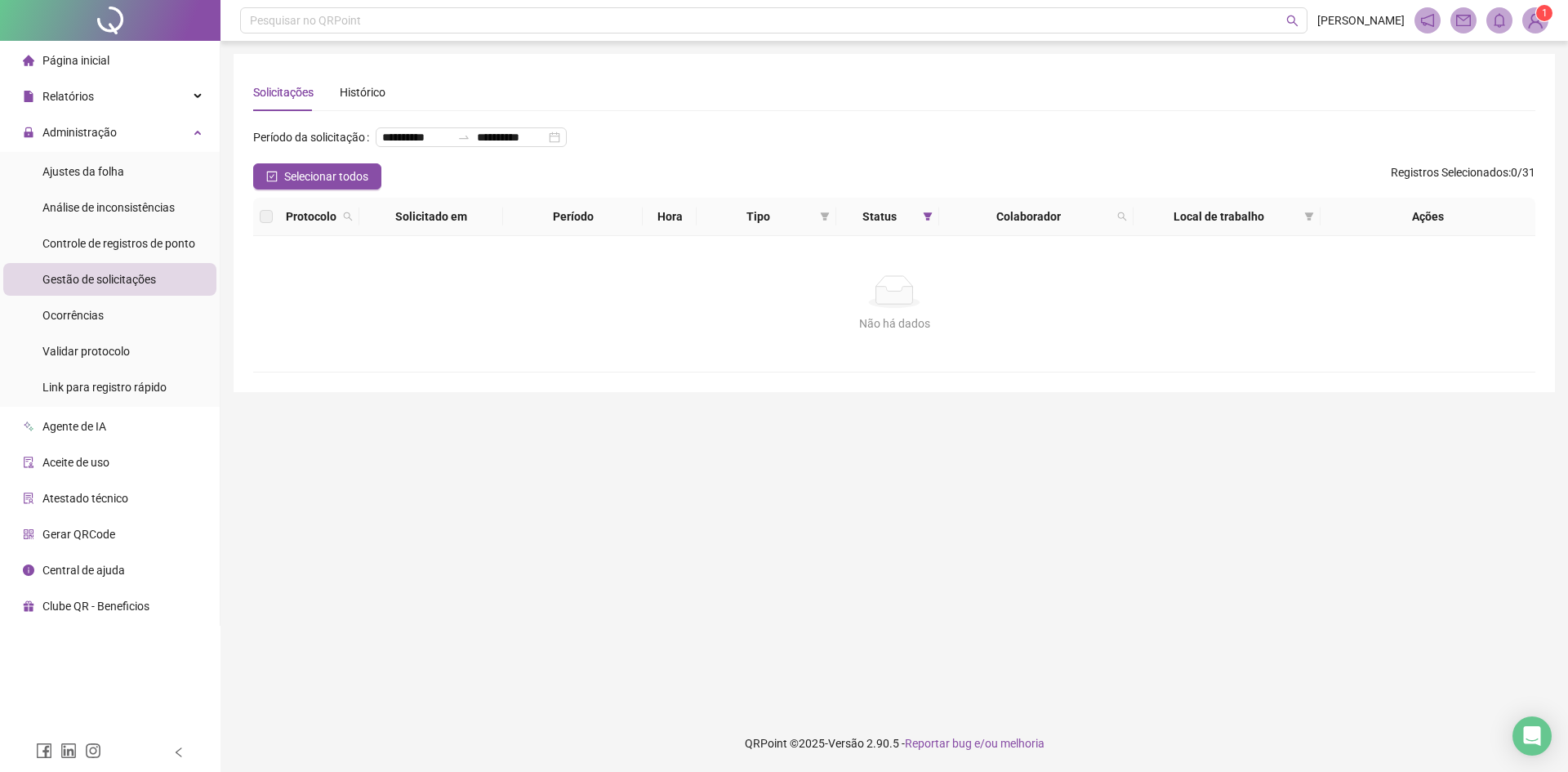
click at [139, 268] on div "Gestão de solicitações" at bounding box center [99, 280] width 114 height 33
click at [128, 276] on span "Gestão de solicitações" at bounding box center [99, 279] width 114 height 13
click at [93, 313] on span "Ocorrências" at bounding box center [73, 315] width 61 height 13
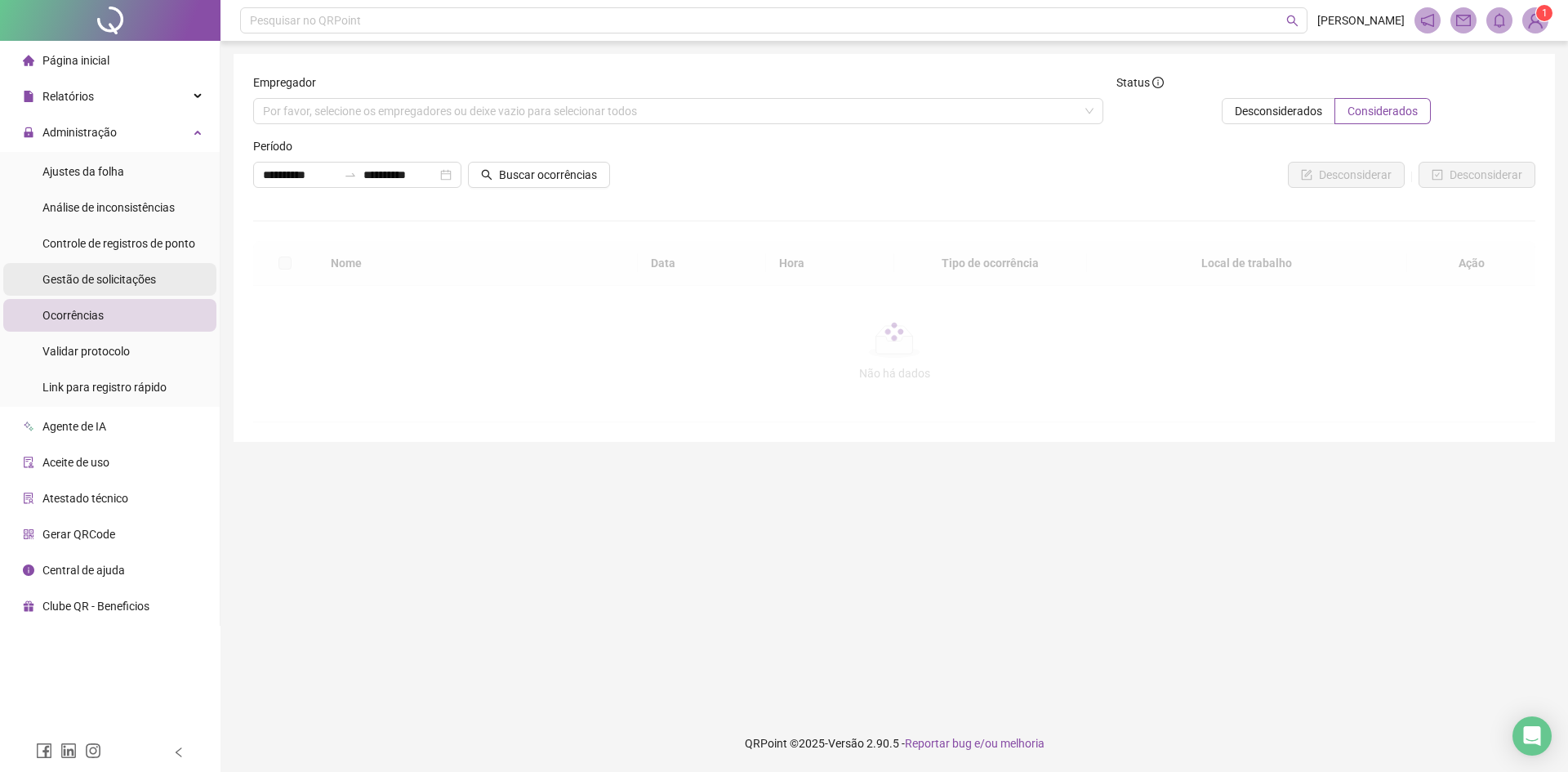
click at [124, 268] on div "Gestão de solicitações" at bounding box center [99, 280] width 114 height 33
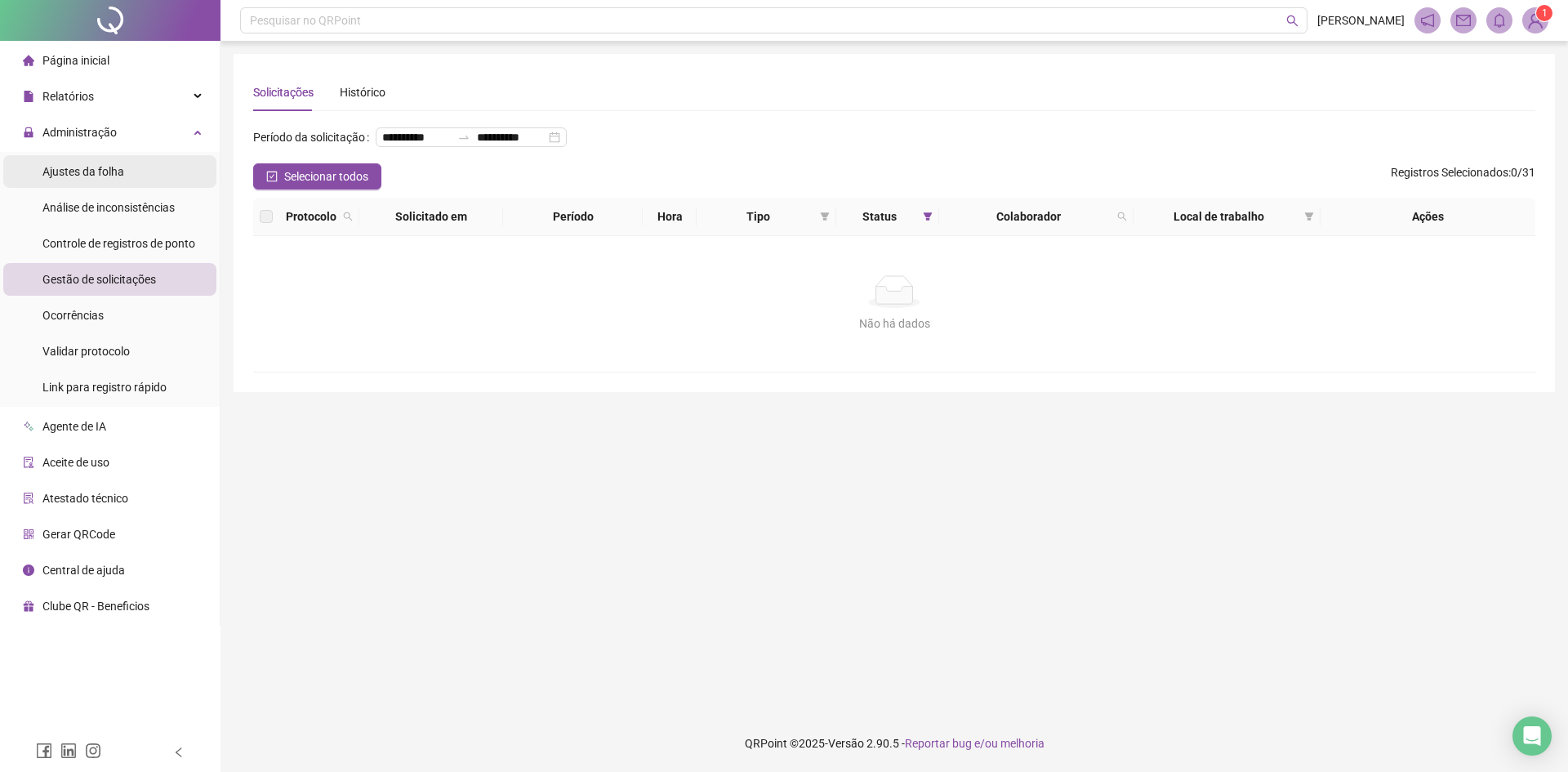
click at [83, 185] on div "Ajustes da folha" at bounding box center [84, 171] width 82 height 33
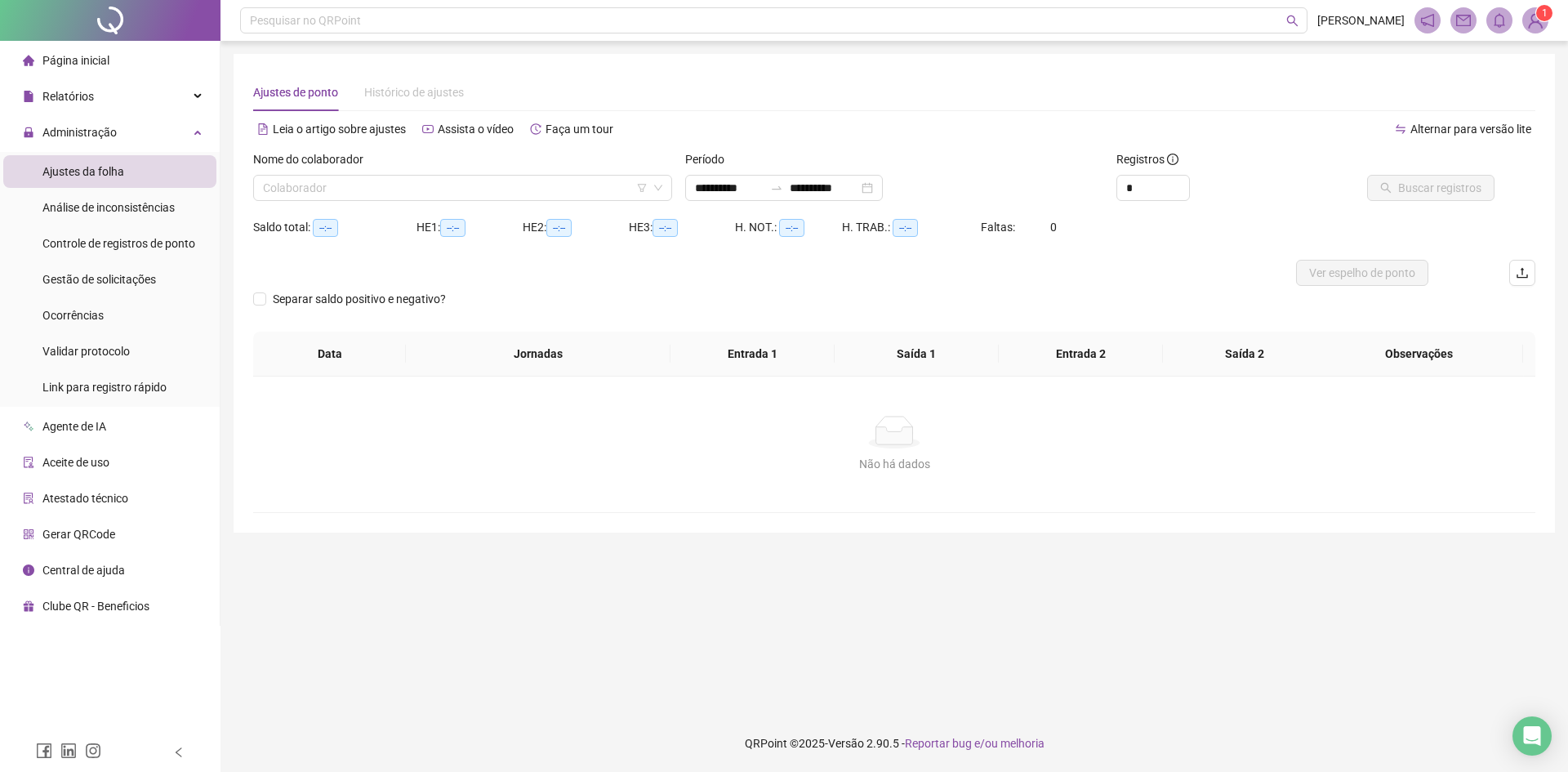
type input "**********"
click at [750, 176] on div "**********" at bounding box center [784, 188] width 198 height 26
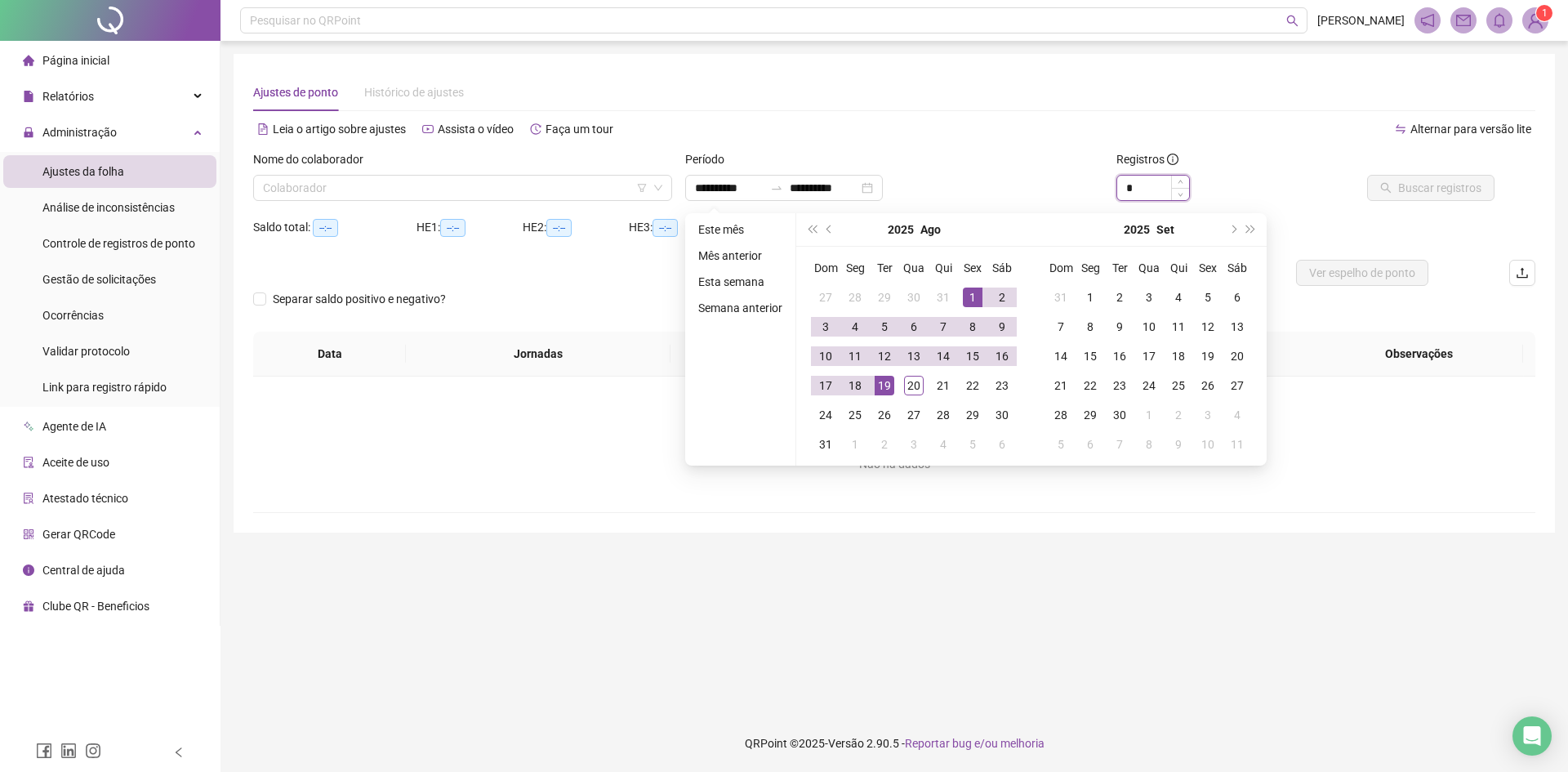
click at [1148, 188] on input "*" at bounding box center [1153, 188] width 72 height 25
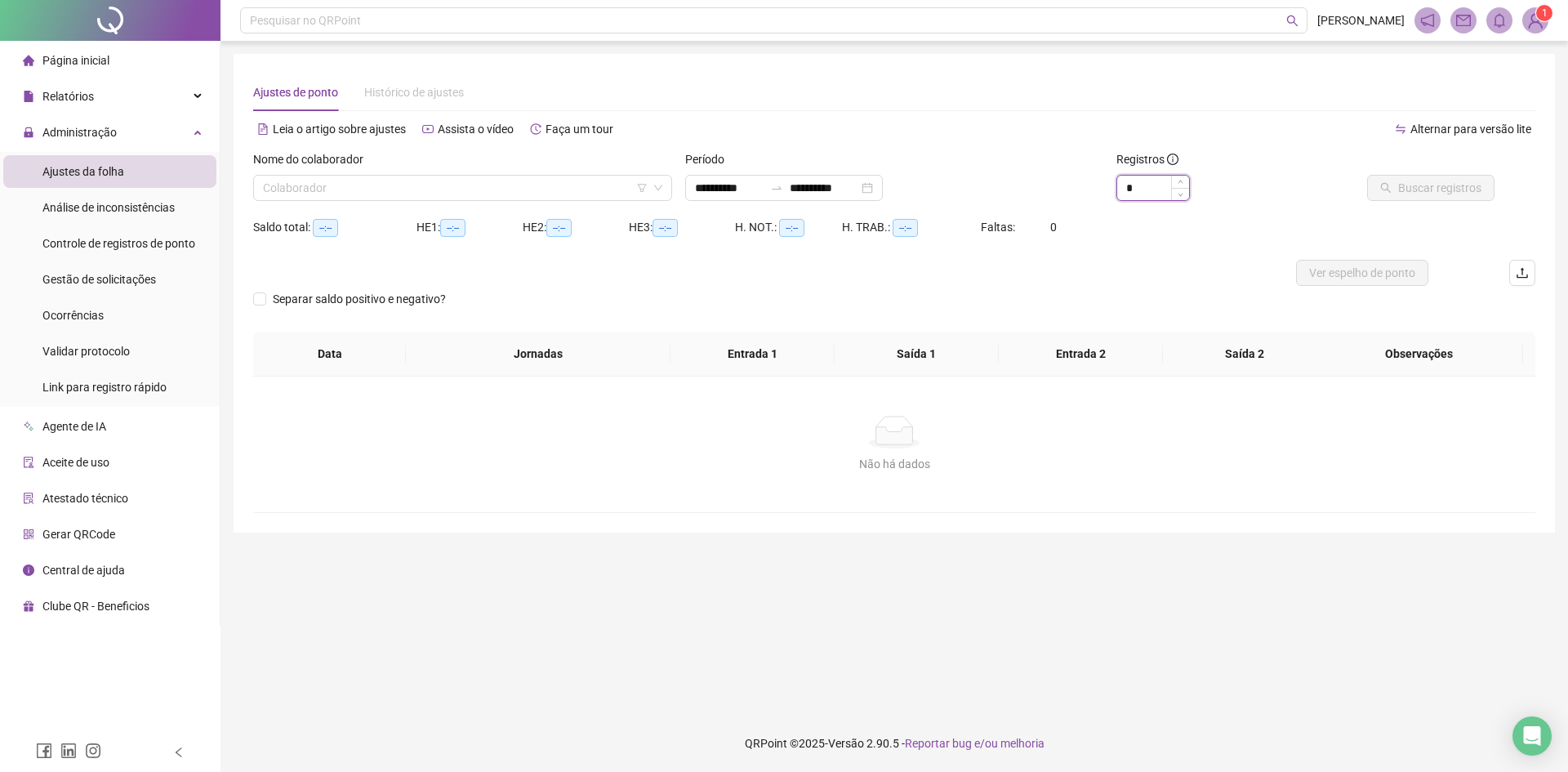
click at [1148, 188] on input "*" at bounding box center [1153, 188] width 72 height 25
type input "*"
click at [418, 189] on input "search" at bounding box center [456, 188] width 385 height 25
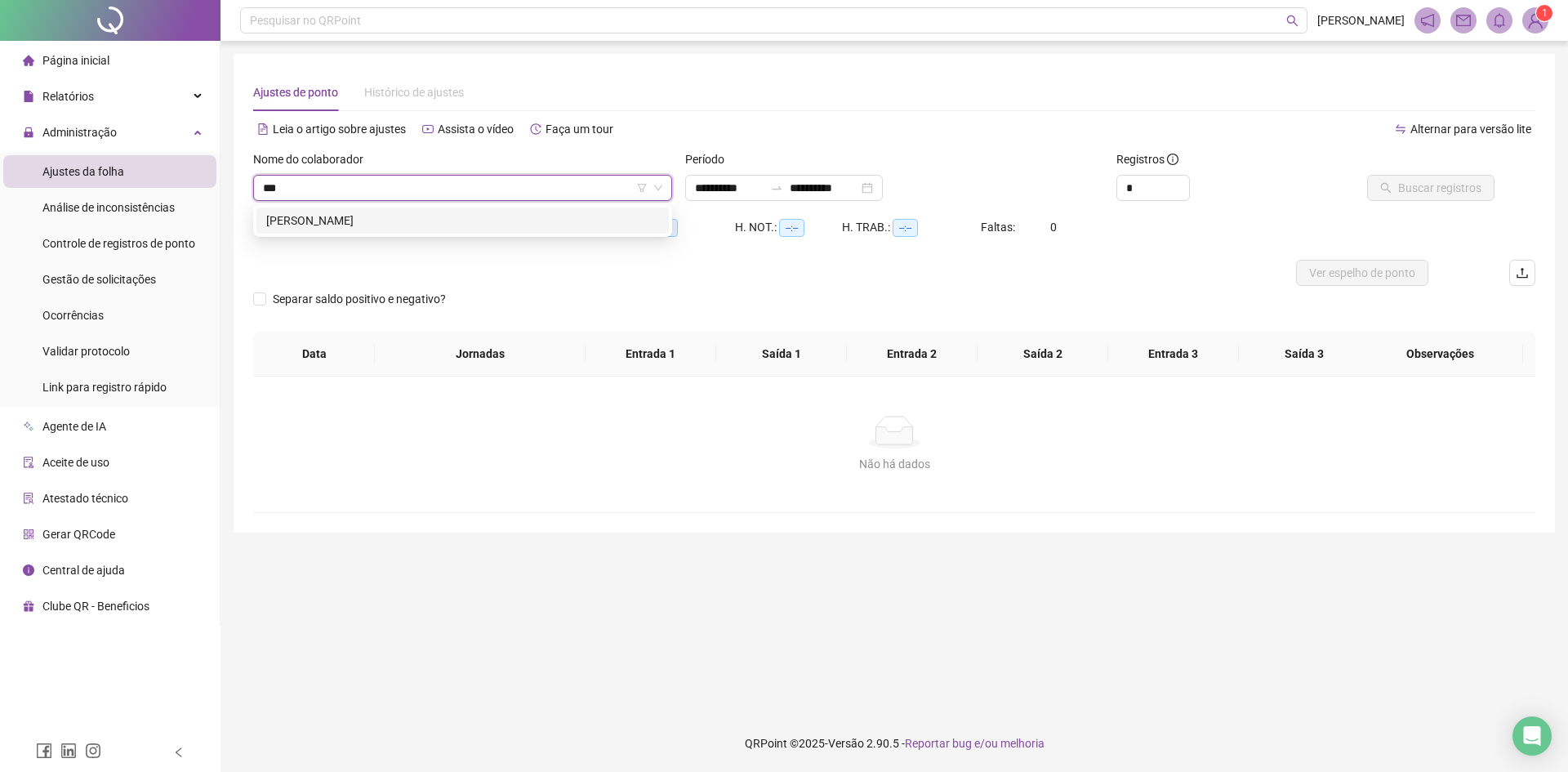
type input "****"
click at [387, 224] on div "[PERSON_NAME]" at bounding box center [462, 221] width 393 height 18
click at [841, 189] on input "**********" at bounding box center [823, 188] width 68 height 18
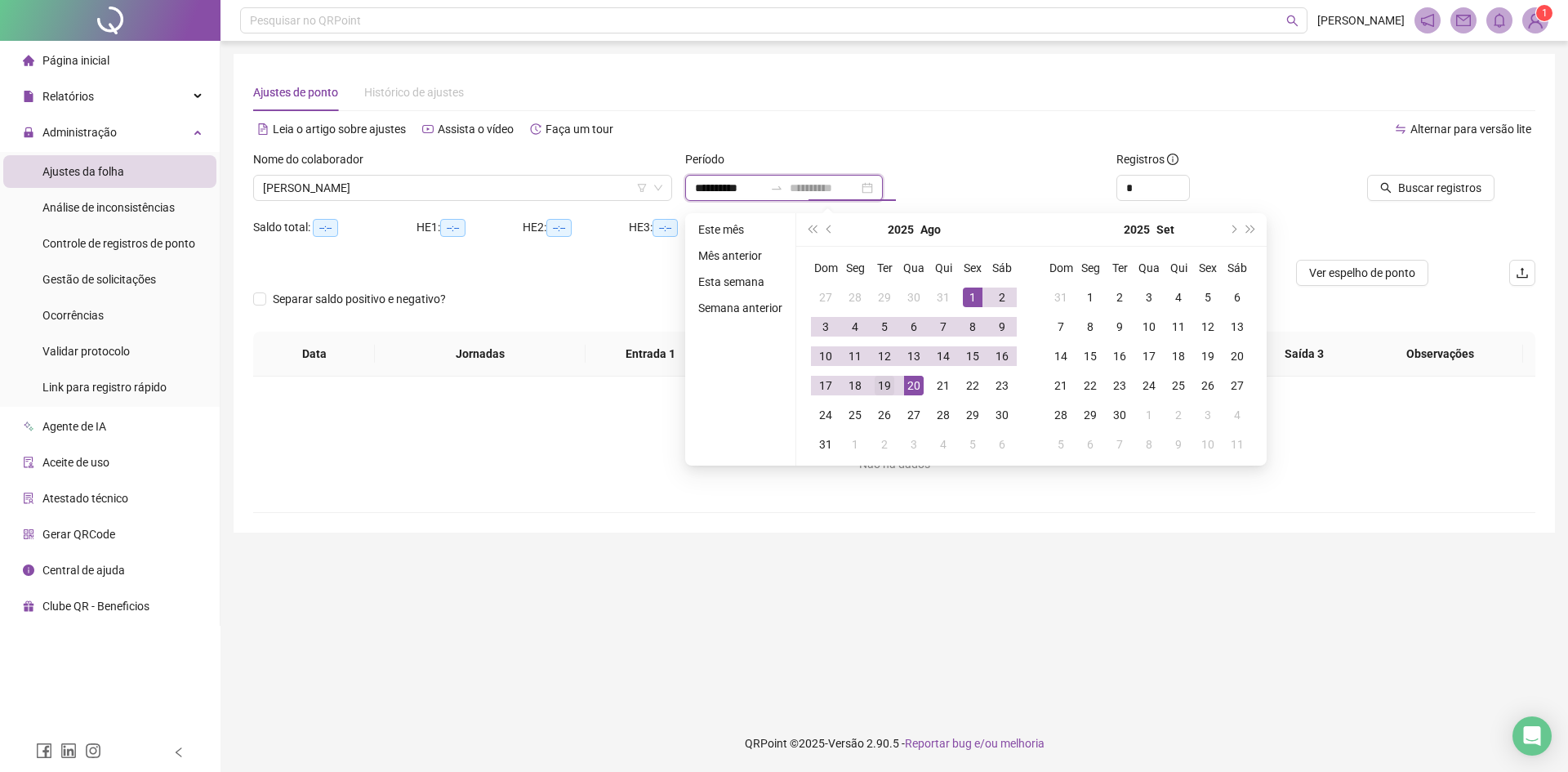
type input "**********"
click at [882, 381] on div "19" at bounding box center [885, 386] width 20 height 20
type input "**********"
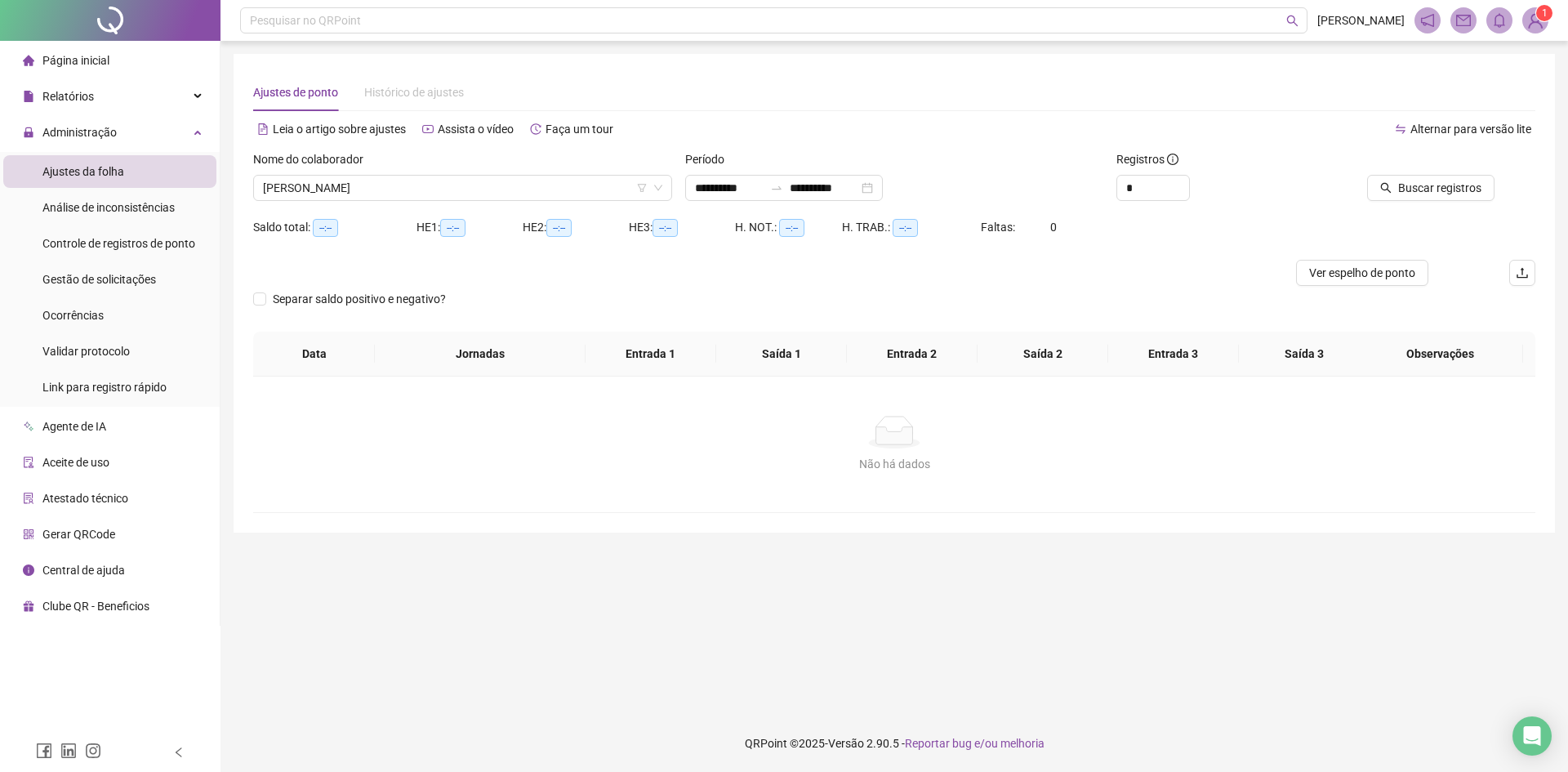
click at [1454, 168] on div at bounding box center [1413, 162] width 161 height 25
click at [1448, 172] on div at bounding box center [1413, 162] width 161 height 25
click at [1427, 191] on span "Buscar registros" at bounding box center [1439, 188] width 83 height 18
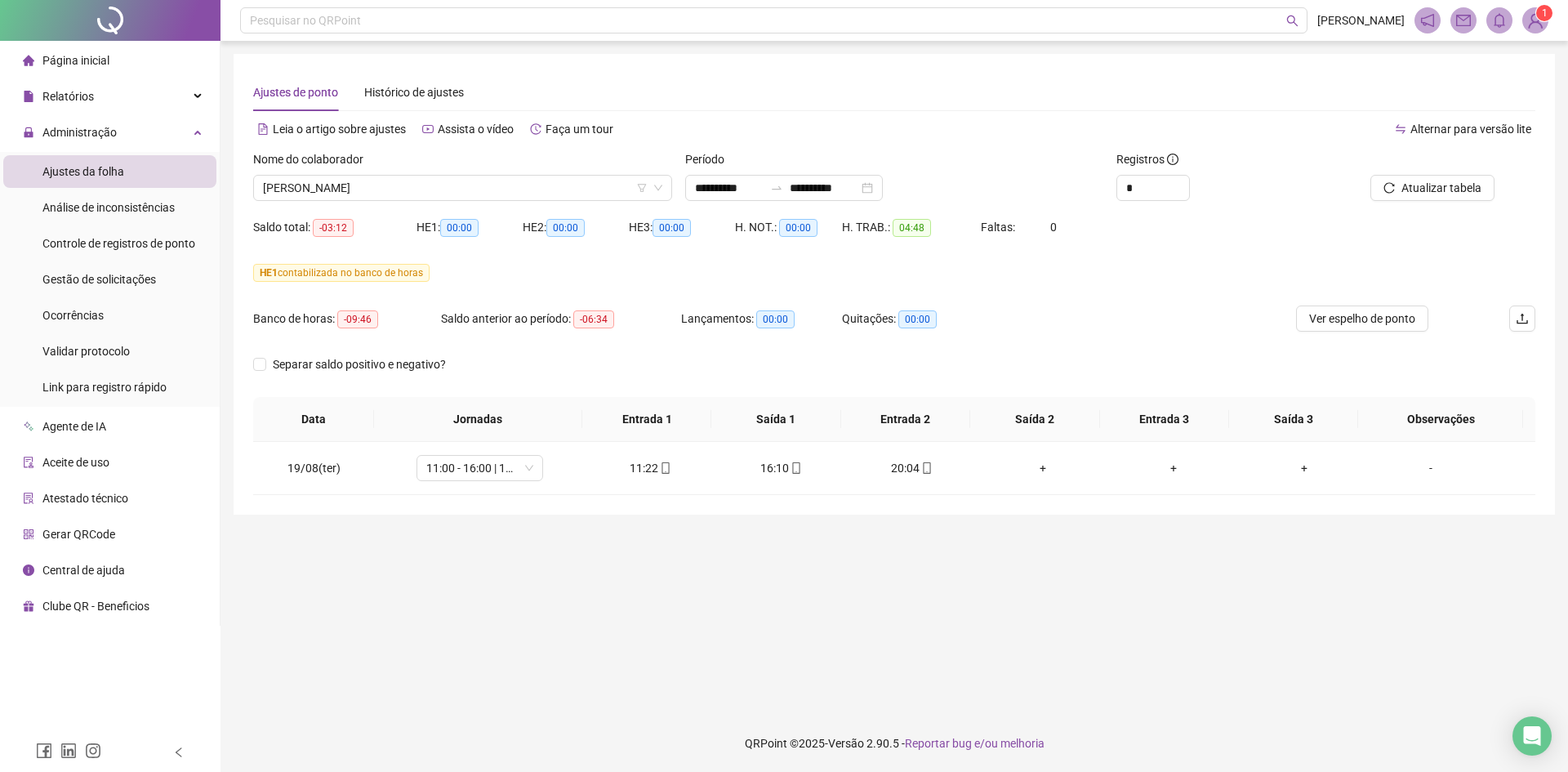
click at [628, 509] on div "**********" at bounding box center [894, 283] width 1322 height 460
click at [84, 303] on div "Ocorrências" at bounding box center [73, 315] width 61 height 33
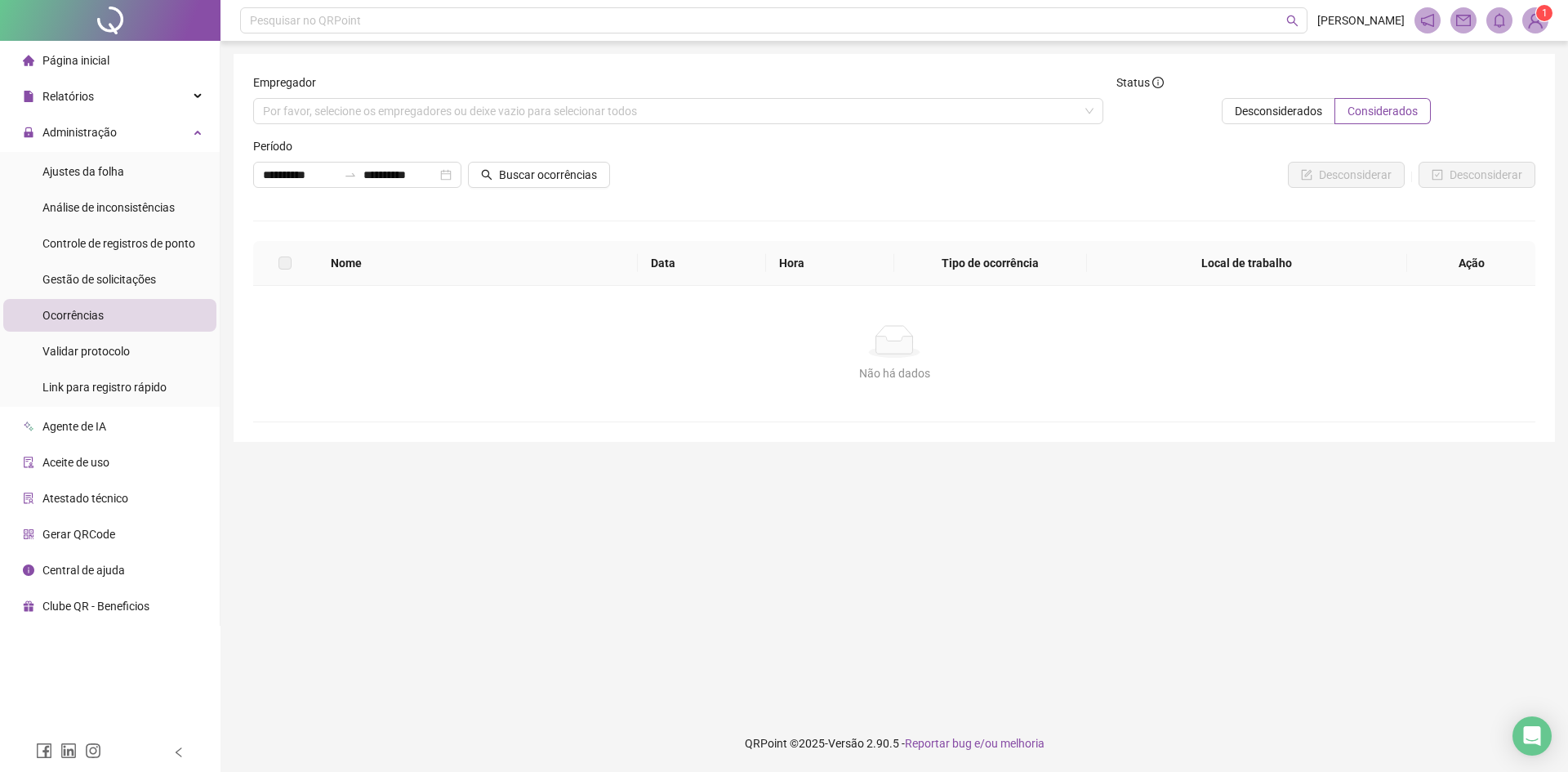
click at [132, 308] on li "Ocorrências" at bounding box center [110, 315] width 213 height 33
click at [147, 263] on div "Gestão de solicitações" at bounding box center [99, 280] width 114 height 33
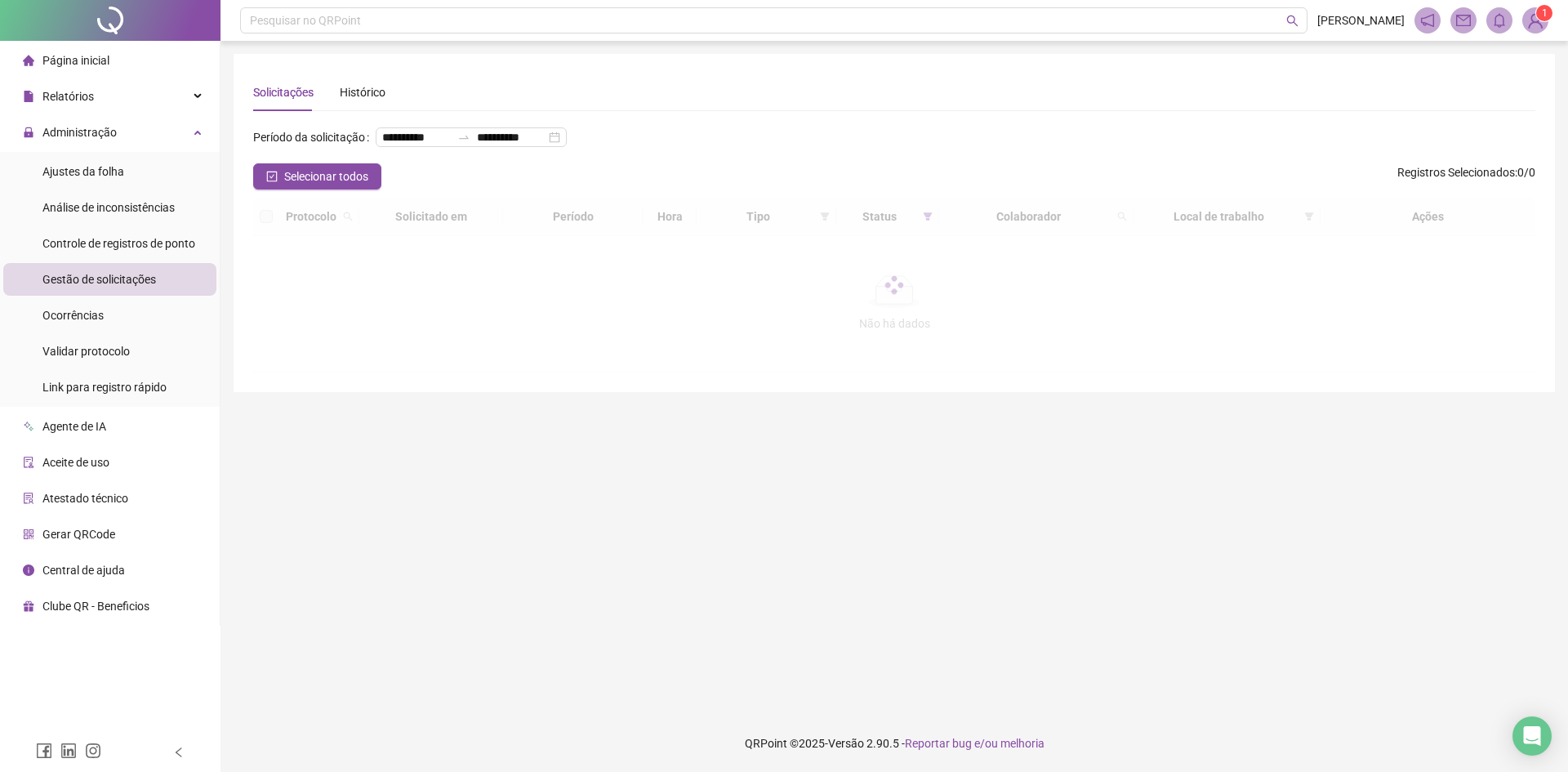
click at [131, 296] on ul "Ajustes da folha Análise de inconsistências Controle de registros de ponto Gest…" at bounding box center [109, 280] width 220 height 255
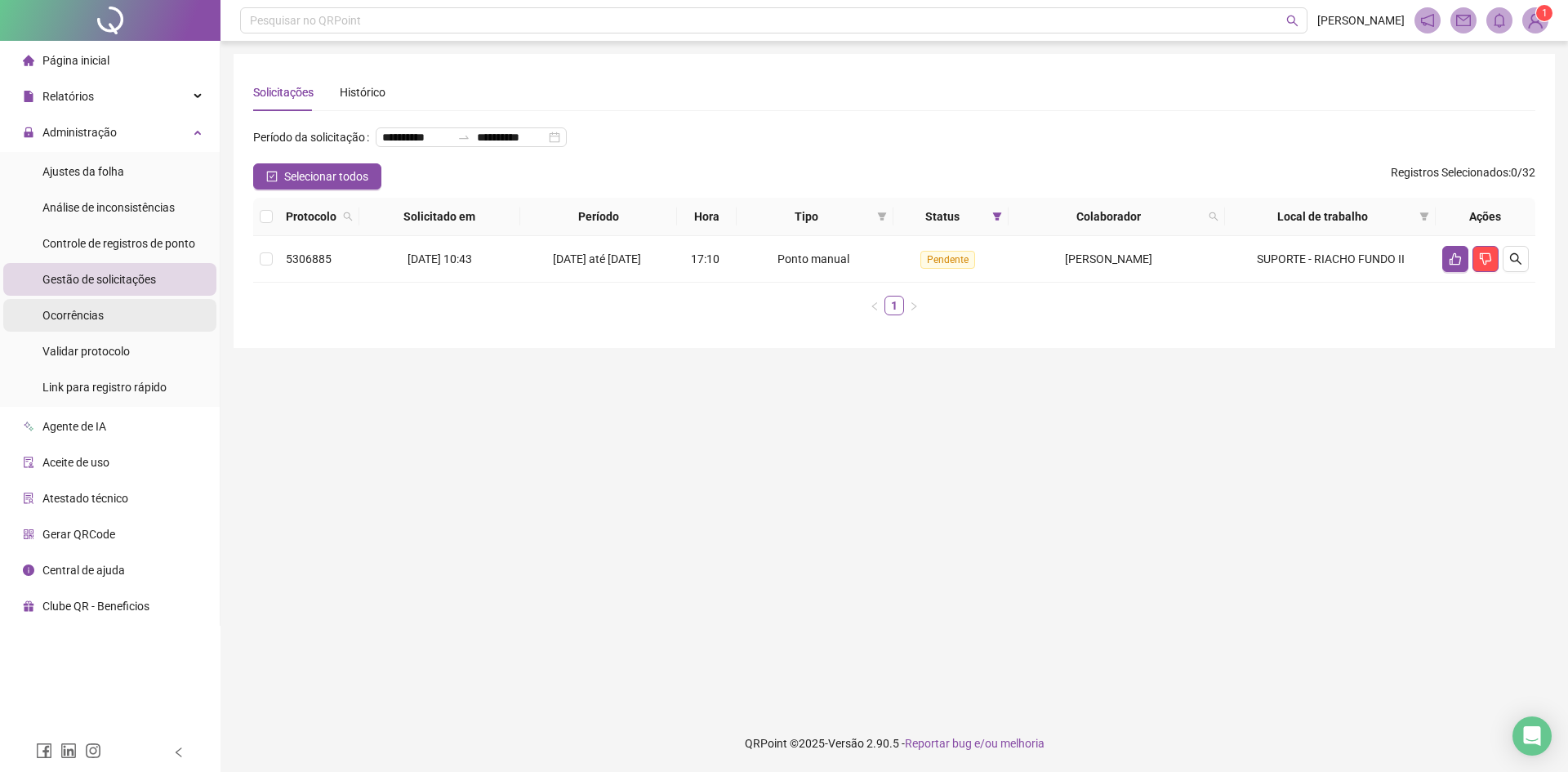
click at [116, 317] on li "Ocorrências" at bounding box center [110, 315] width 213 height 33
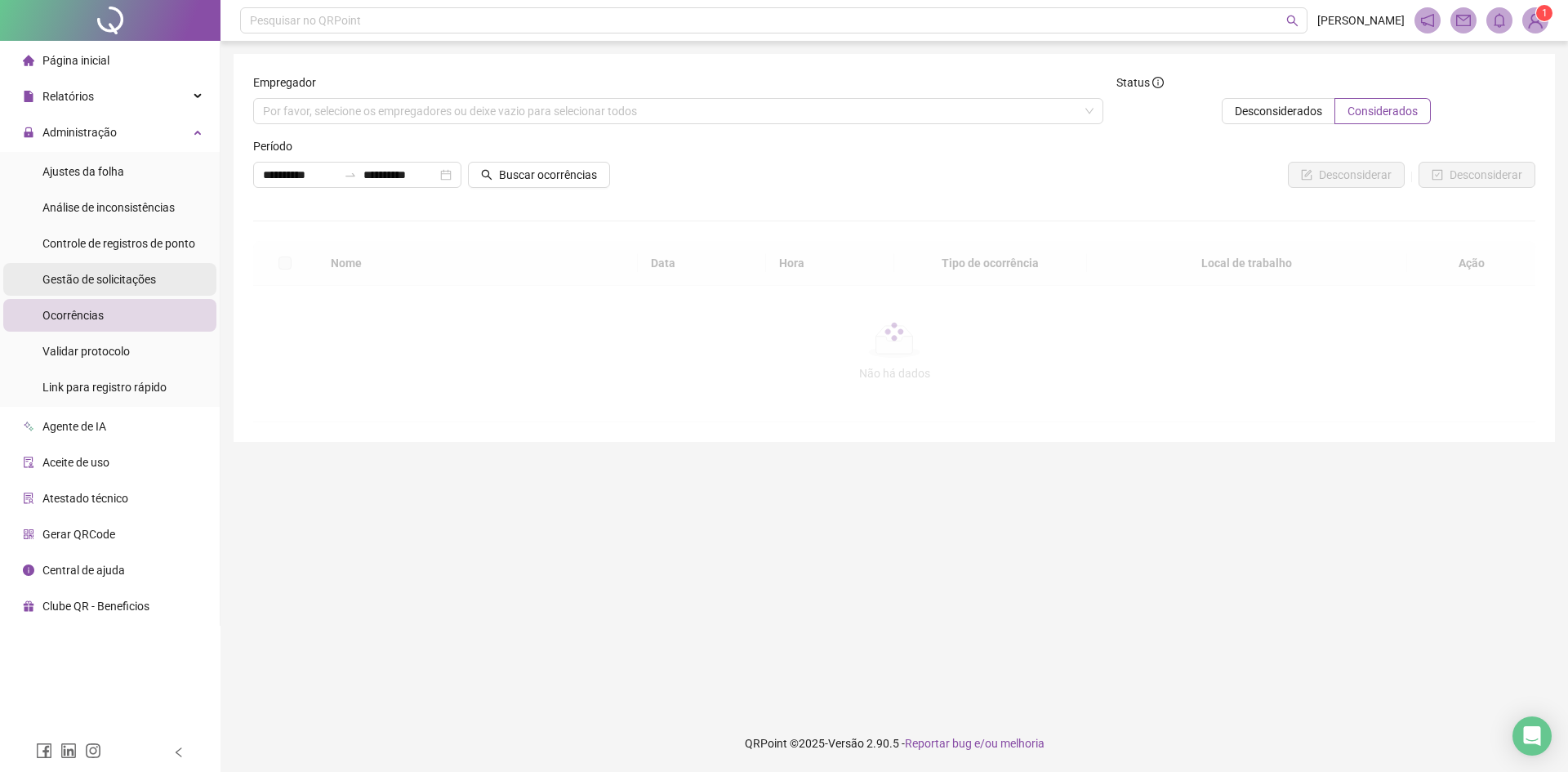
click at [136, 287] on div "Gestão de solicitações" at bounding box center [99, 280] width 114 height 33
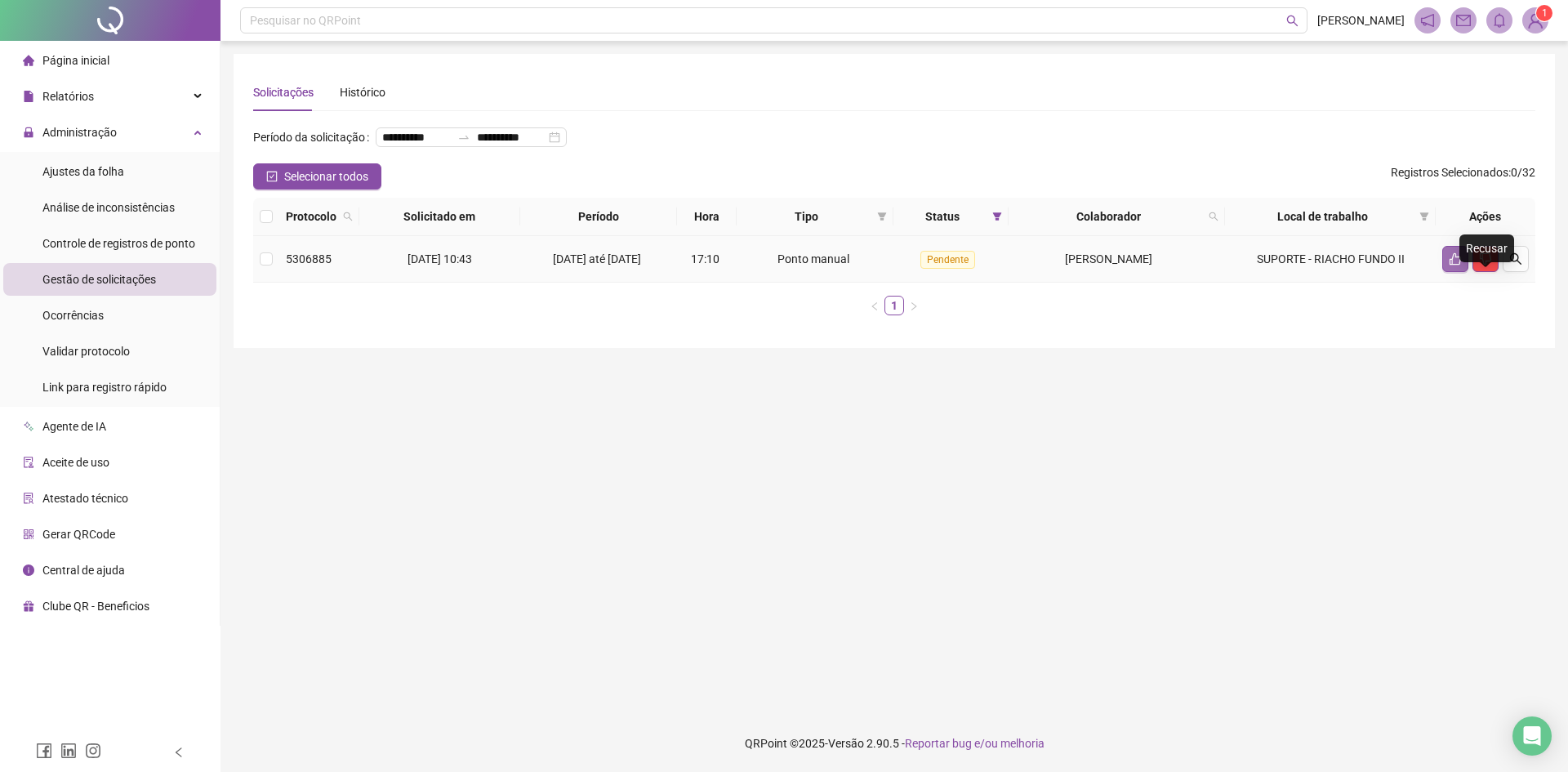
click at [1459, 265] on icon "like" at bounding box center [1456, 259] width 13 height 13
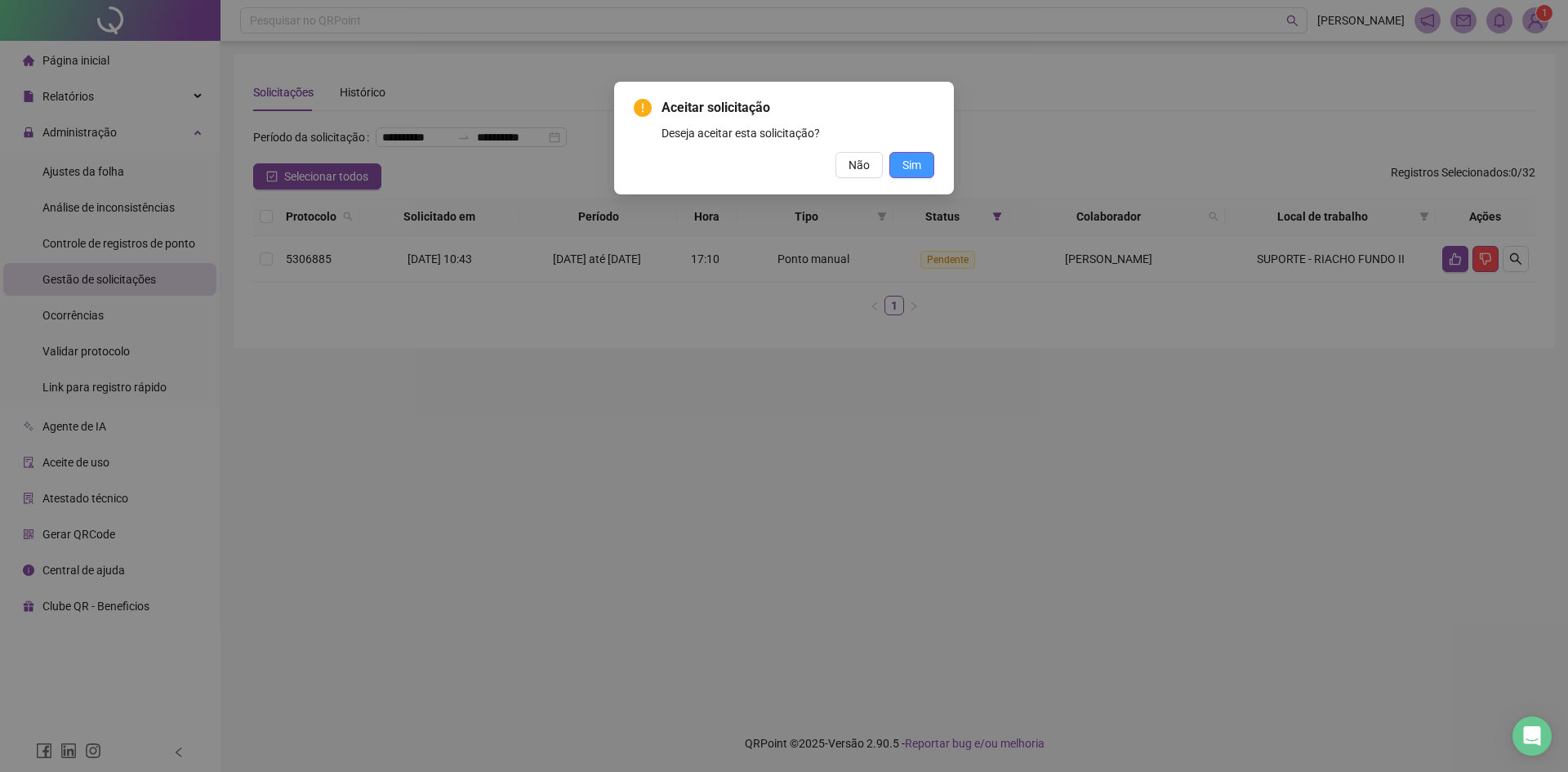
click at [913, 164] on span "Sim" at bounding box center [912, 165] width 19 height 18
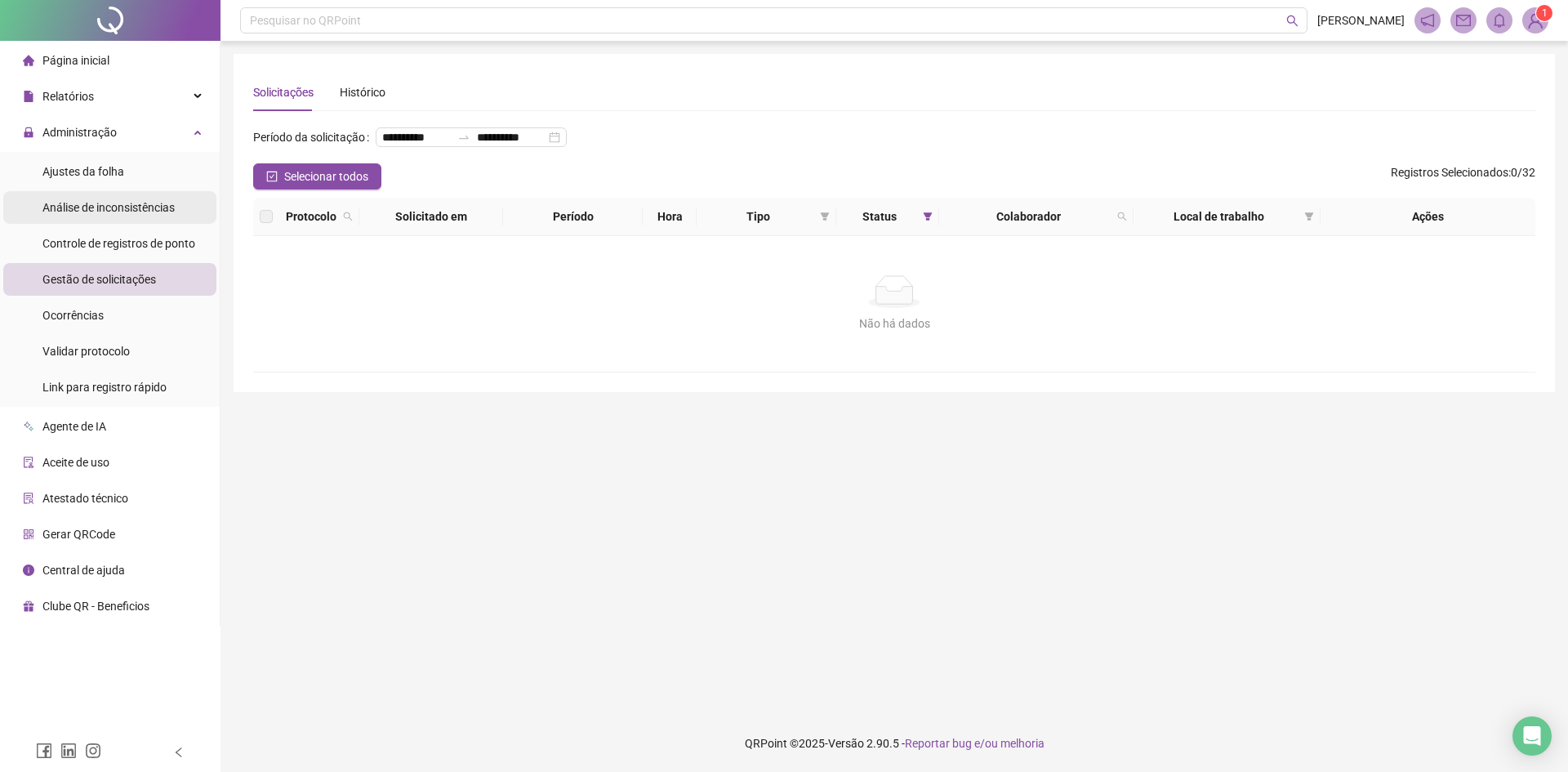
click at [148, 216] on div "Análise de inconsistências" at bounding box center [108, 208] width 132 height 33
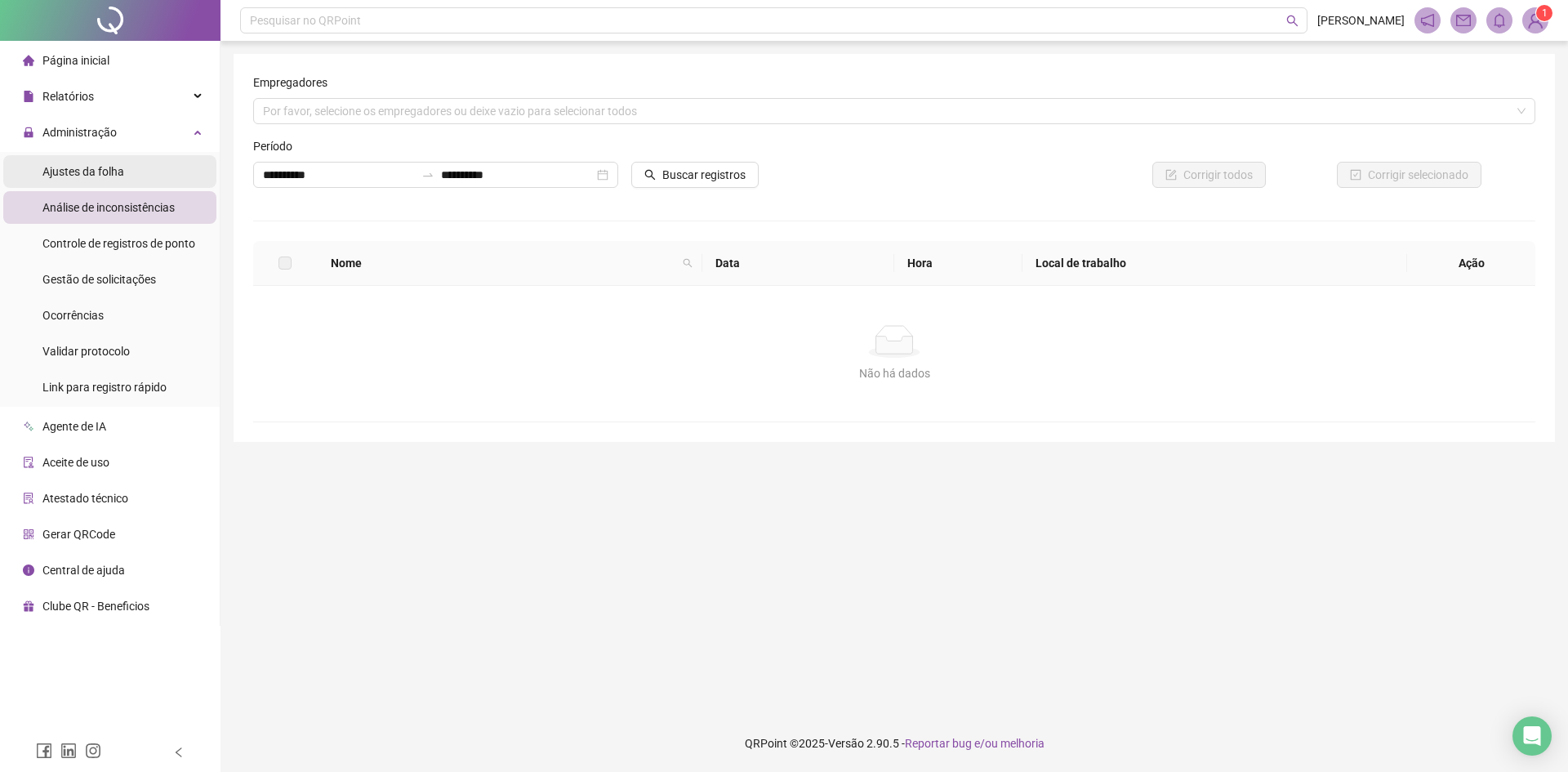
click at [146, 177] on li "Ajustes da folha" at bounding box center [110, 171] width 213 height 33
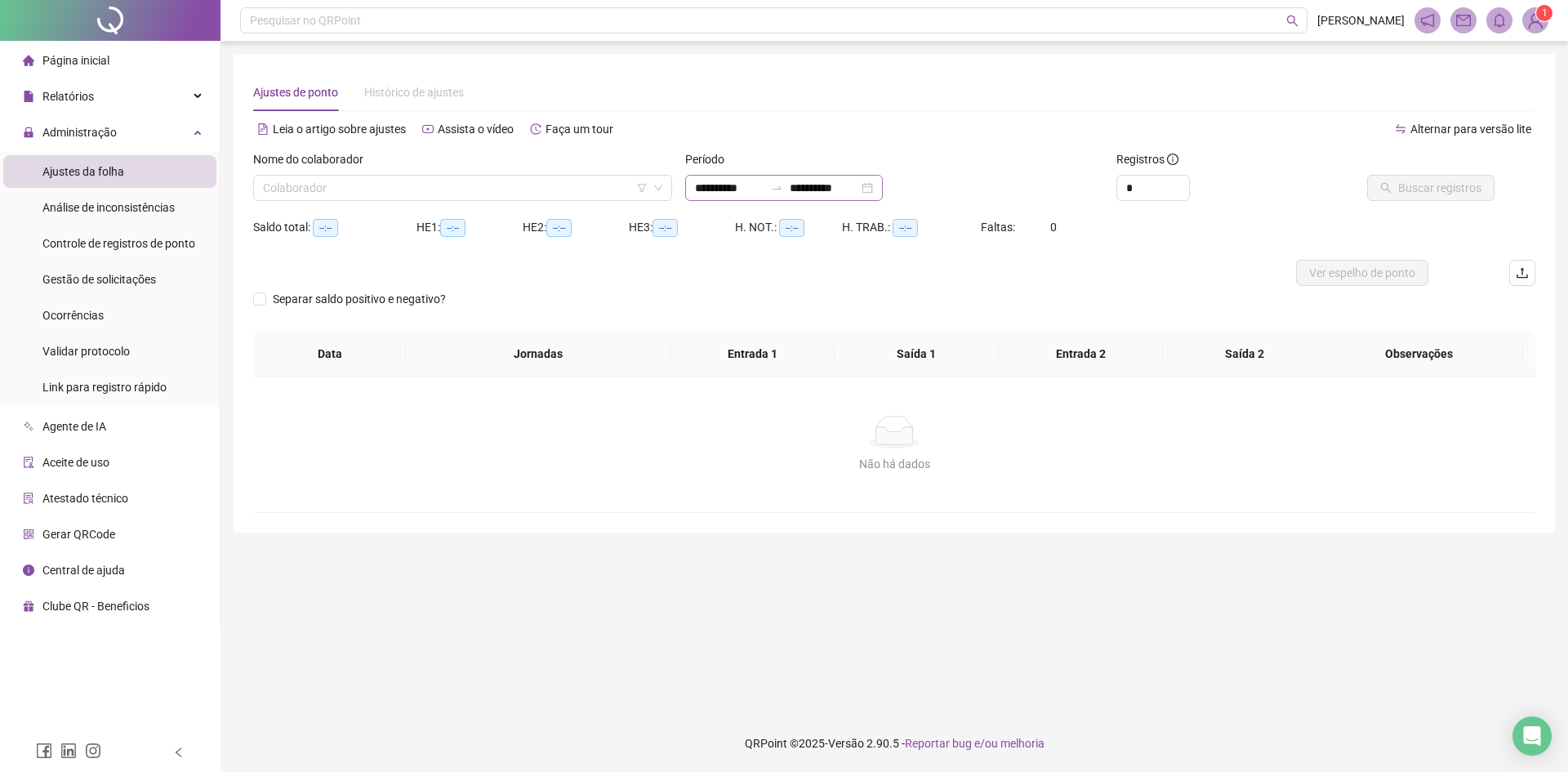
click at [737, 175] on div "**********" at bounding box center [784, 188] width 198 height 26
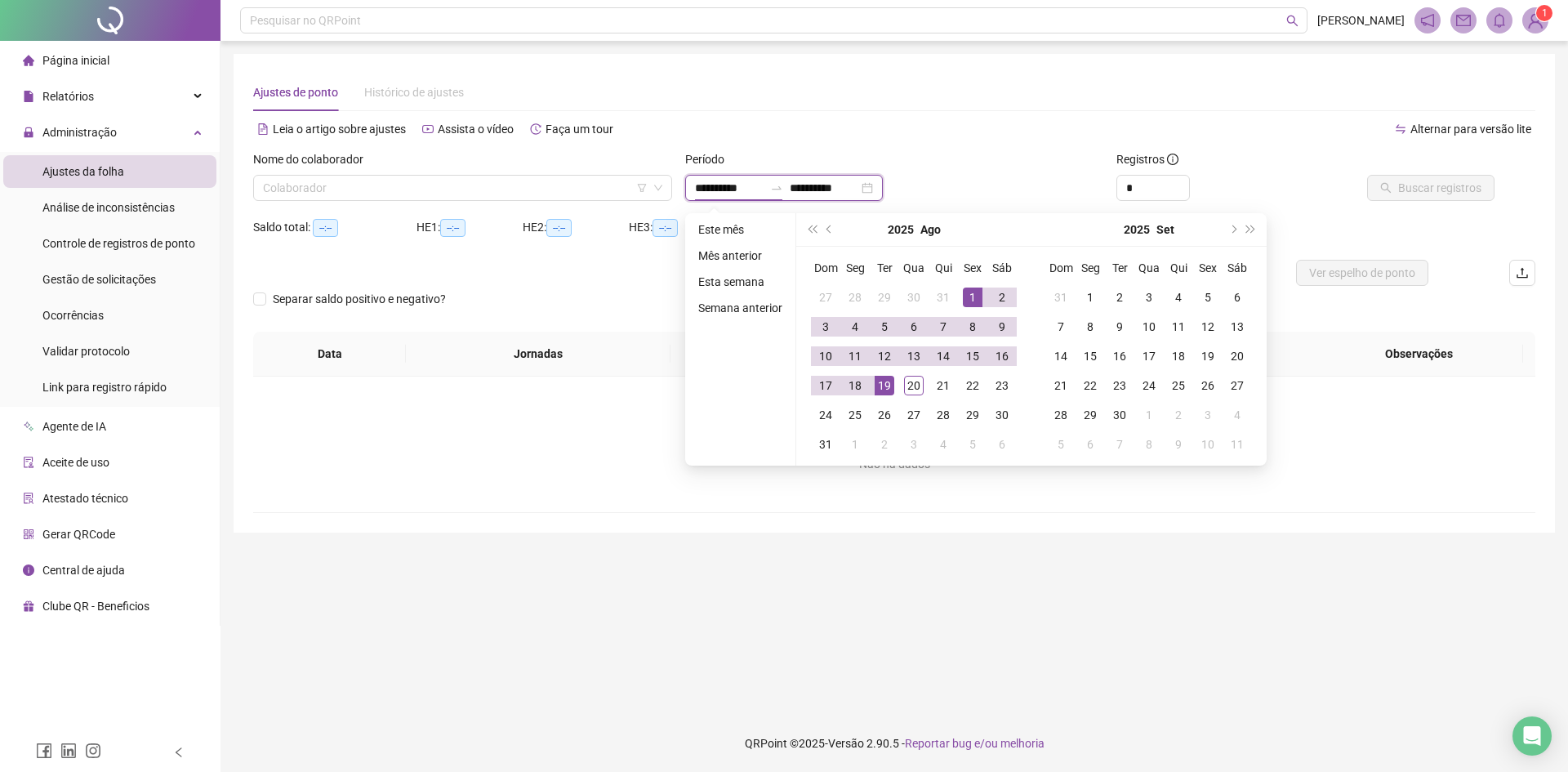
type input "**********"
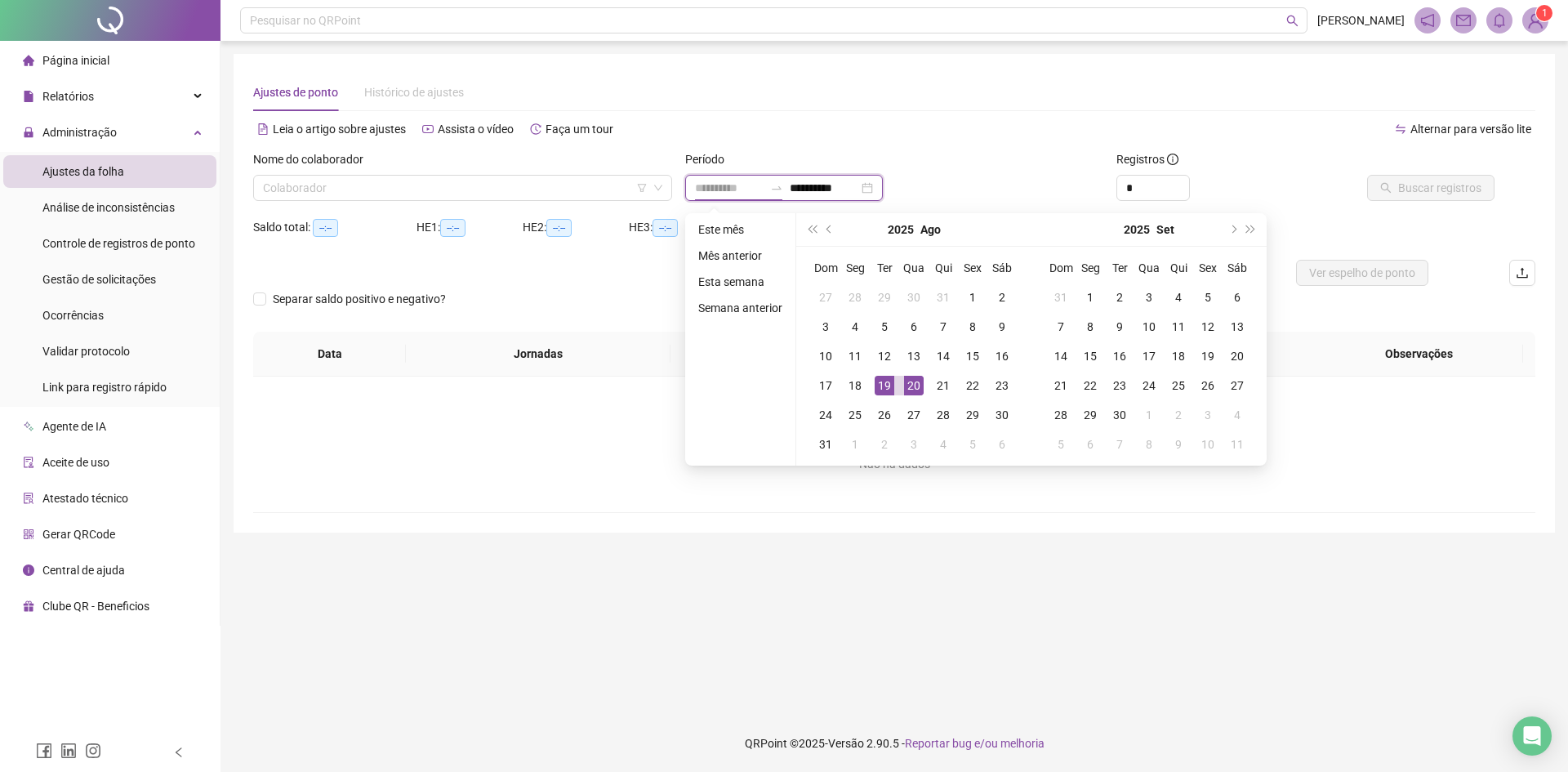
type input "**********"
click at [888, 381] on div "19" at bounding box center [885, 386] width 20 height 20
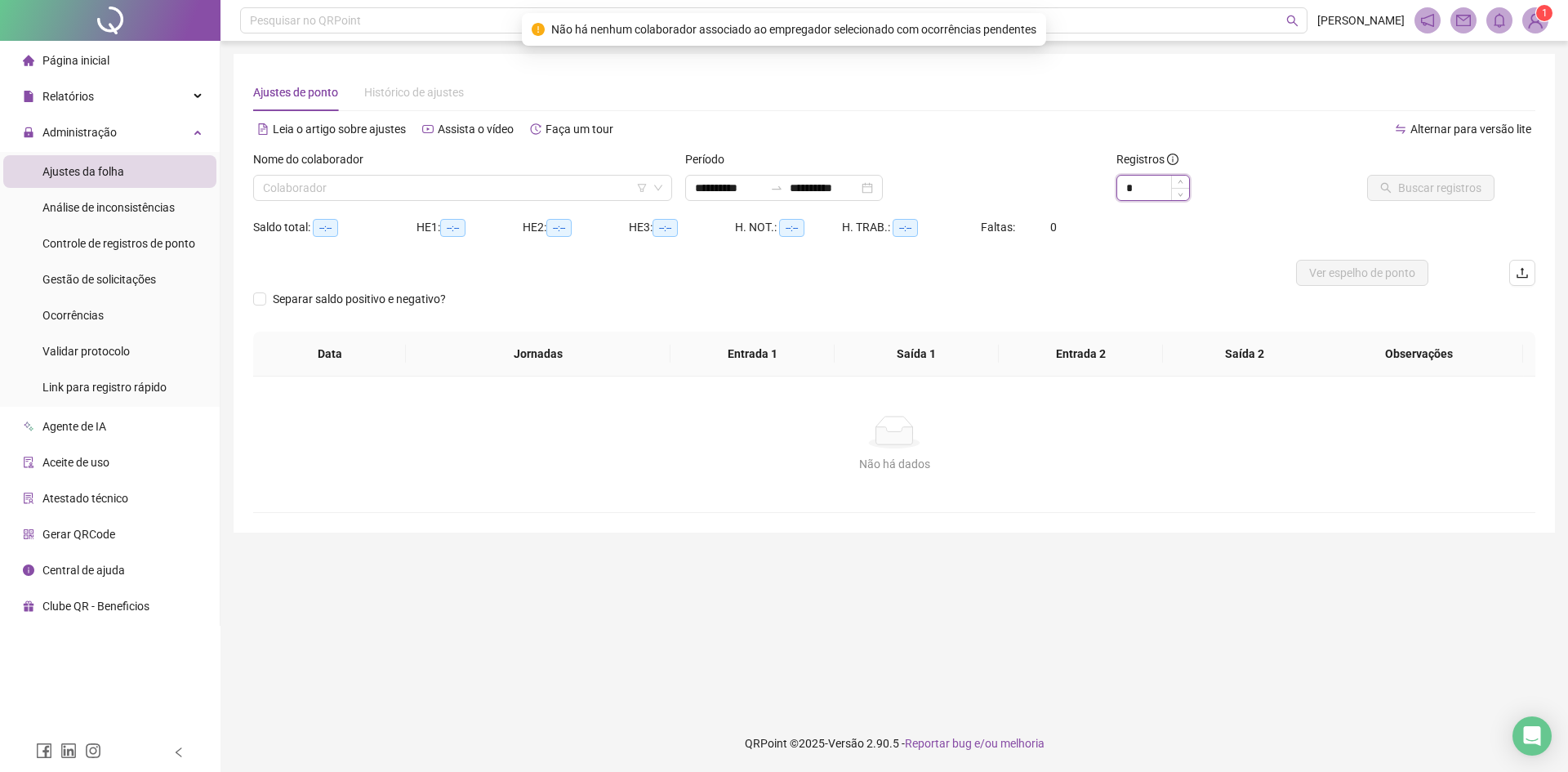
click at [1124, 185] on input "*" at bounding box center [1153, 188] width 72 height 25
click at [525, 175] on div "Colaborador" at bounding box center [463, 188] width 419 height 26
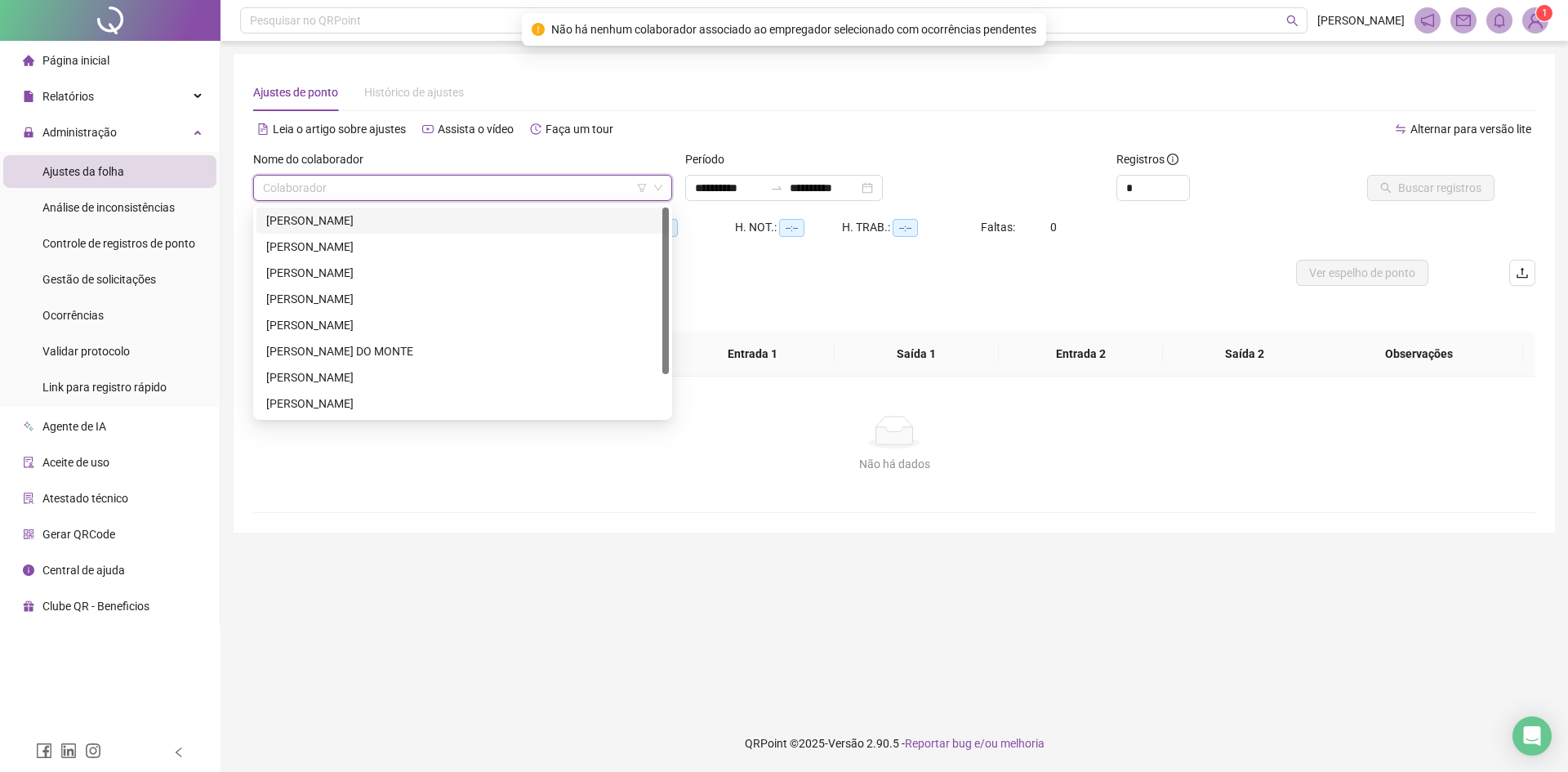
click at [390, 218] on div "[PERSON_NAME]" at bounding box center [462, 221] width 393 height 18
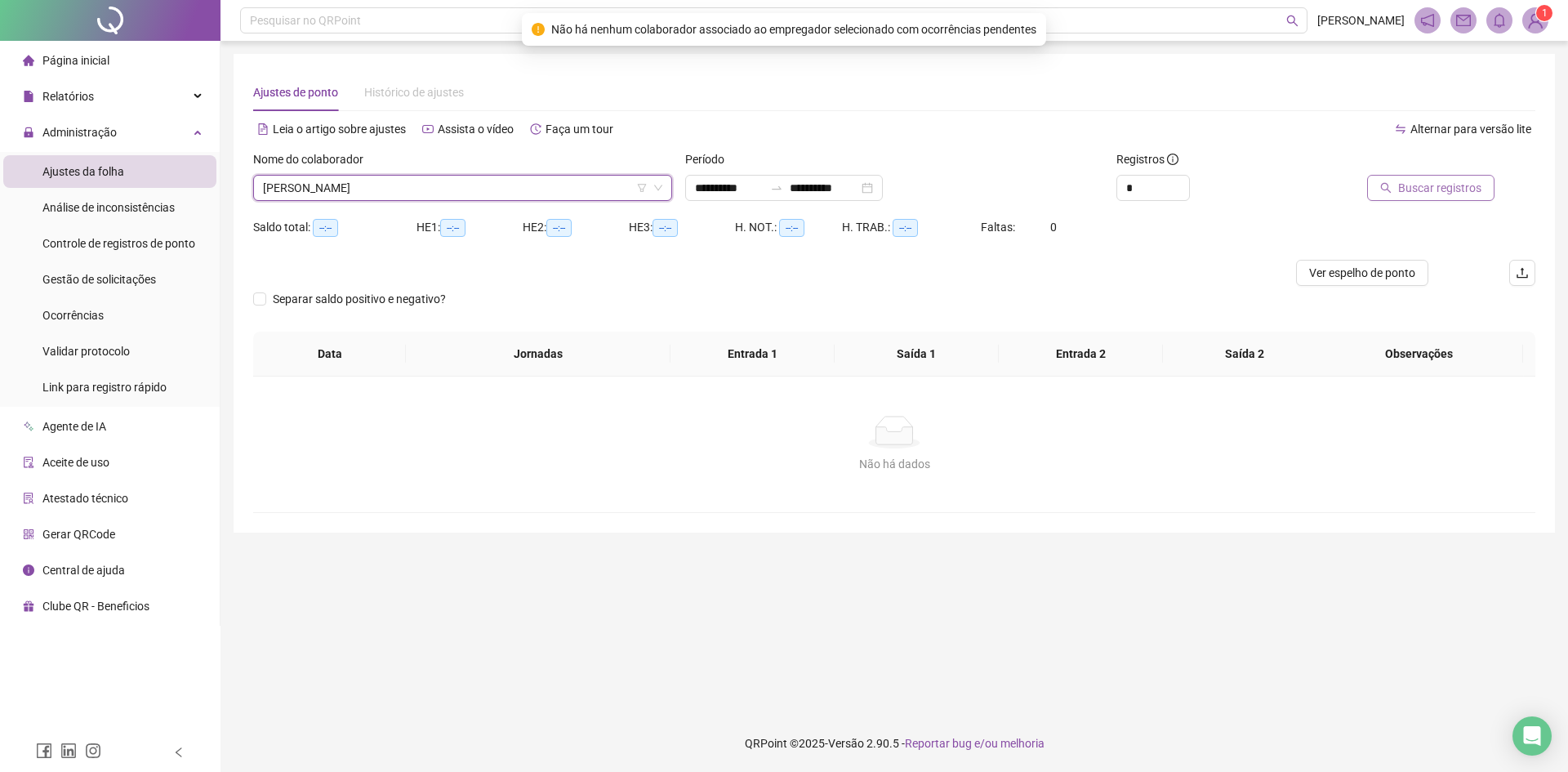
click at [1457, 184] on span "Buscar registros" at bounding box center [1439, 188] width 83 height 18
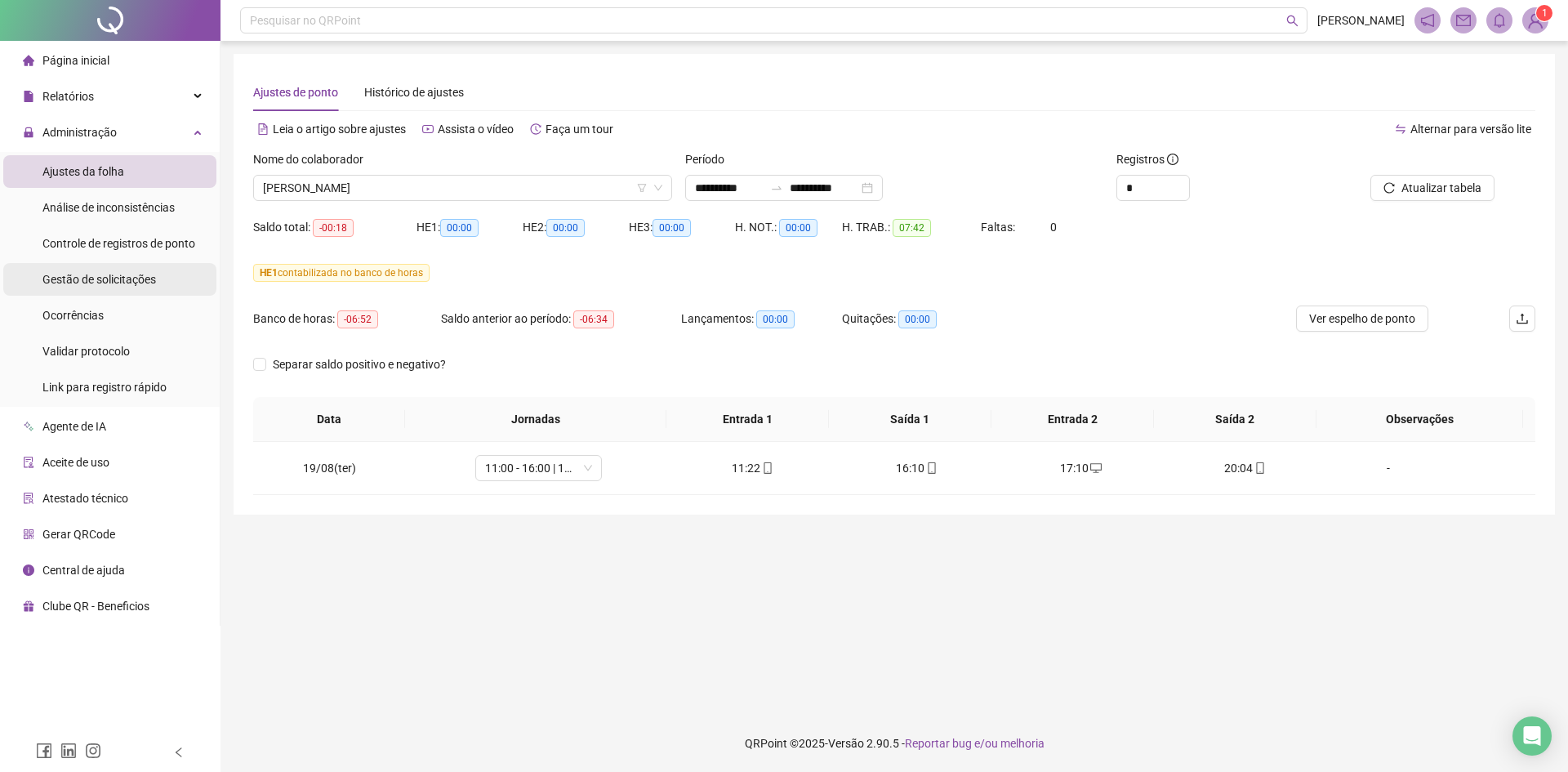
click at [129, 274] on span "Gestão de solicitações" at bounding box center [99, 279] width 114 height 13
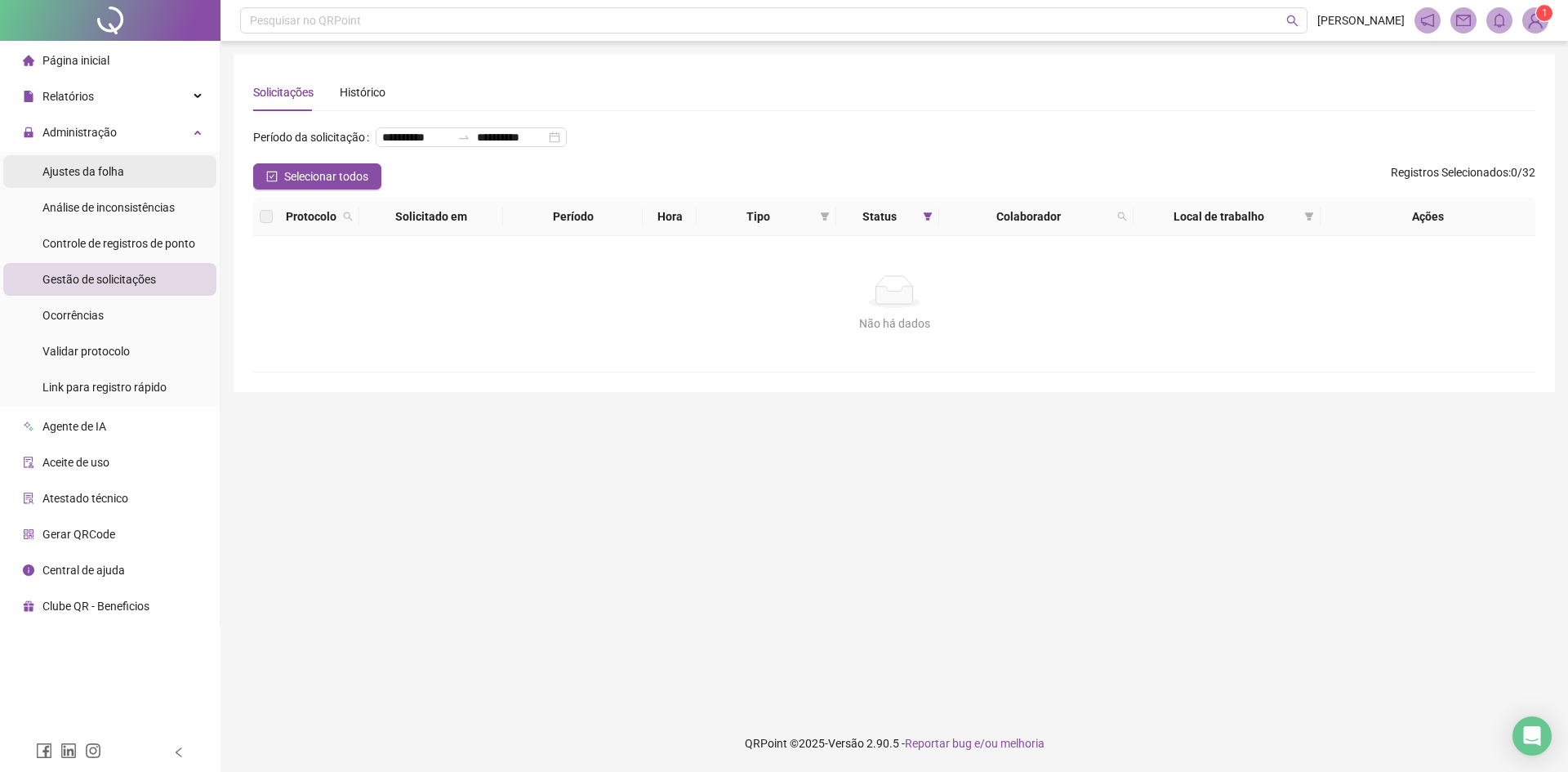
click at [68, 187] on div "Ajustes da folha" at bounding box center [84, 171] width 82 height 33
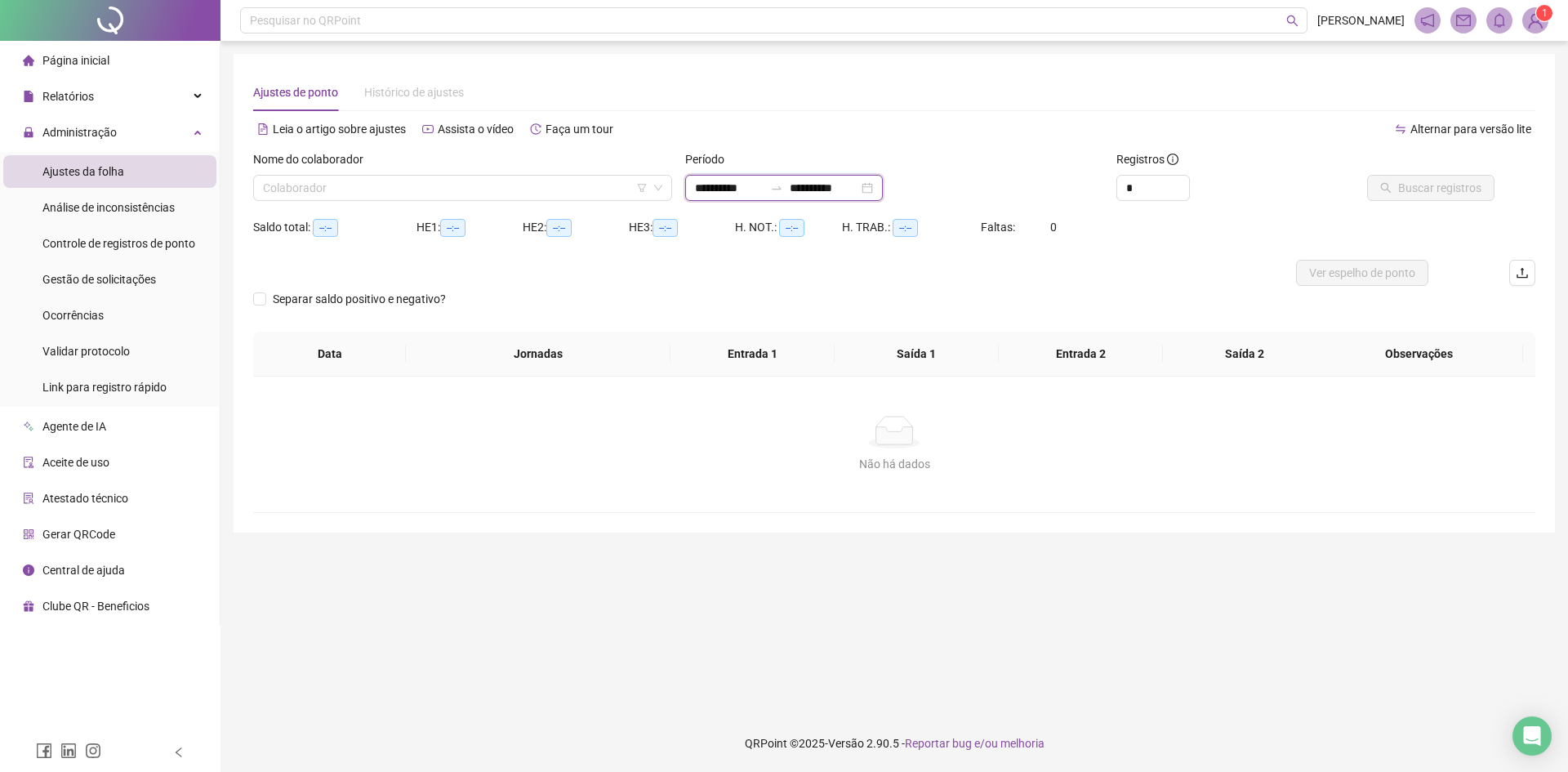
click at [727, 189] on input "**********" at bounding box center [729, 188] width 68 height 18
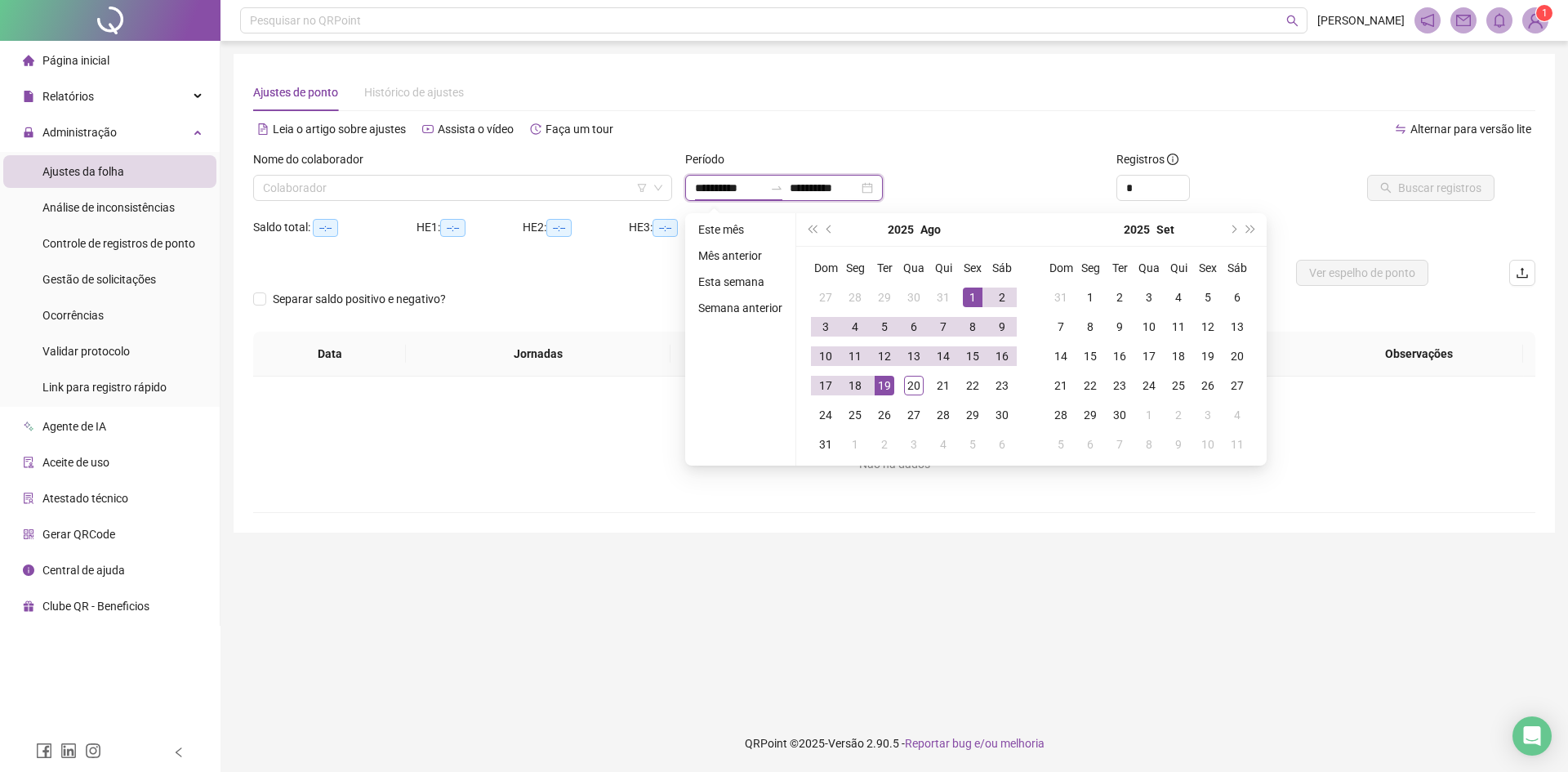
type input "**********"
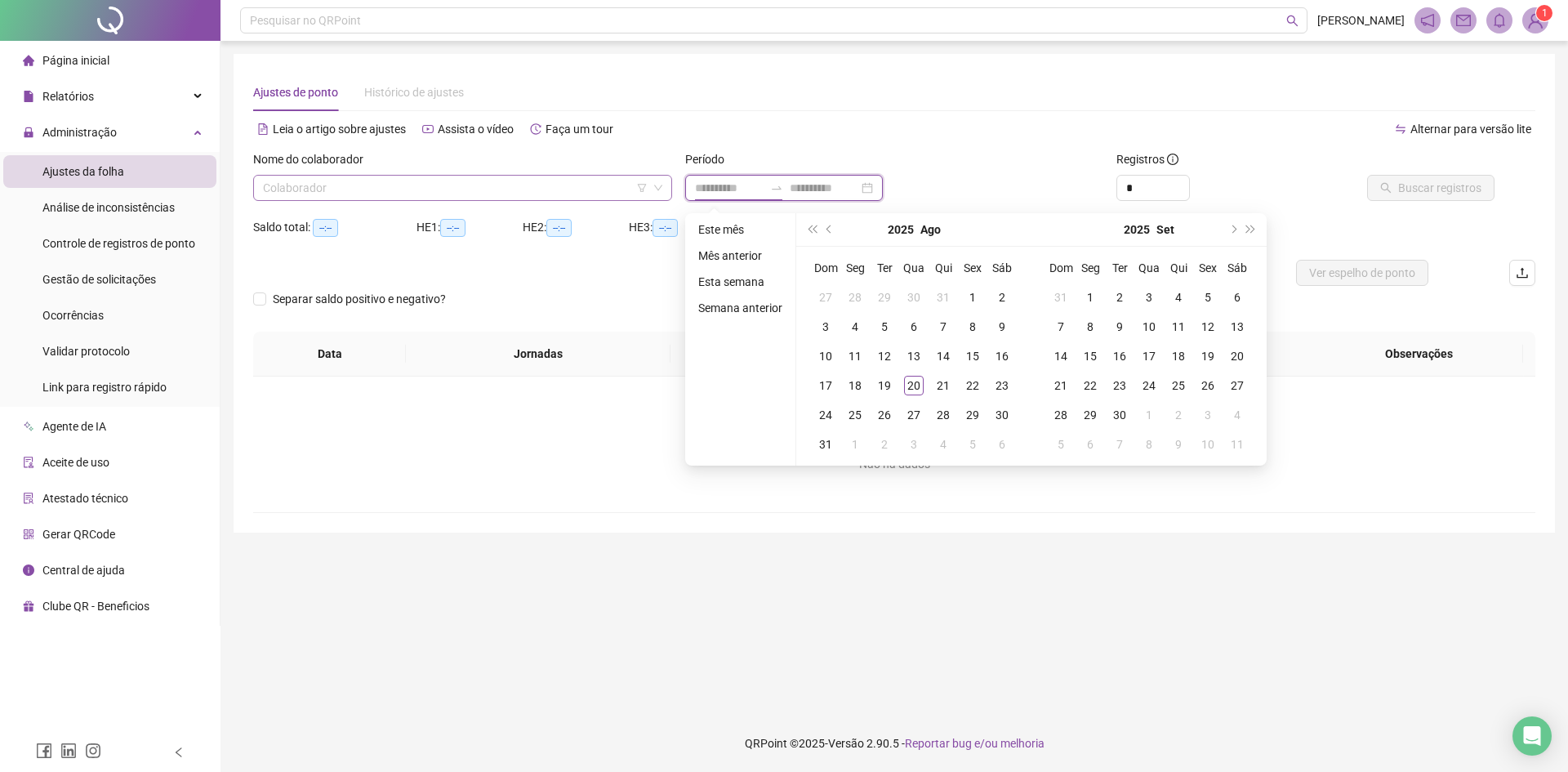
type input "**********"
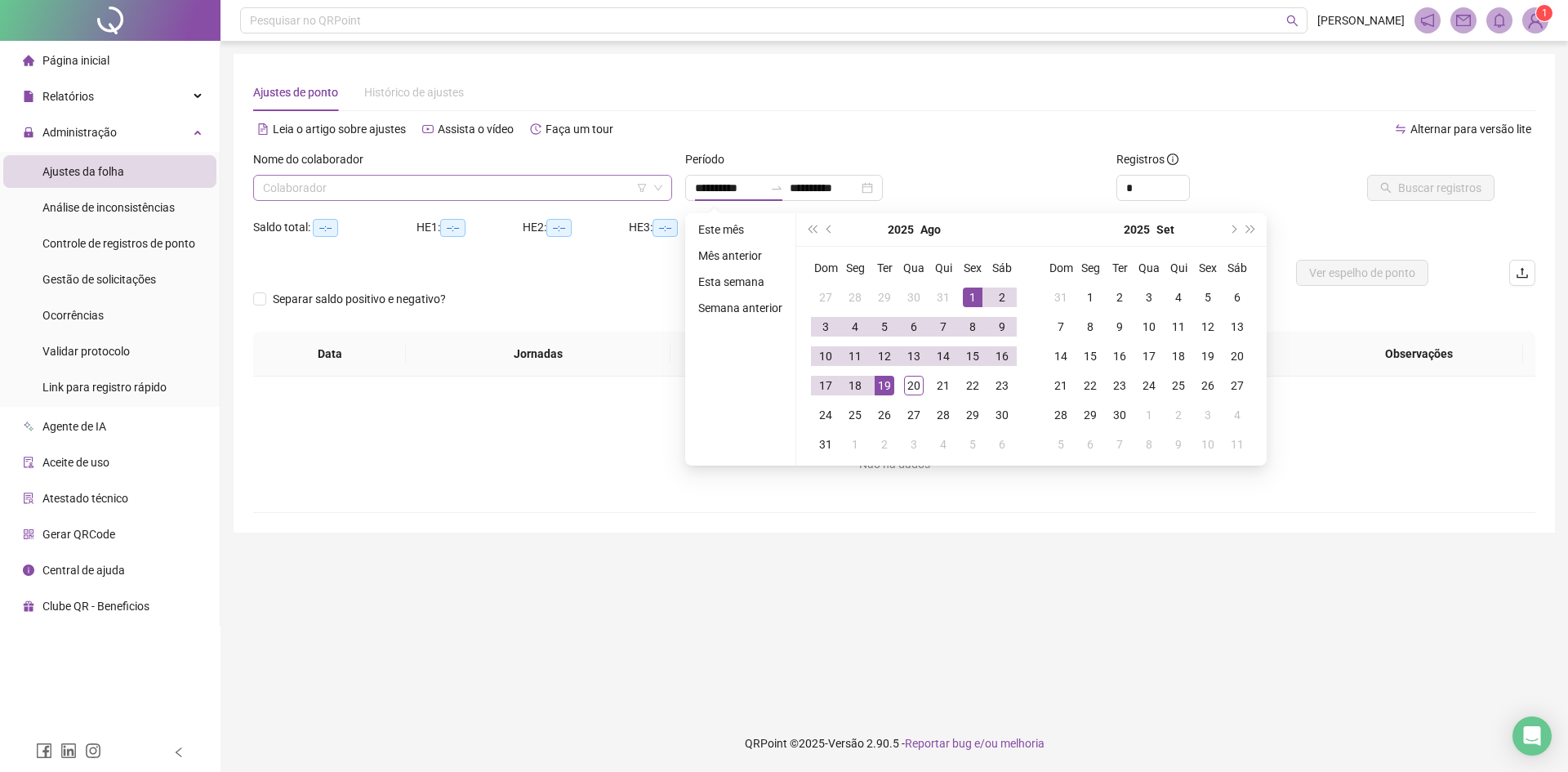
click at [585, 185] on input "search" at bounding box center [456, 188] width 385 height 25
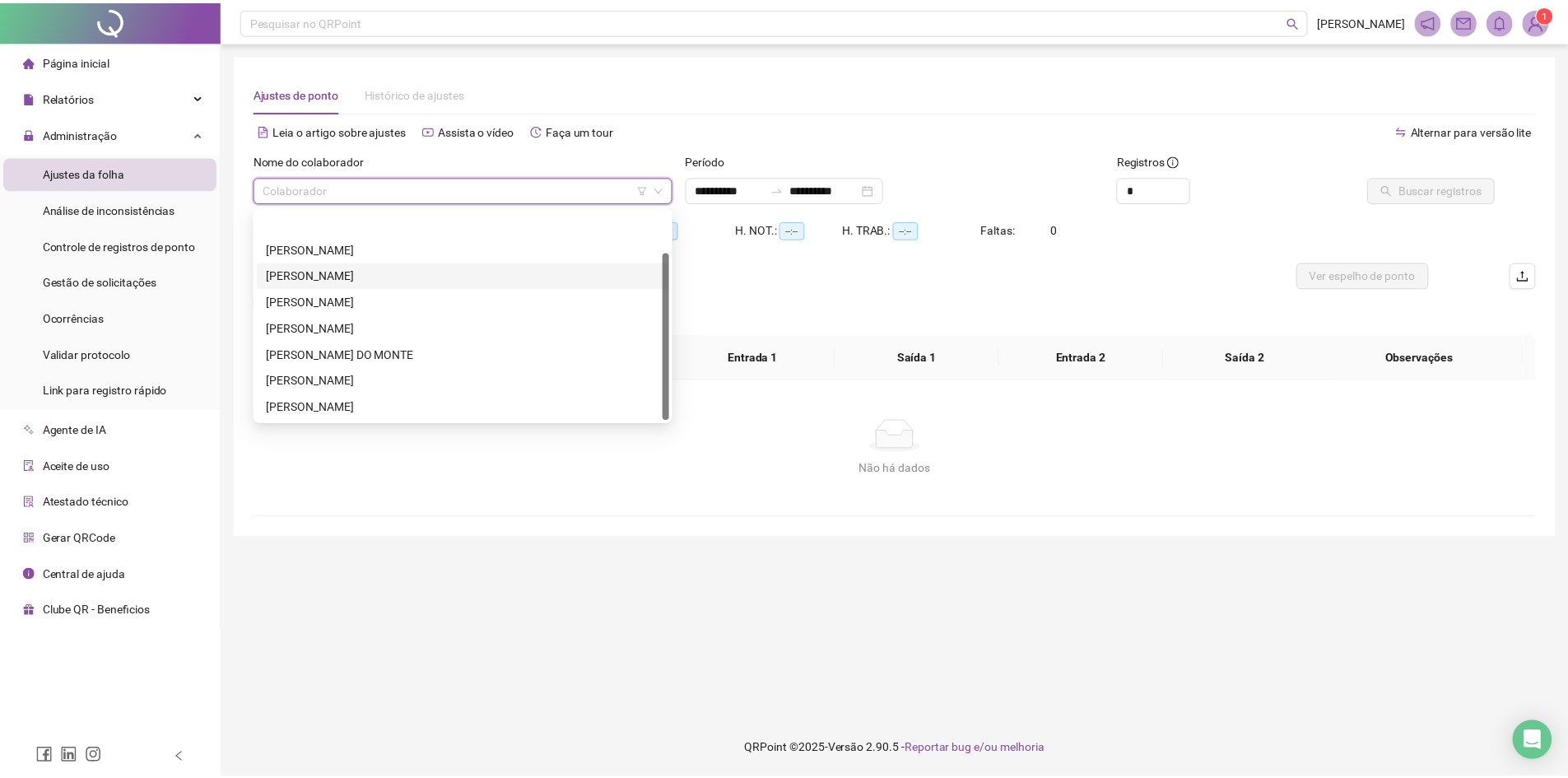
scroll to position [52, 0]
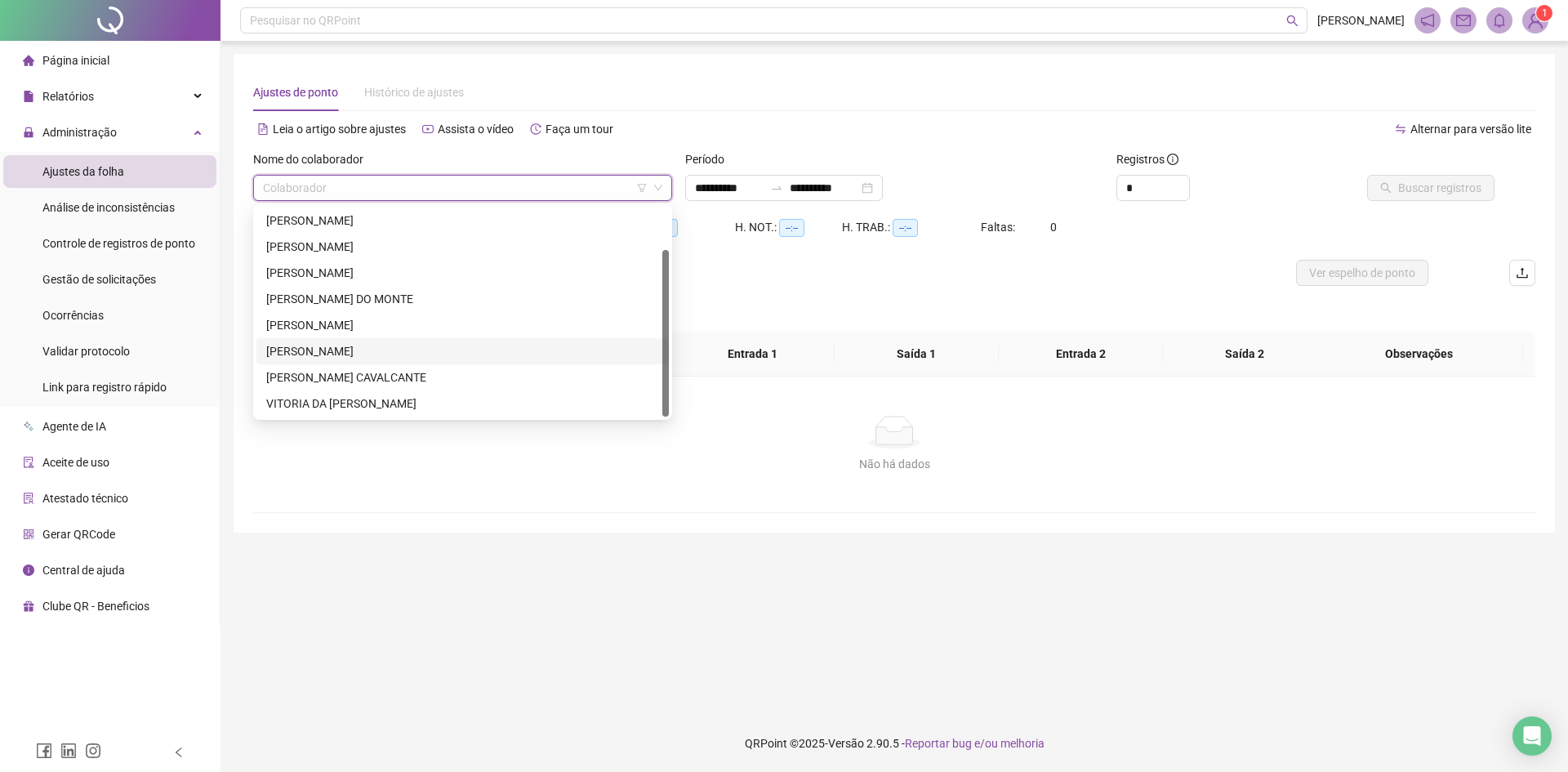
click at [382, 357] on div "[PERSON_NAME]" at bounding box center [462, 351] width 393 height 18
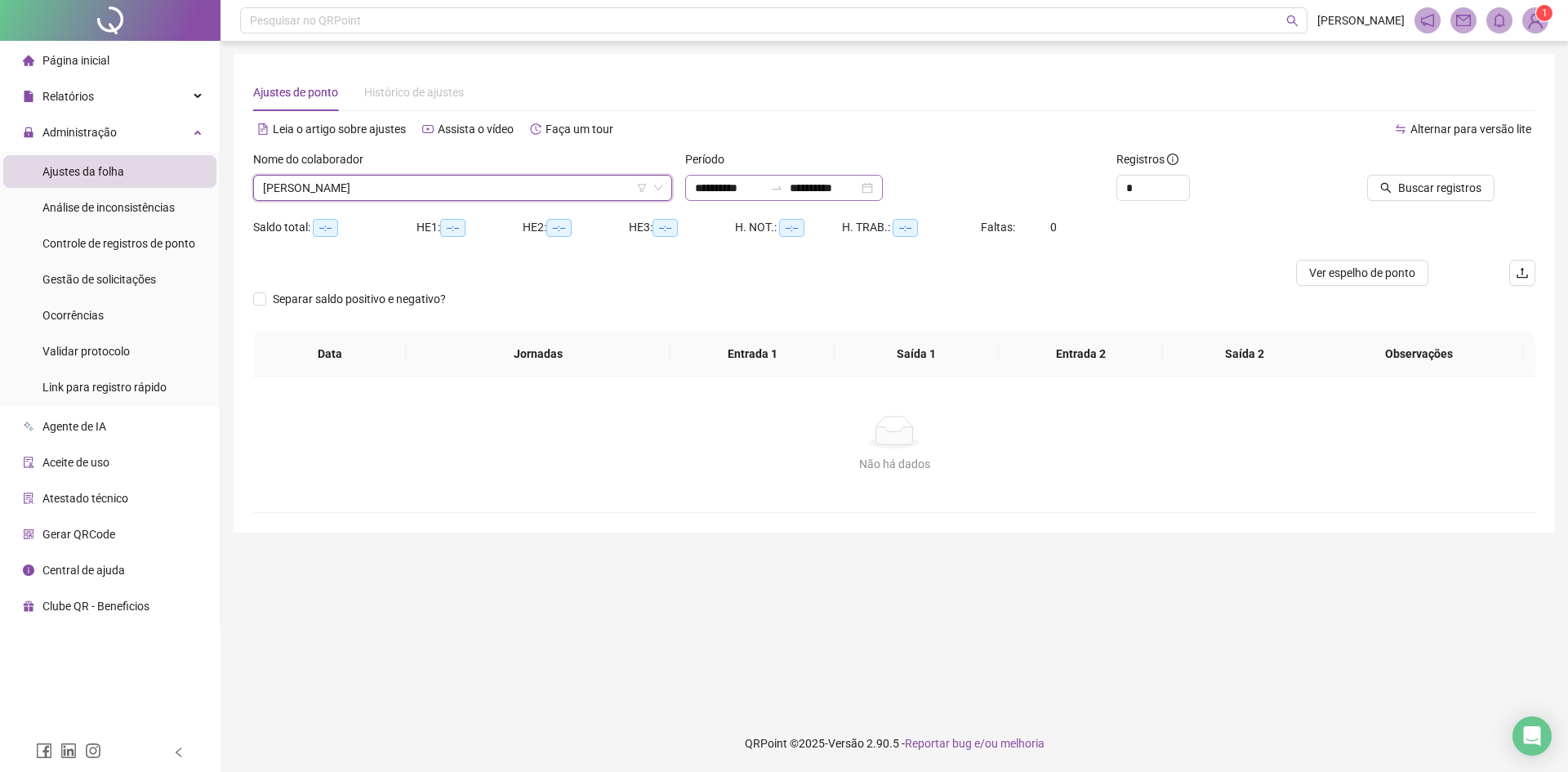
click at [753, 196] on div "**********" at bounding box center [784, 188] width 198 height 26
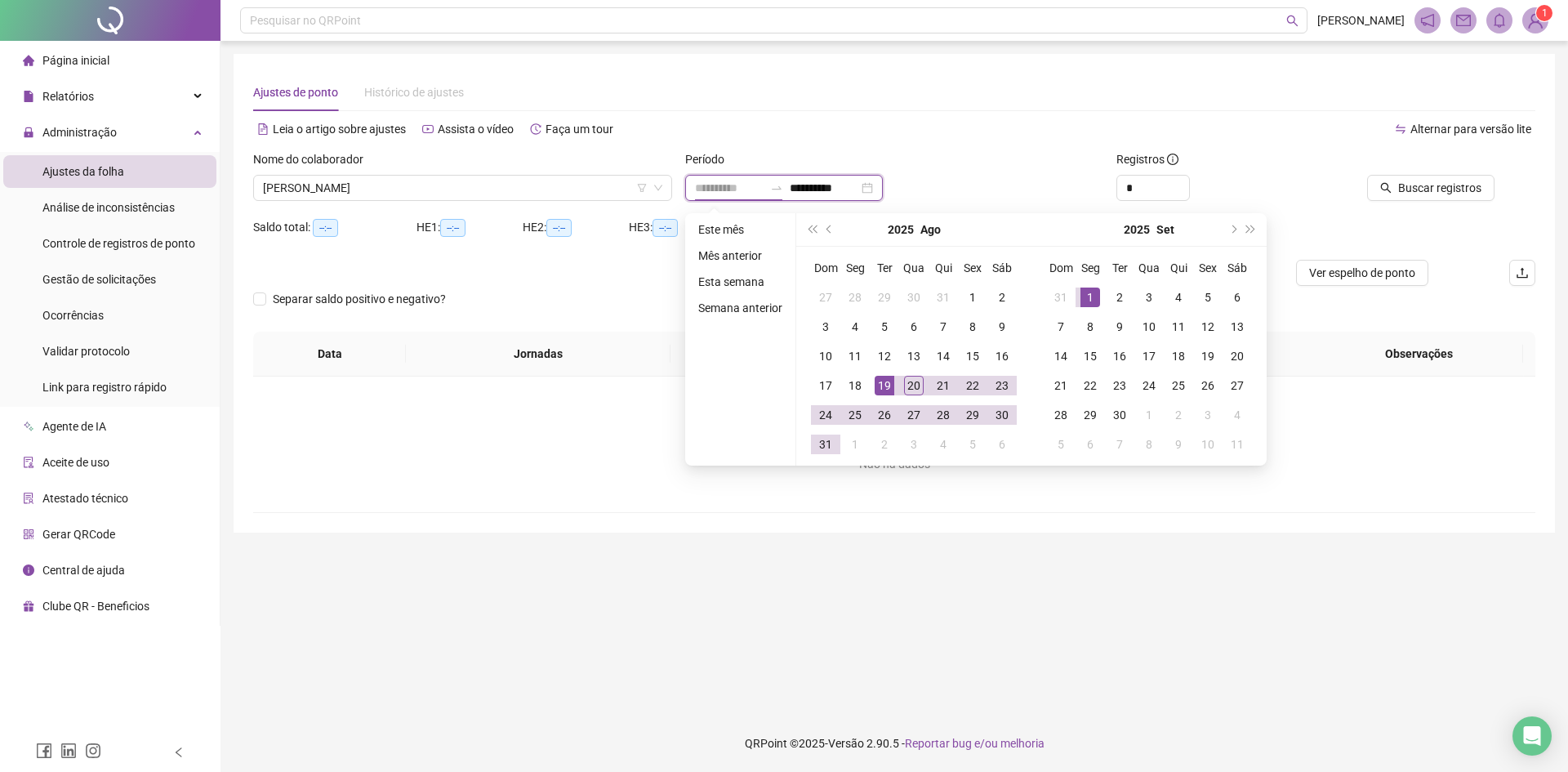
type input "**********"
drag, startPoint x: 943, startPoint y: 531, endPoint x: 996, endPoint y: 522, distance: 53.8
click at [951, 533] on main "**********" at bounding box center [894, 377] width 1322 height 648
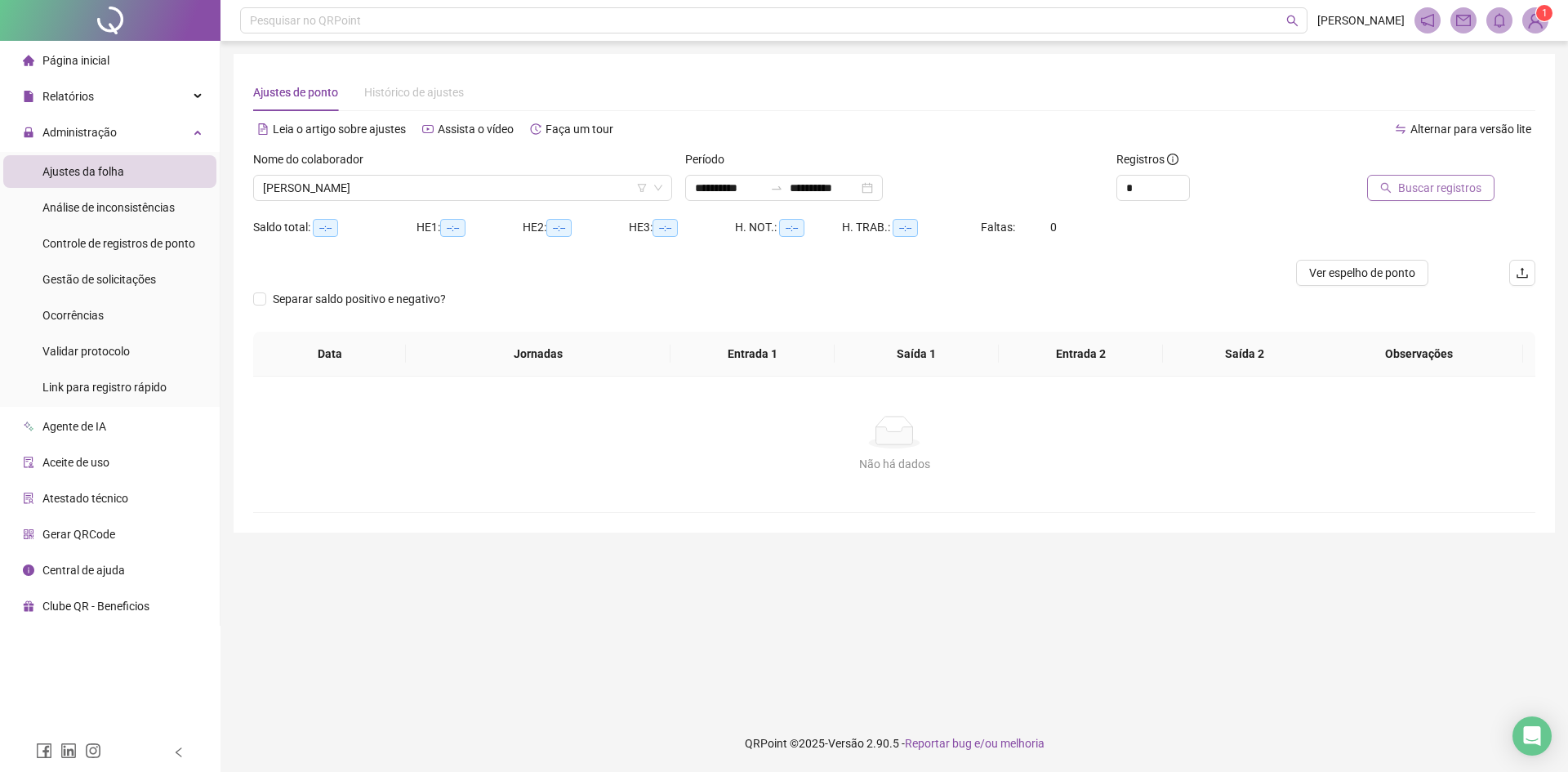
click at [1387, 184] on icon "search" at bounding box center [1386, 188] width 12 height 12
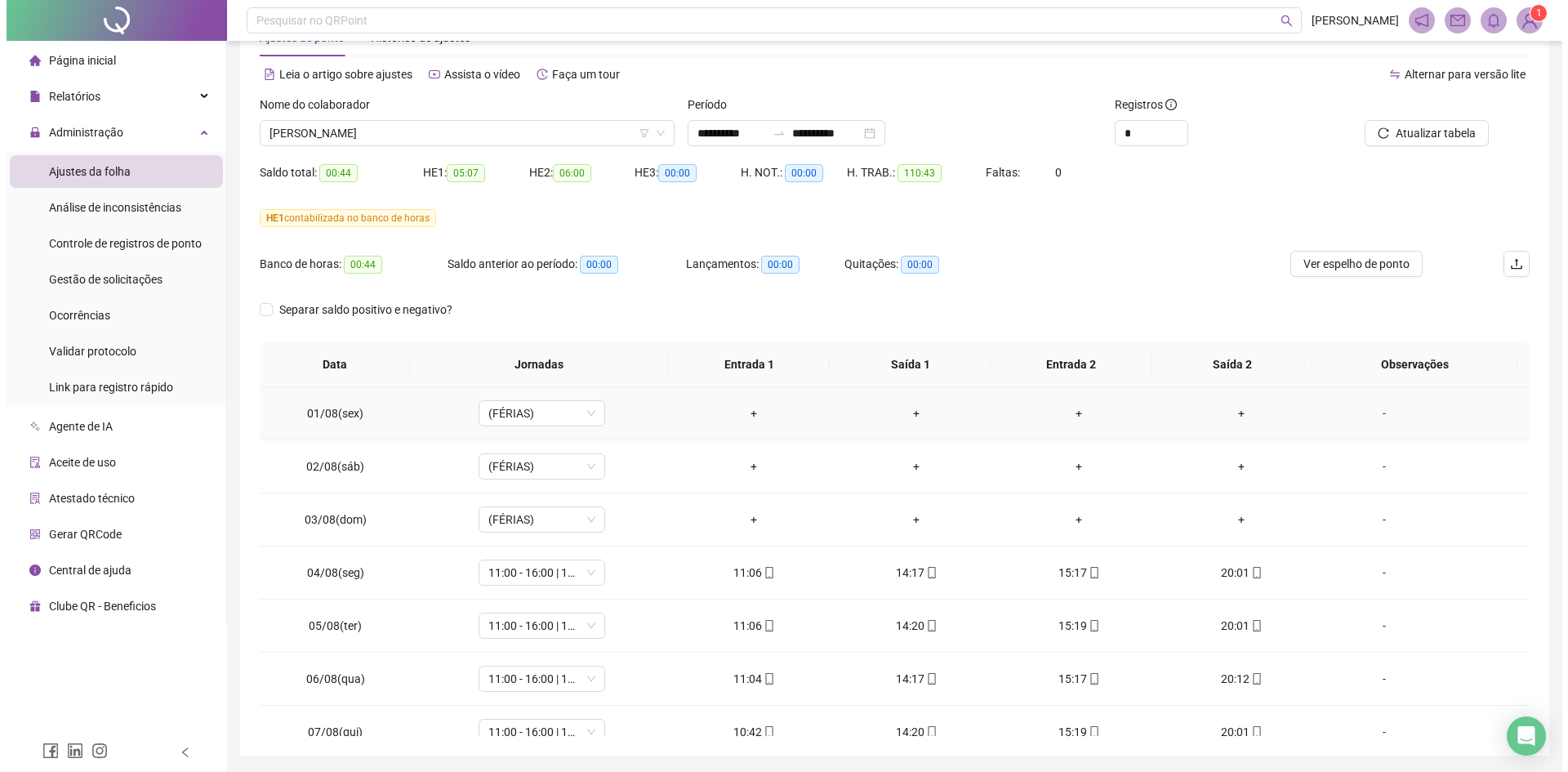
scroll to position [0, 0]
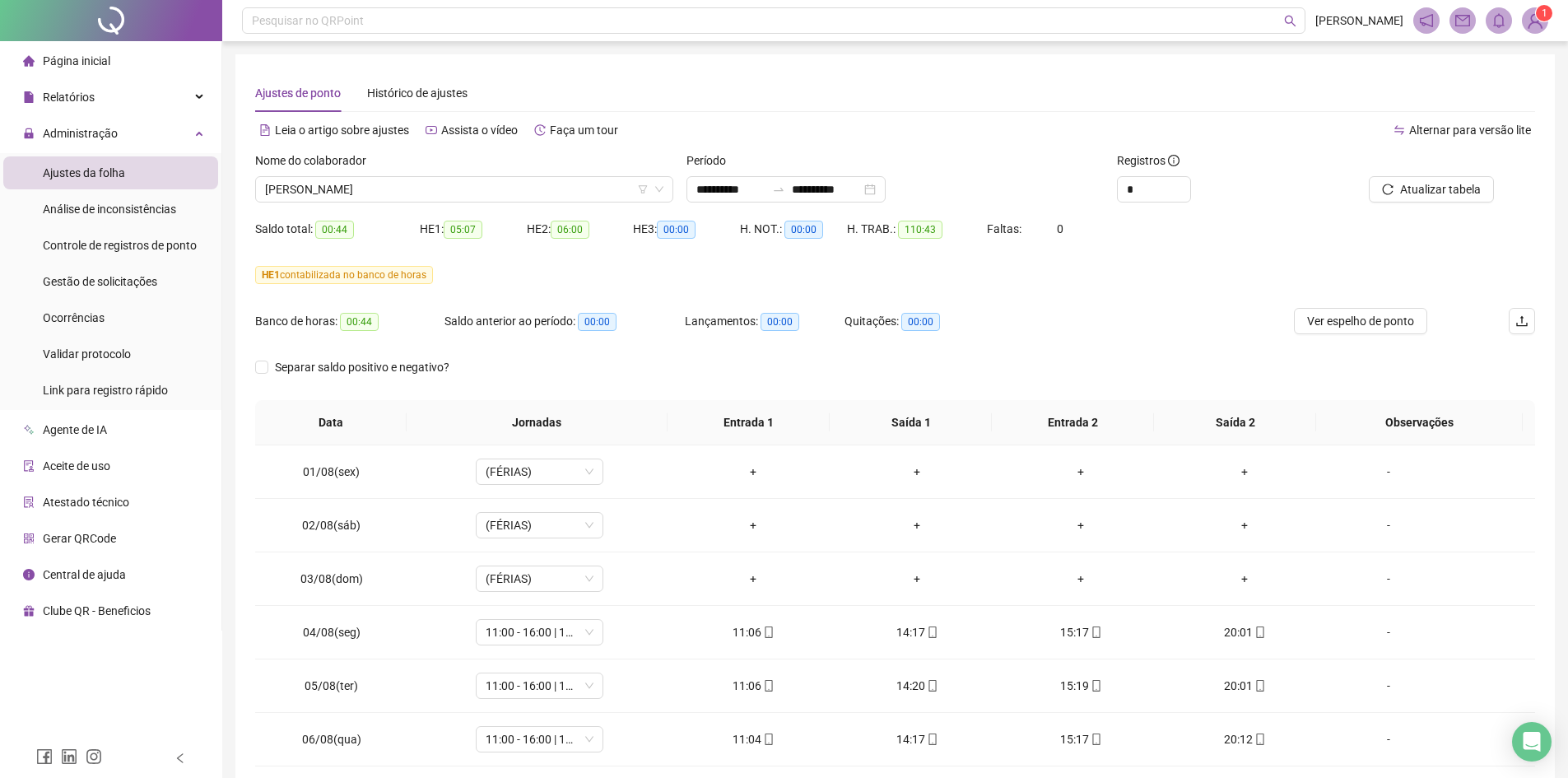
click at [97, 265] on ul "Ajustes da folha Análise de inconsistências Controle de registros de ponto Gest…" at bounding box center [110, 282] width 221 height 257
click at [102, 284] on span "Gestão de solicitações" at bounding box center [100, 281] width 115 height 13
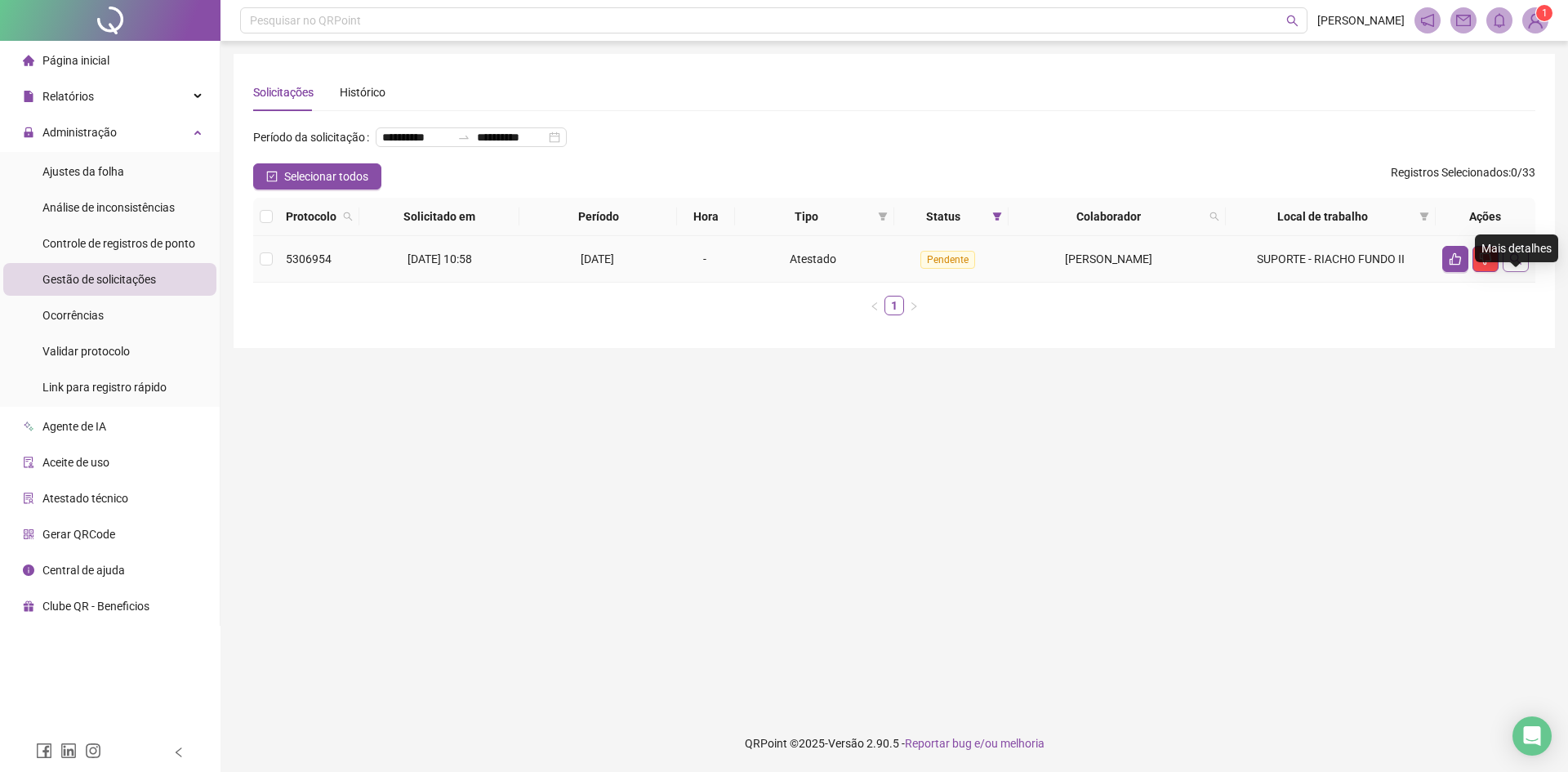
click at [1513, 265] on icon "search" at bounding box center [1516, 259] width 13 height 13
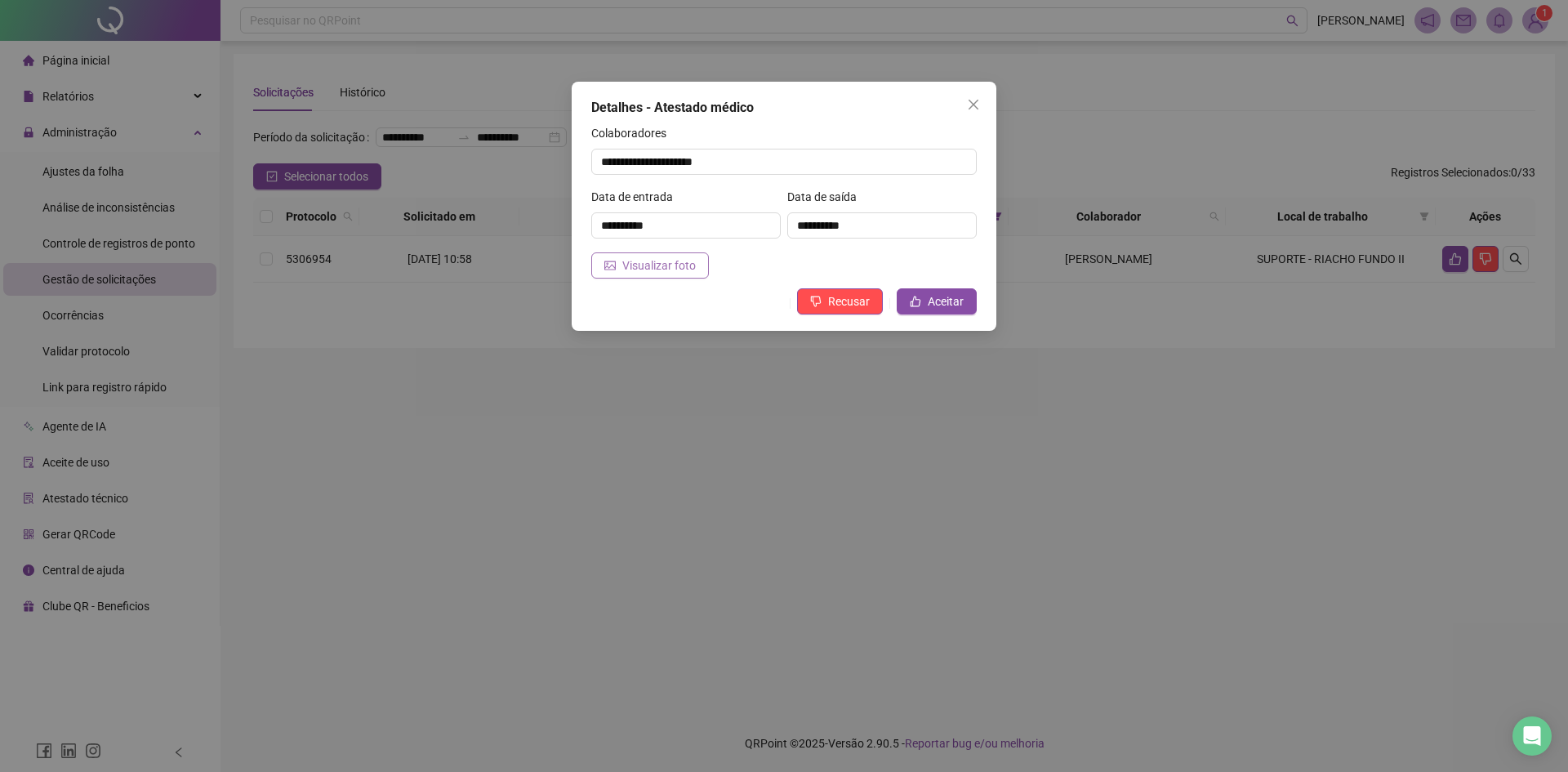
click at [648, 267] on span "Visualizar foto" at bounding box center [659, 265] width 74 height 18
click at [948, 297] on span "Aceitar" at bounding box center [945, 302] width 36 height 18
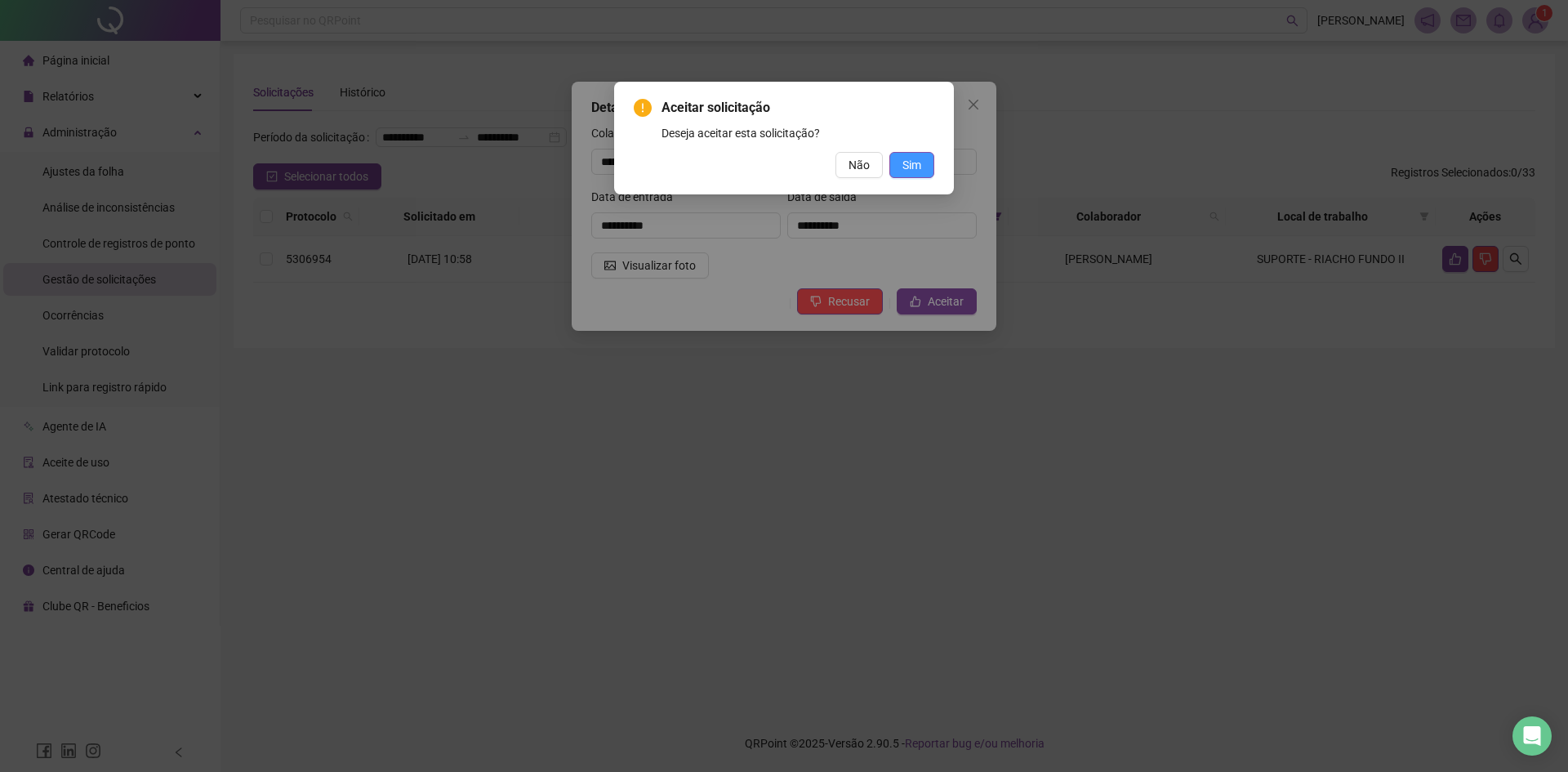
drag, startPoint x: 911, startPoint y: 156, endPoint x: 897, endPoint y: 160, distance: 14.6
click at [911, 154] on button "Sim" at bounding box center [912, 165] width 45 height 26
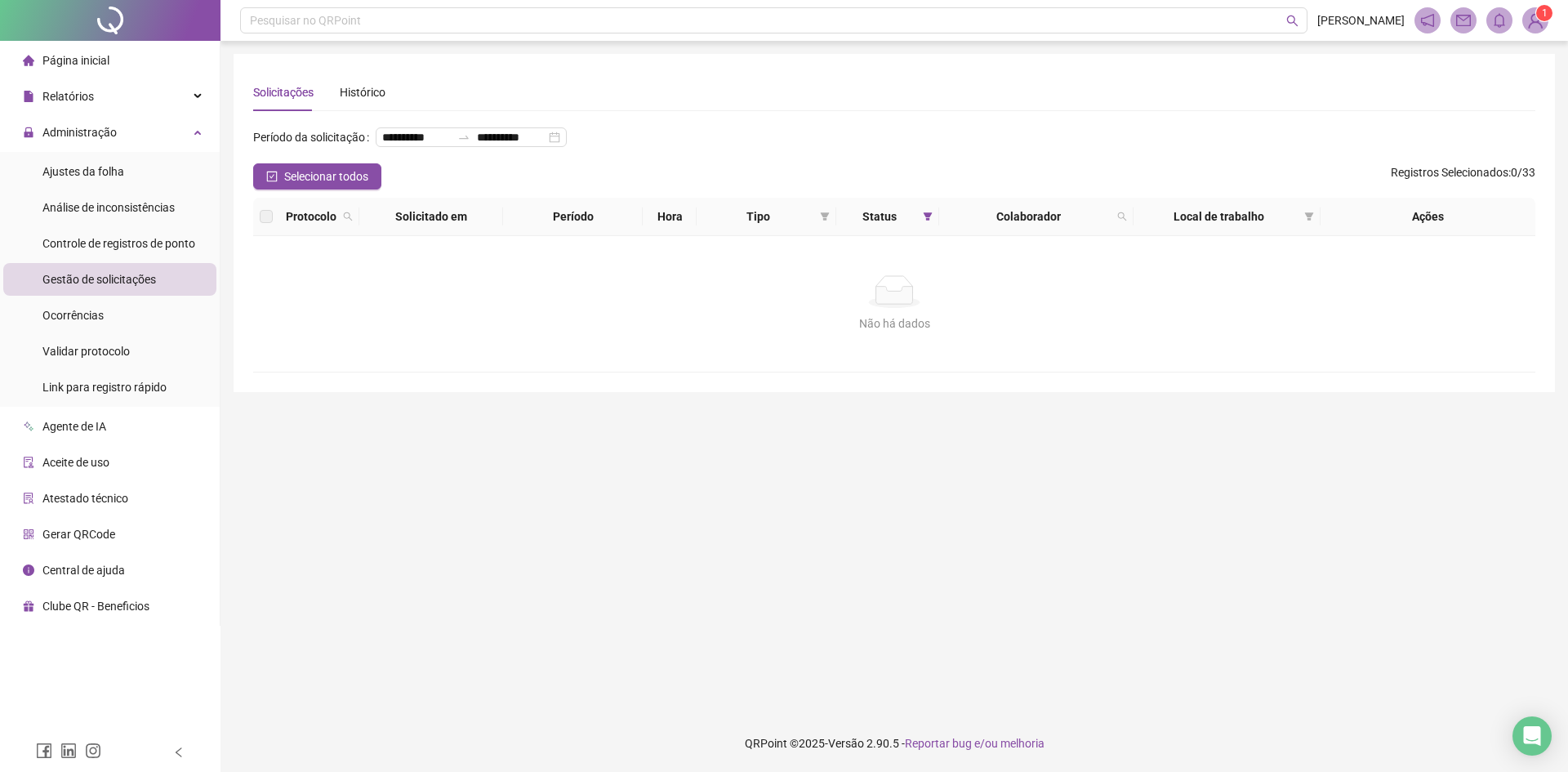
click at [86, 286] on span "Gestão de solicitações" at bounding box center [99, 279] width 114 height 13
click at [94, 254] on div "Controle de registros de ponto" at bounding box center [119, 243] width 153 height 33
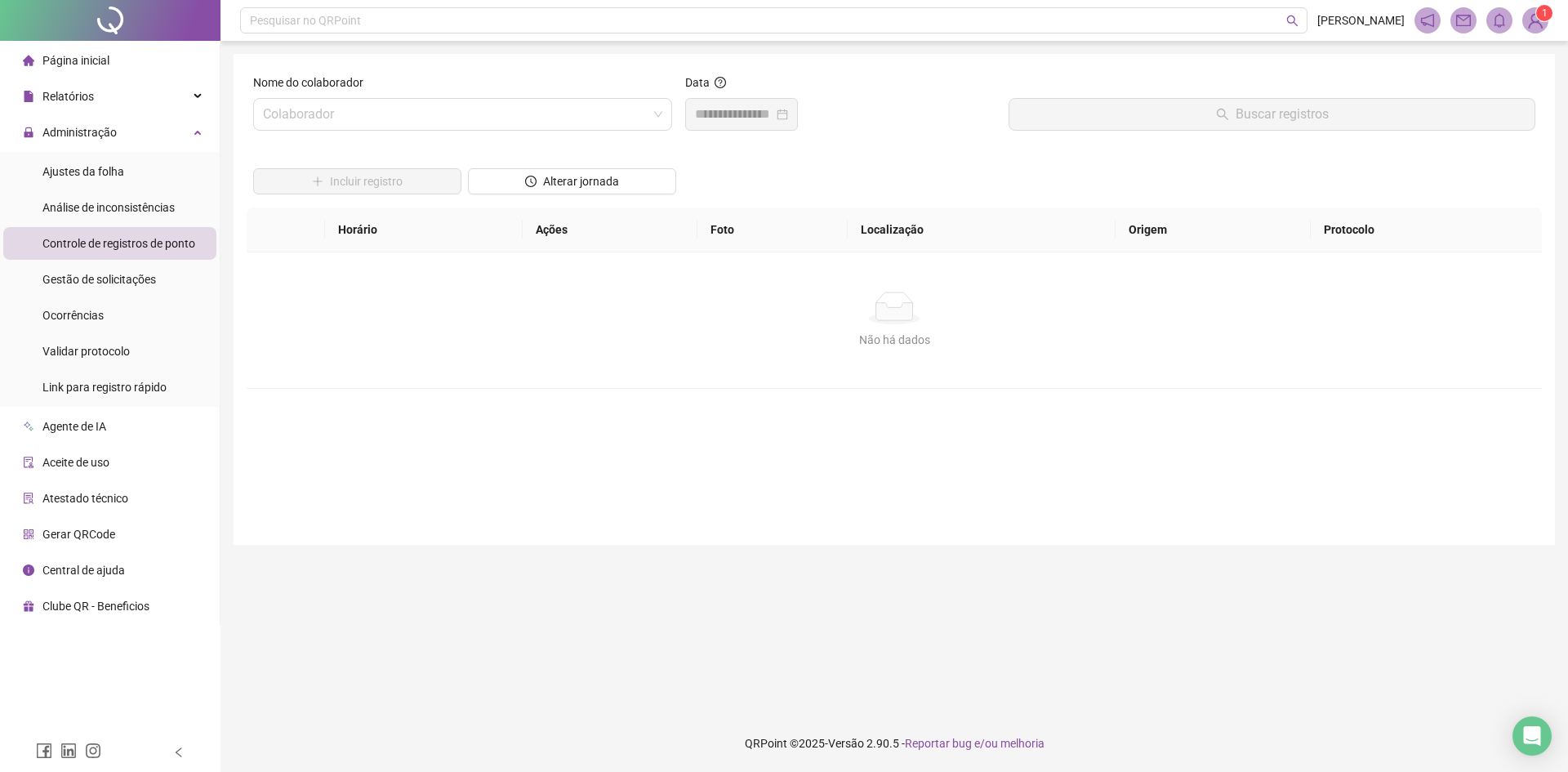
click at [106, 262] on ul "Ajustes da folha Análise de inconsistências Controle de registros de ponto Gest…" at bounding box center [109, 280] width 220 height 255
click at [110, 275] on span "Gestão de solicitações" at bounding box center [99, 279] width 114 height 13
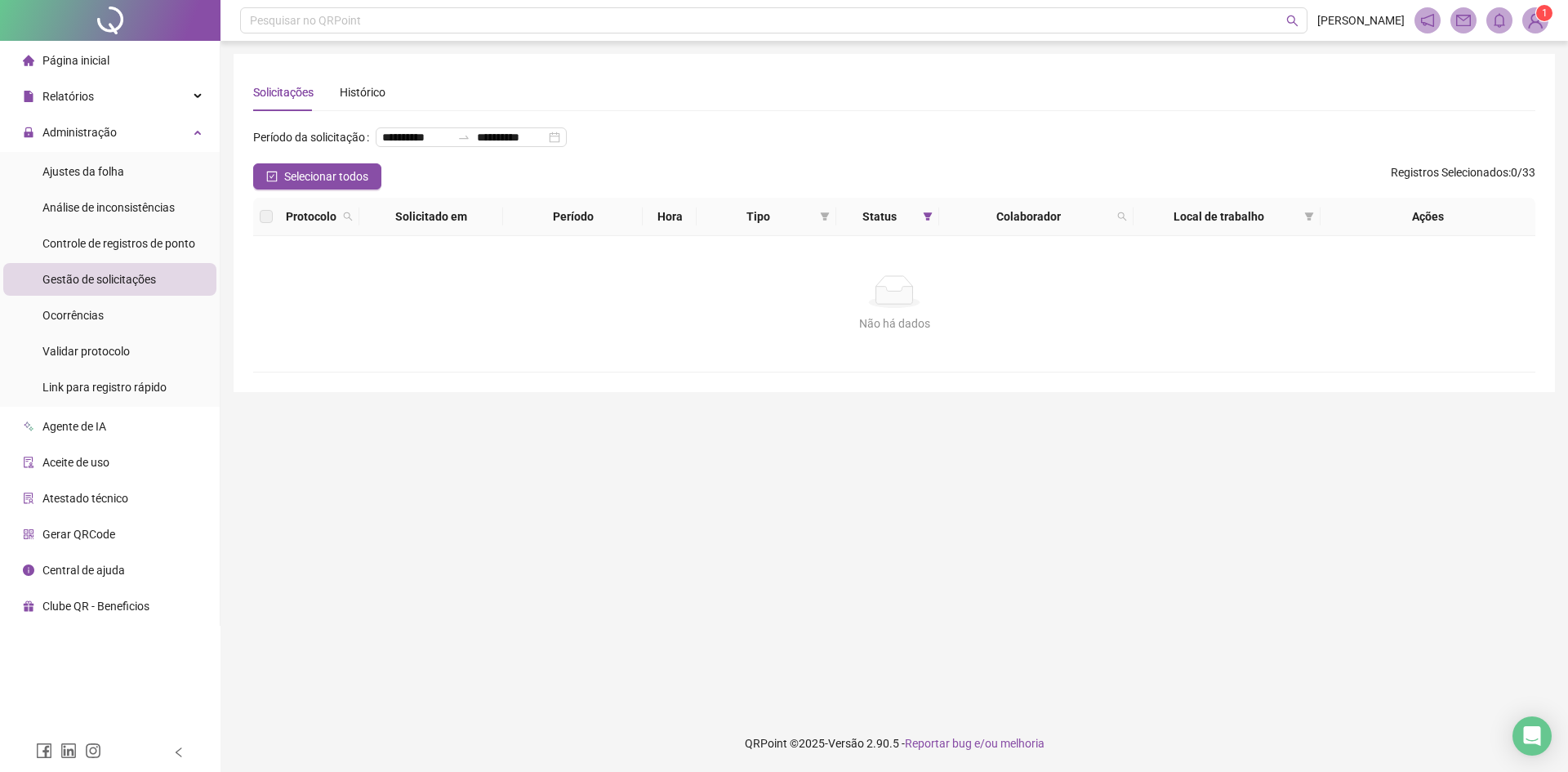
click at [98, 435] on div "Agente de IA" at bounding box center [64, 427] width 83 height 33
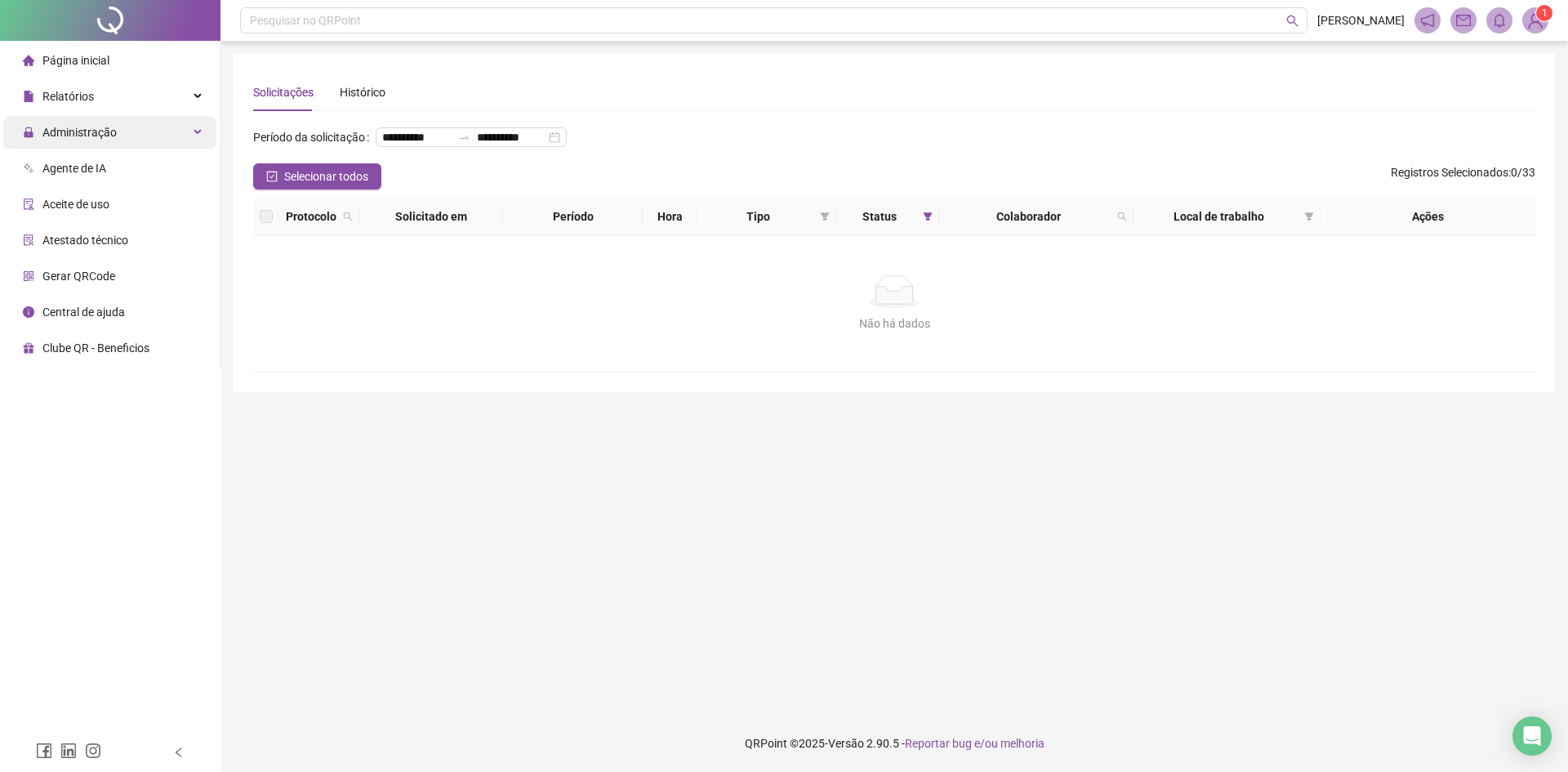
click at [138, 135] on div "Administração" at bounding box center [110, 132] width 213 height 33
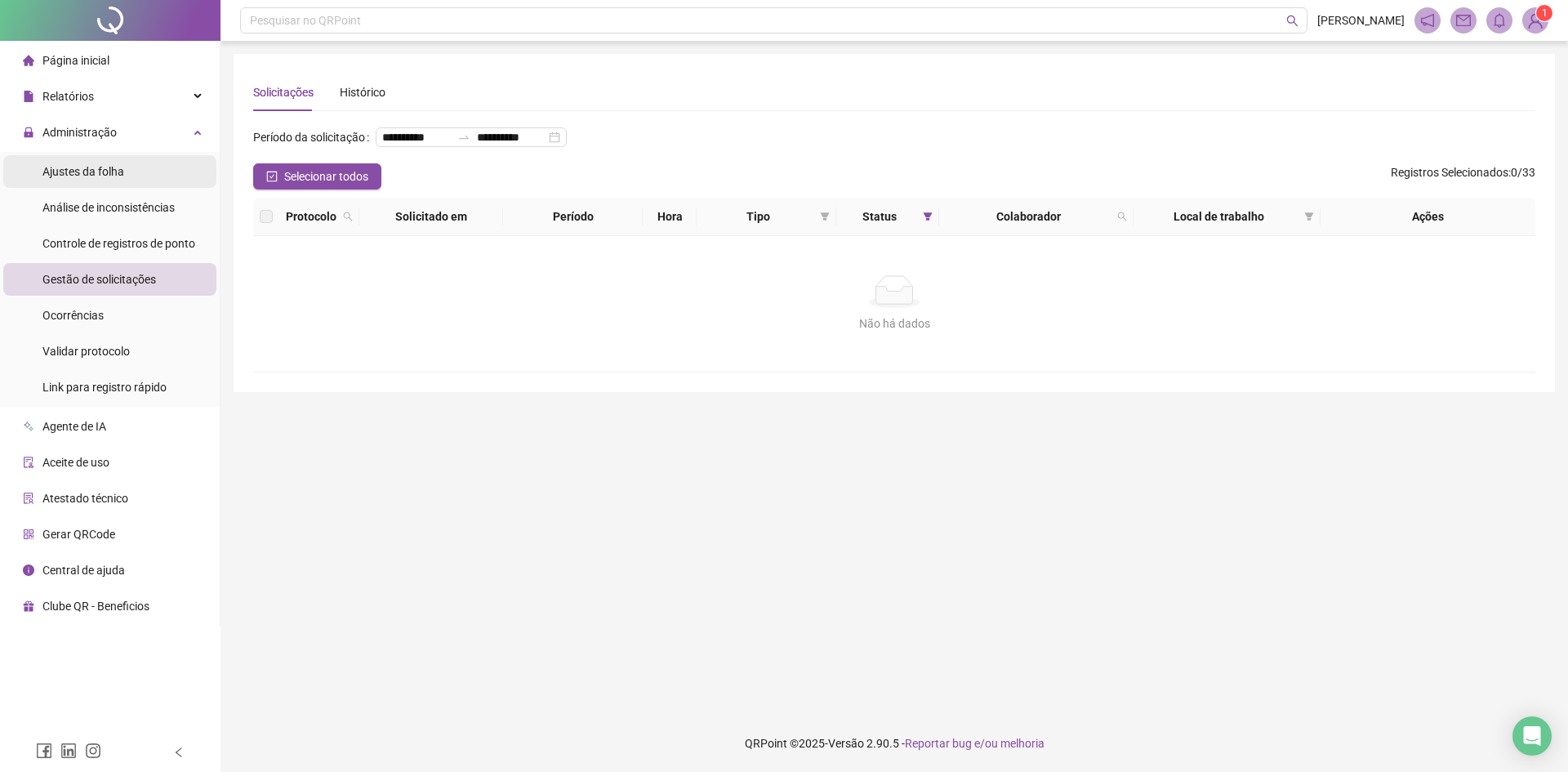
click at [132, 168] on li "Ajustes da folha" at bounding box center [110, 171] width 213 height 33
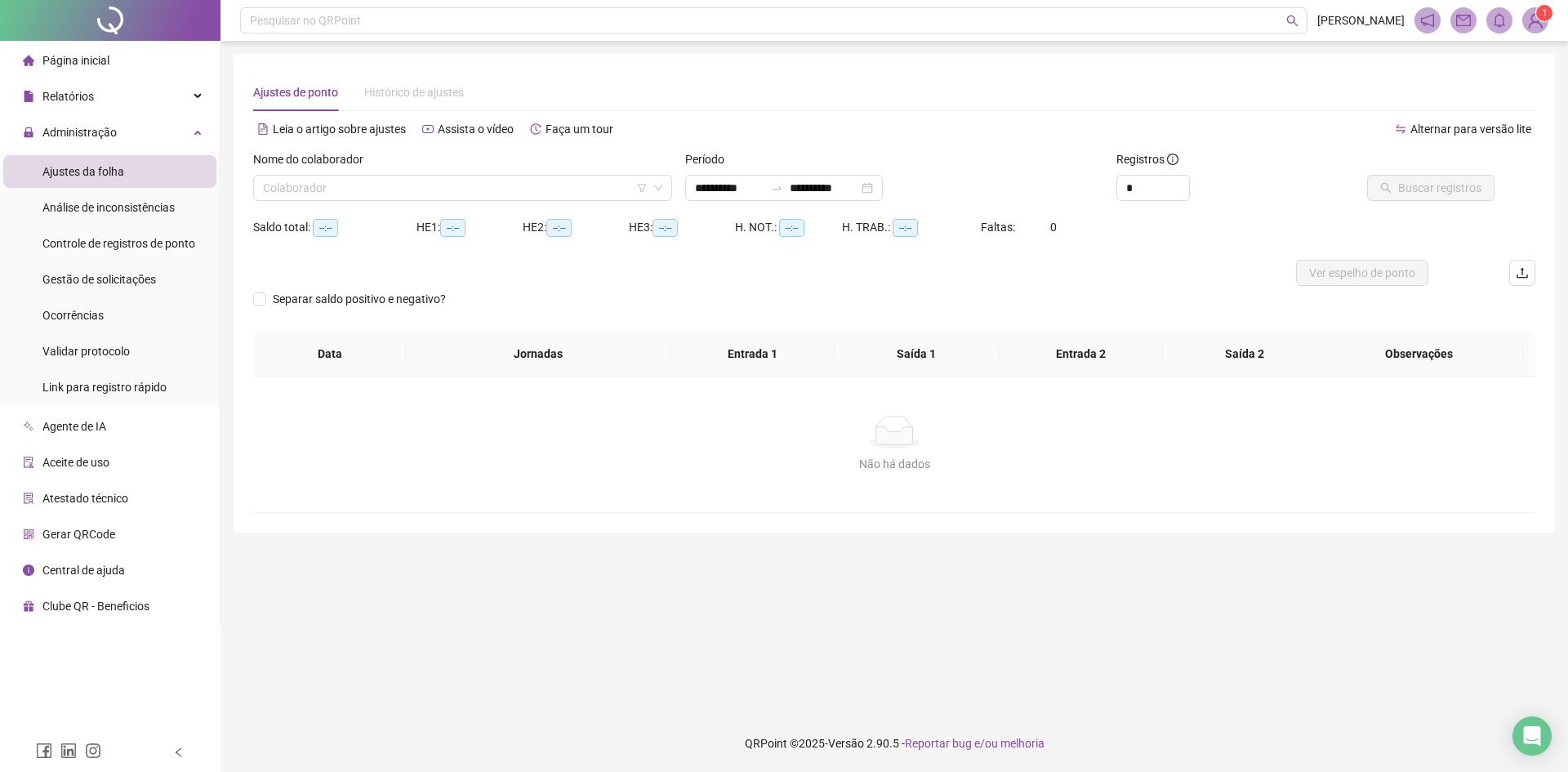
type input "**********"
click at [554, 196] on input "search" at bounding box center [456, 188] width 385 height 25
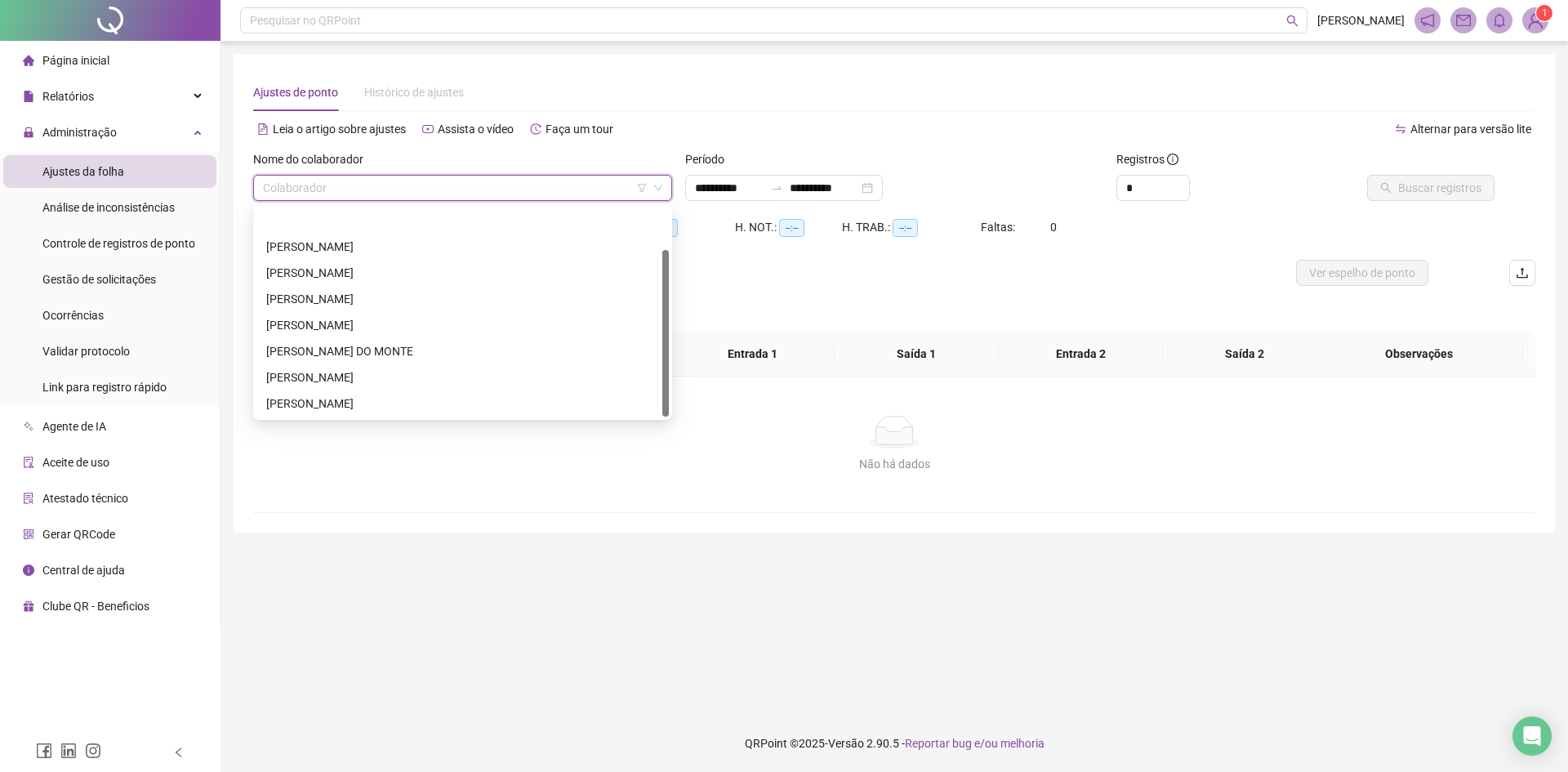
scroll to position [52, 0]
click at [363, 549] on main "**********" at bounding box center [894, 377] width 1322 height 648
